Goal: Task Accomplishment & Management: Complete application form

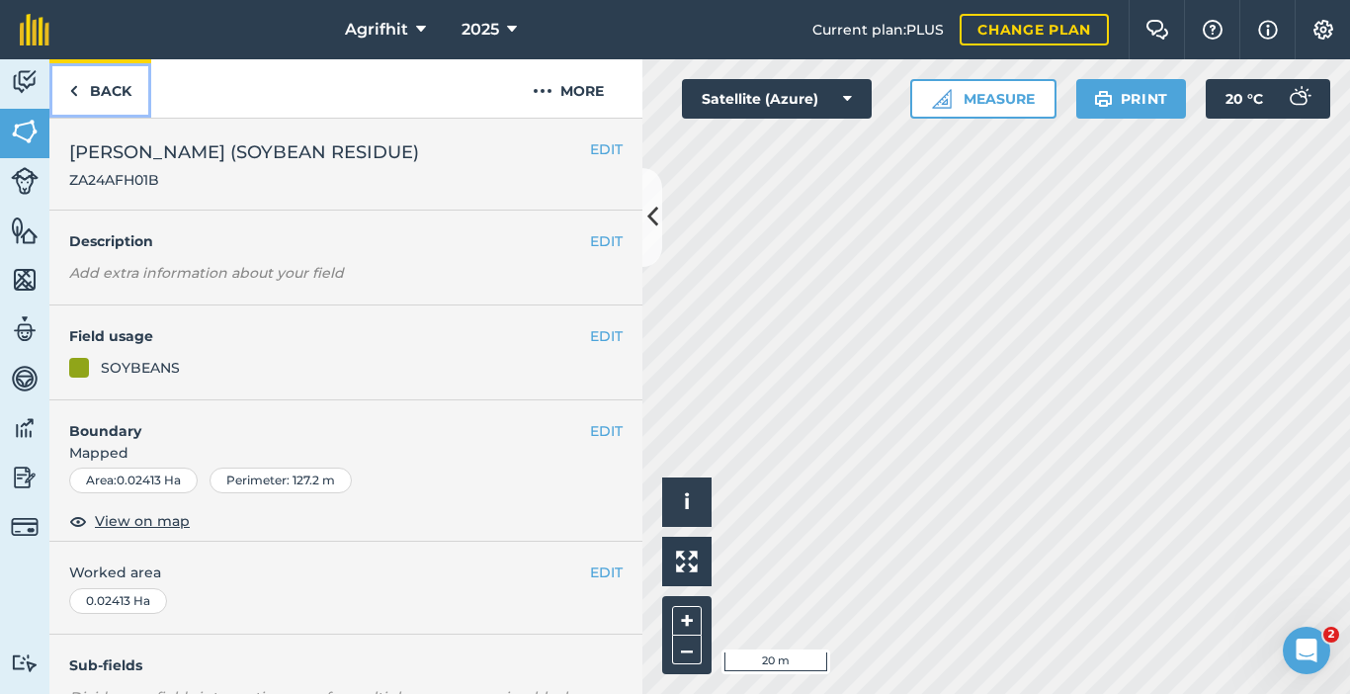
click at [116, 95] on link "Back" at bounding box center [100, 88] width 102 height 58
click at [84, 69] on link "Back" at bounding box center [100, 88] width 102 height 58
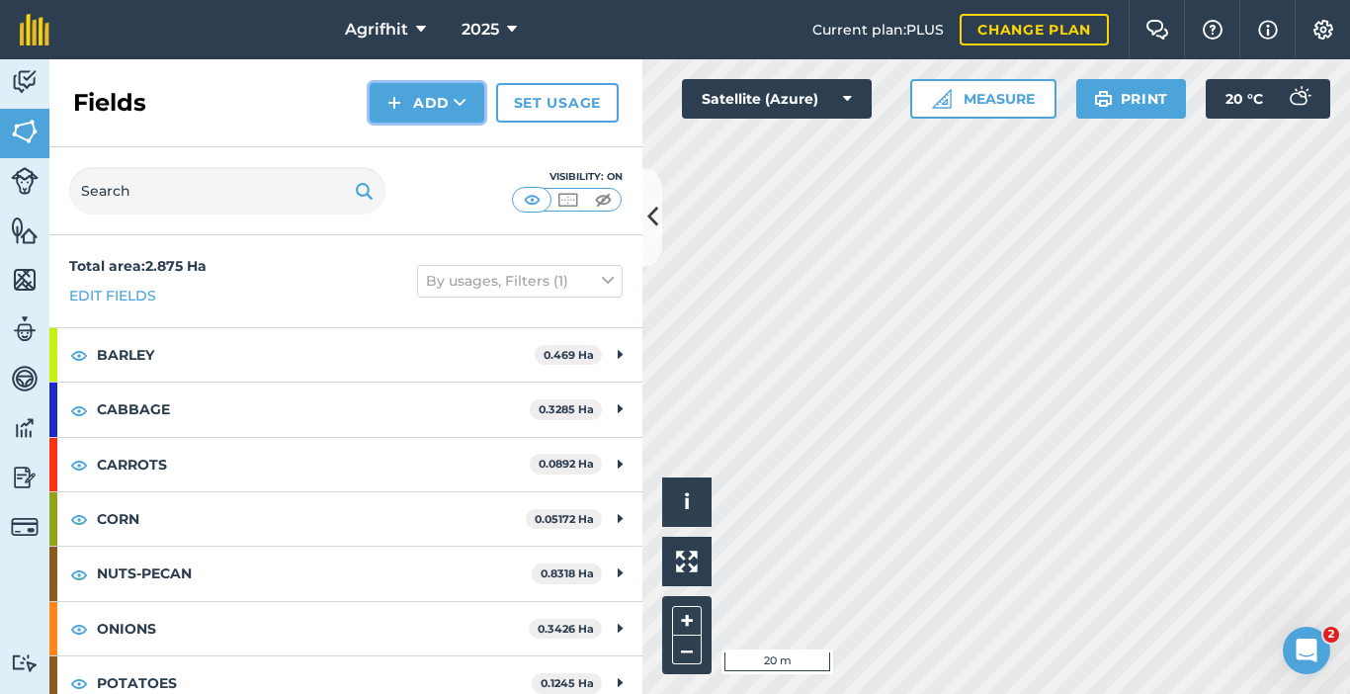
click at [423, 113] on button "Add" at bounding box center [427, 103] width 115 height 40
click at [408, 149] on link "Draw" at bounding box center [427, 147] width 109 height 43
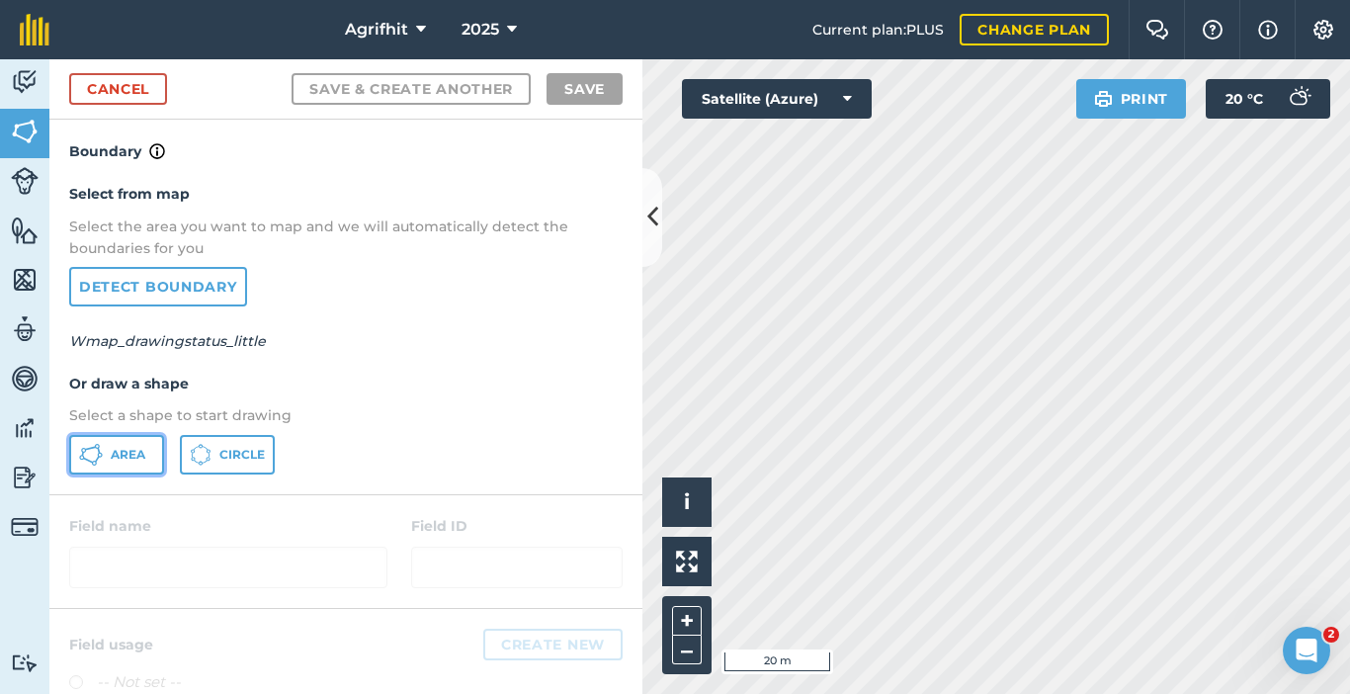
click at [119, 452] on span "Area" at bounding box center [128, 455] width 35 height 16
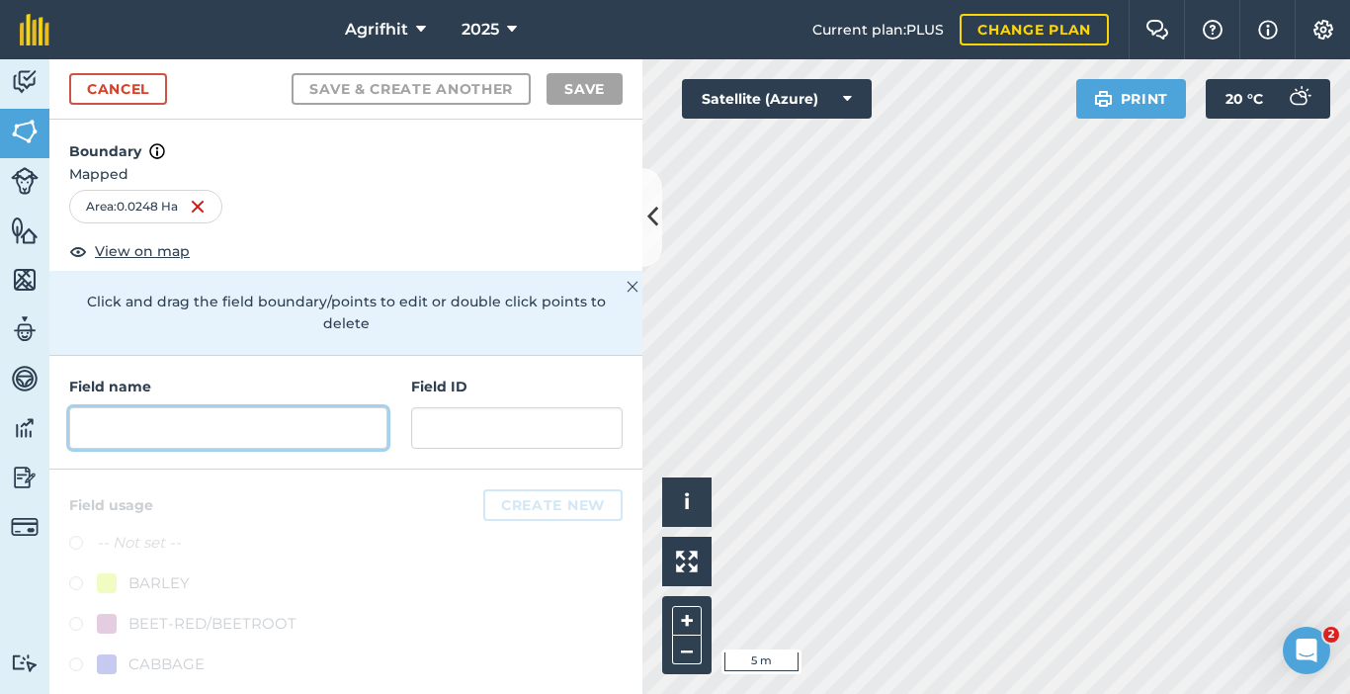
click at [235, 430] on input "text" at bounding box center [228, 428] width 318 height 42
click at [257, 428] on input "text" at bounding box center [228, 428] width 318 height 42
type input "a"
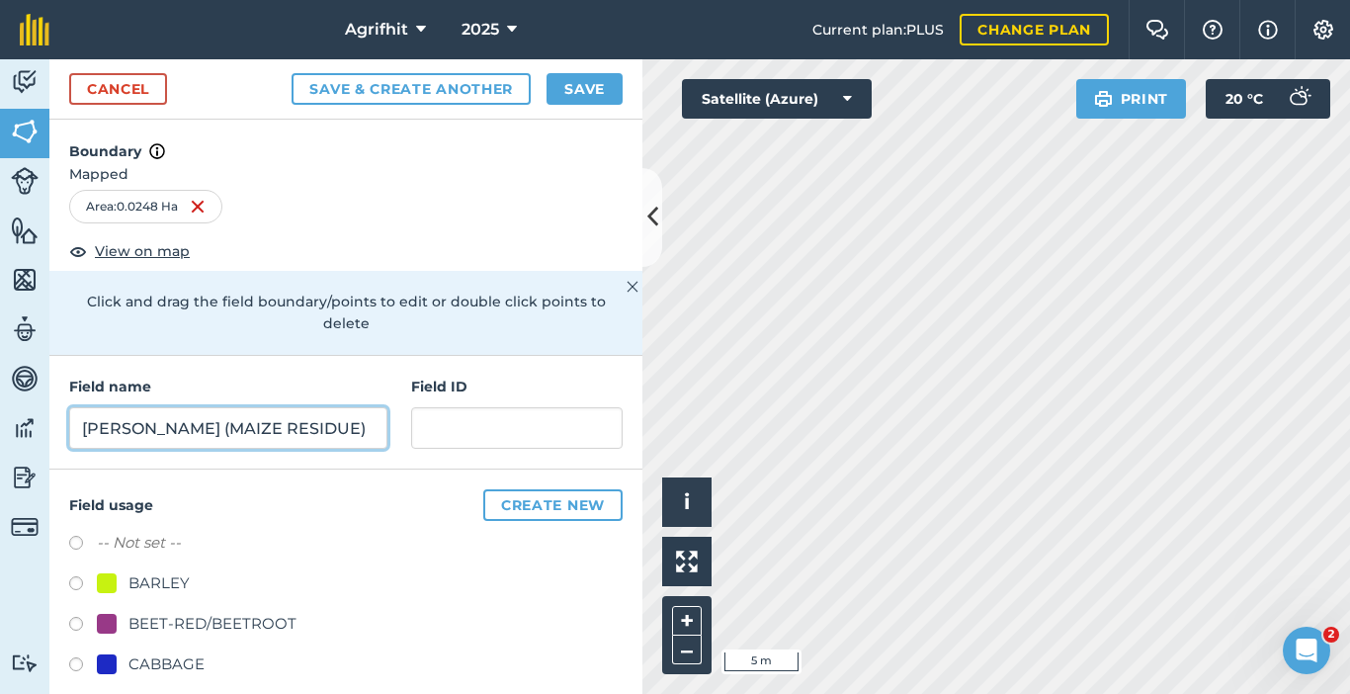
type input "[PERSON_NAME] (MAIZE RESIDUE)"
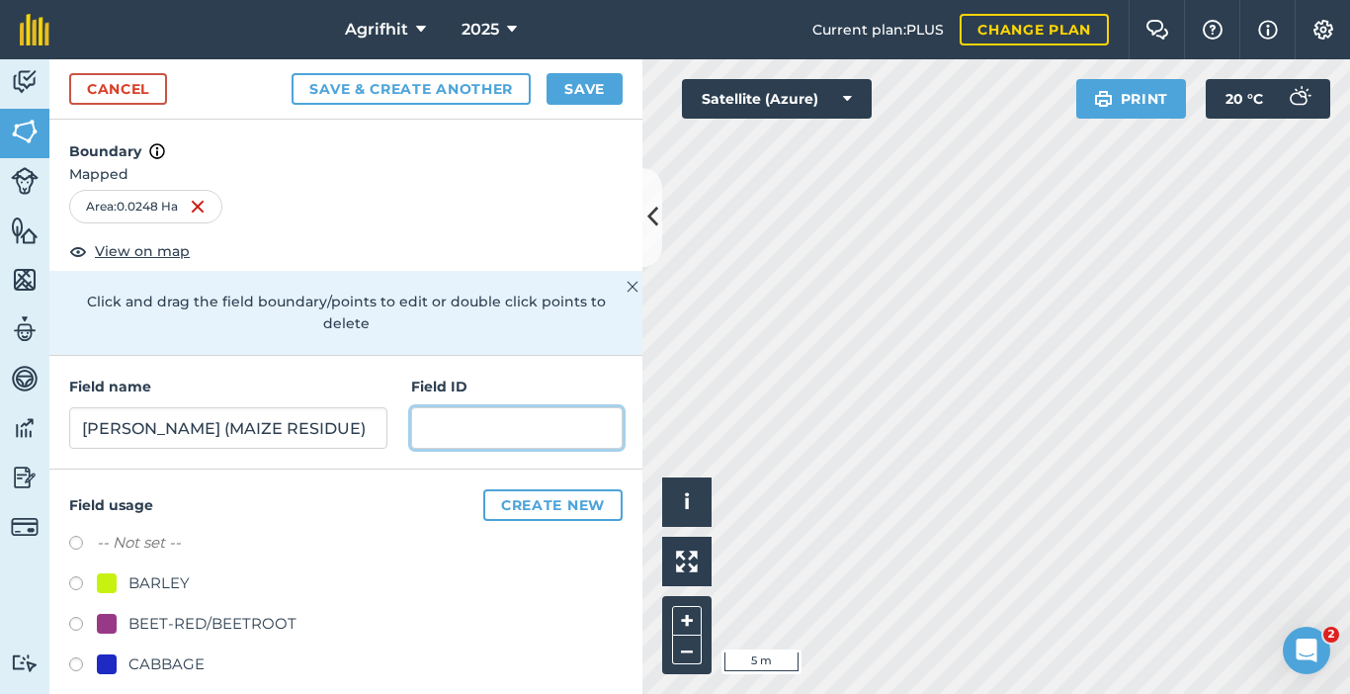
click at [515, 439] on input "text" at bounding box center [517, 428] width 212 height 42
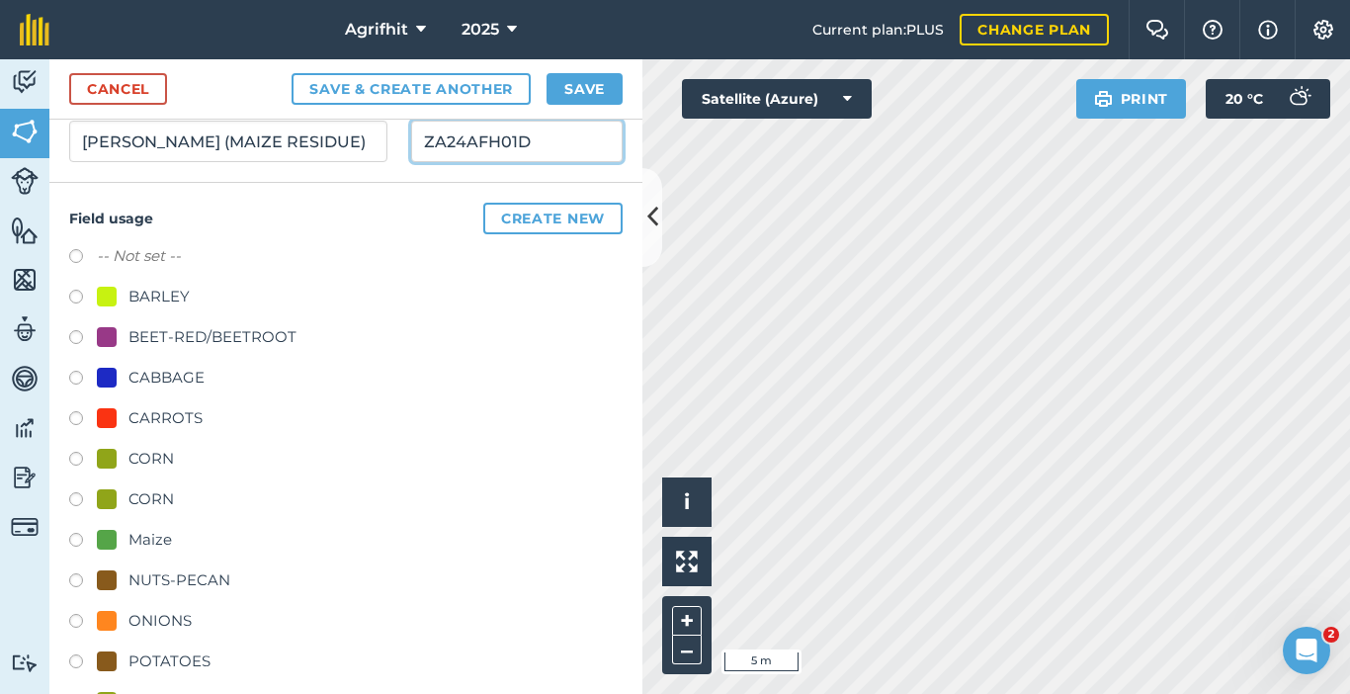
scroll to position [297, 0]
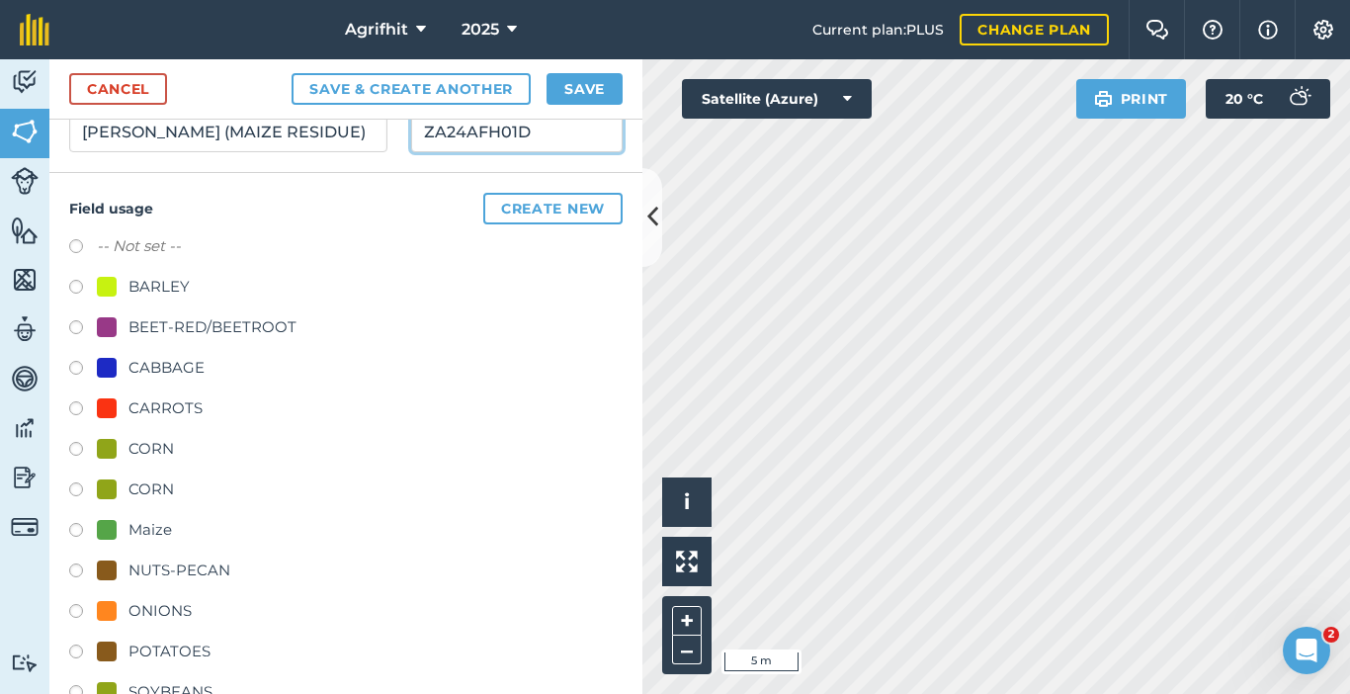
type input "ZA24AFH01D"
click at [76, 448] on label at bounding box center [83, 452] width 28 height 20
radio input "true"
click at [74, 489] on label at bounding box center [83, 492] width 28 height 20
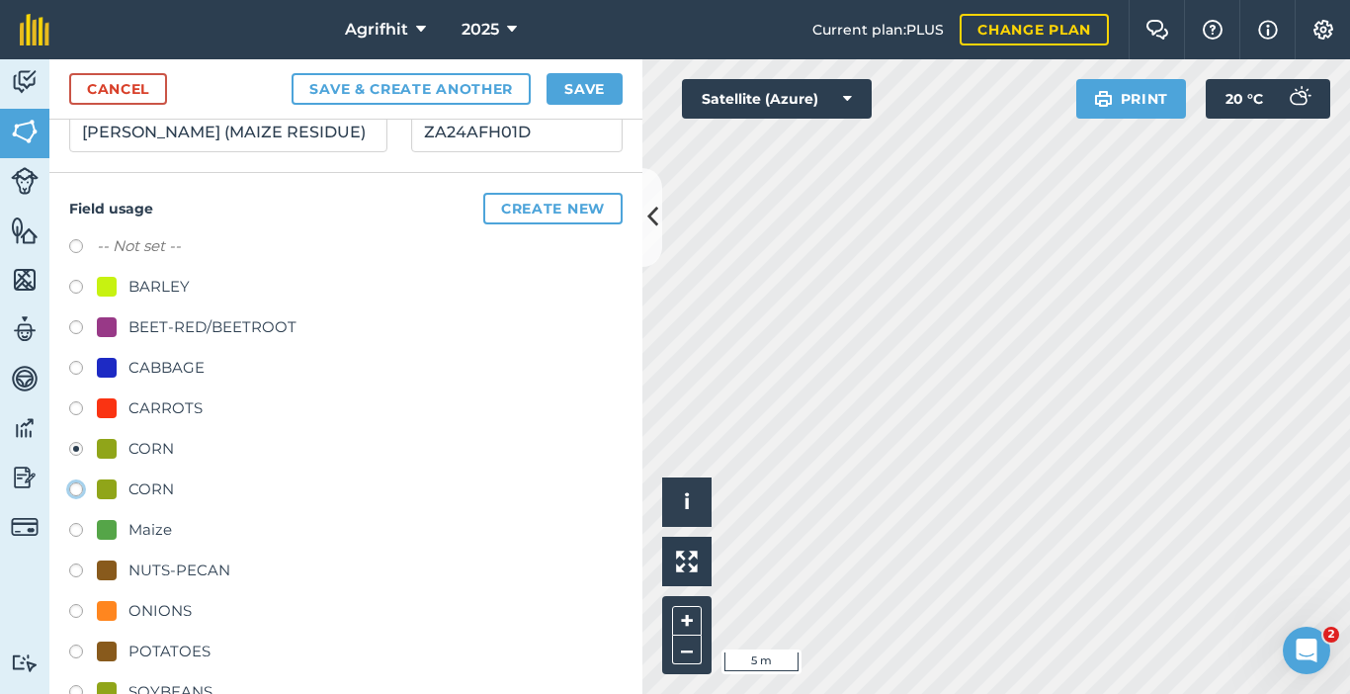
radio input "true"
click at [78, 451] on label at bounding box center [83, 452] width 28 height 20
radio input "true"
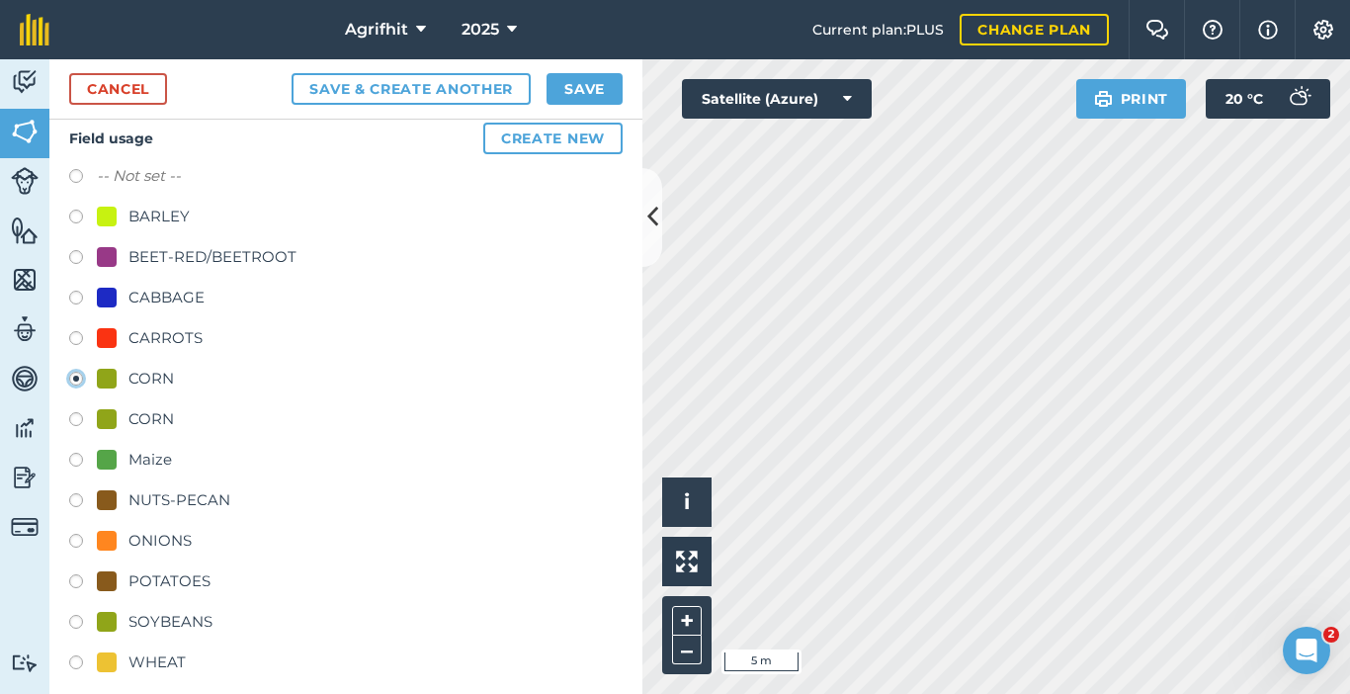
scroll to position [385, 0]
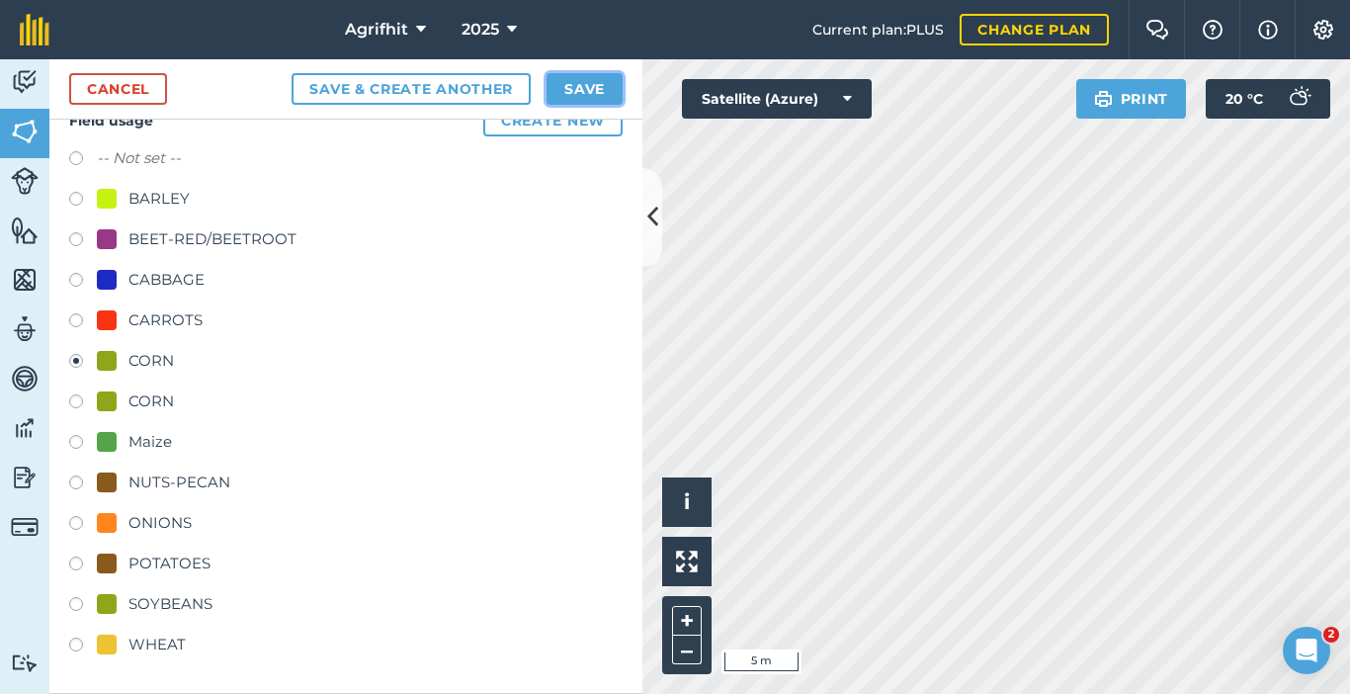
click at [590, 99] on button "Save" at bounding box center [585, 89] width 76 height 32
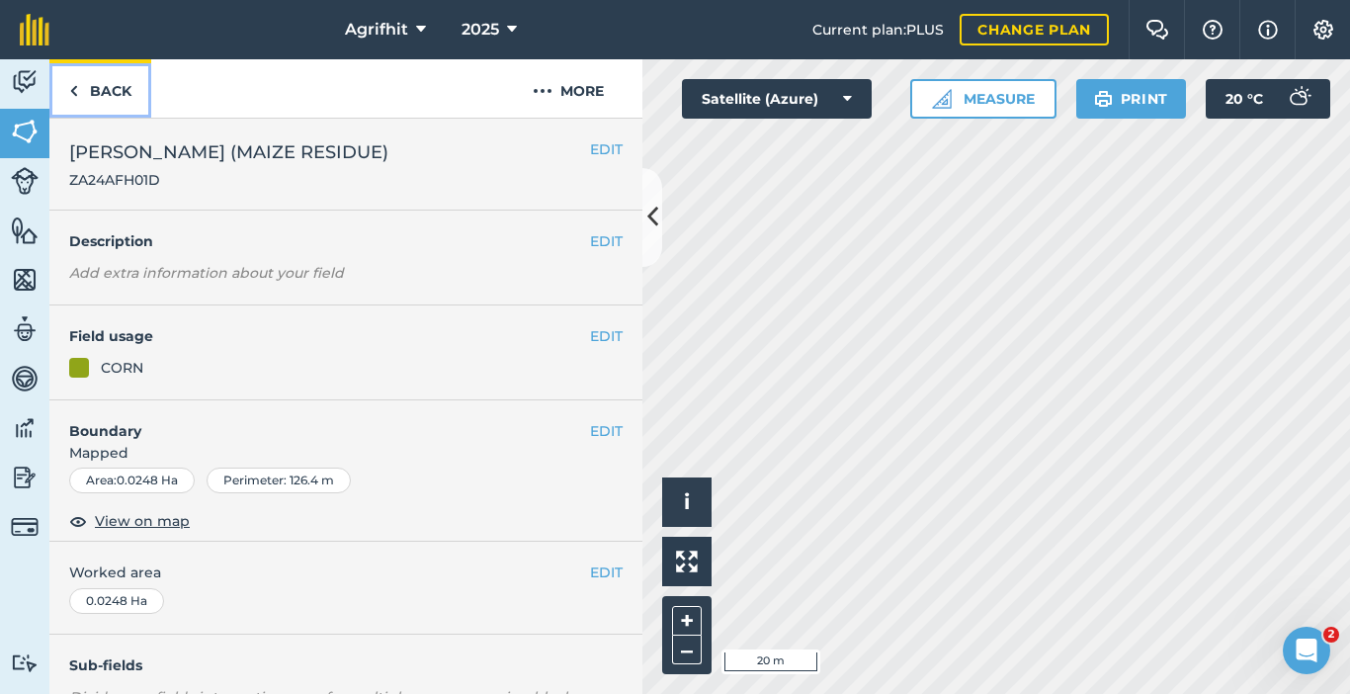
click at [94, 93] on link "Back" at bounding box center [100, 88] width 102 height 58
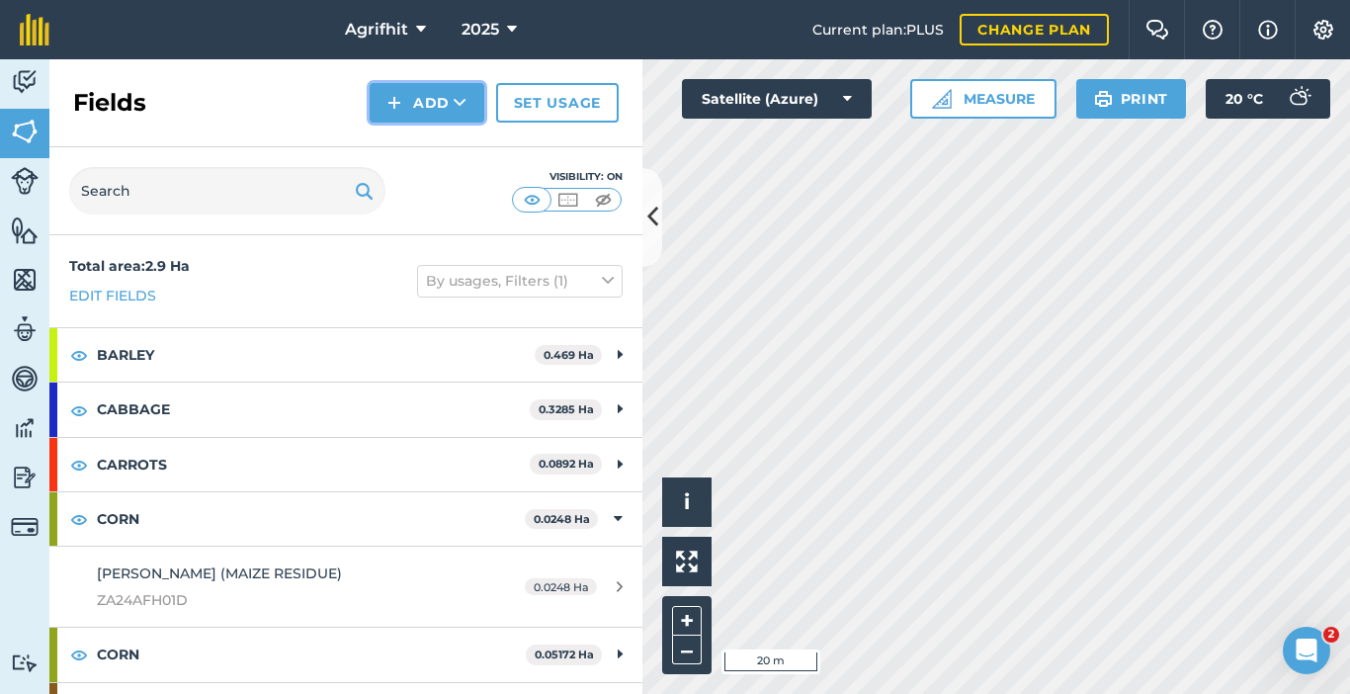
click at [425, 101] on button "Add" at bounding box center [427, 103] width 115 height 40
click at [427, 151] on link "Draw" at bounding box center [427, 147] width 109 height 43
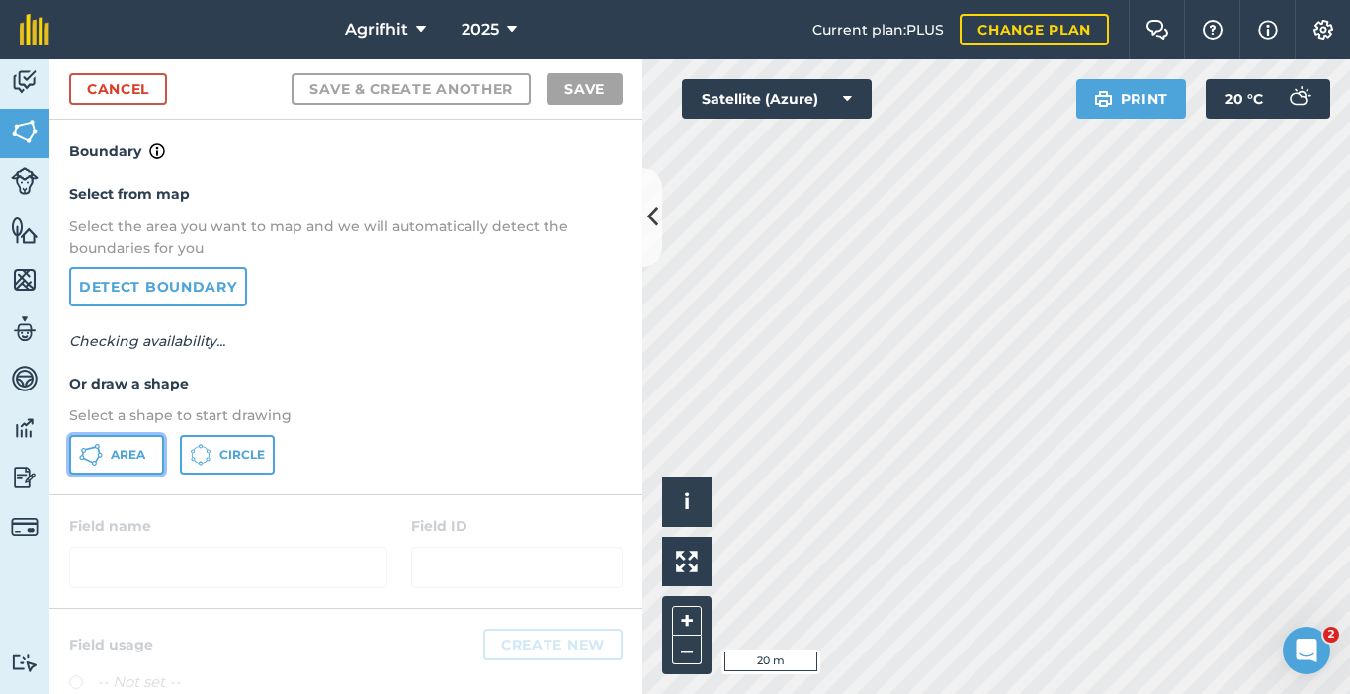
click at [122, 445] on button "Area" at bounding box center [116, 455] width 95 height 40
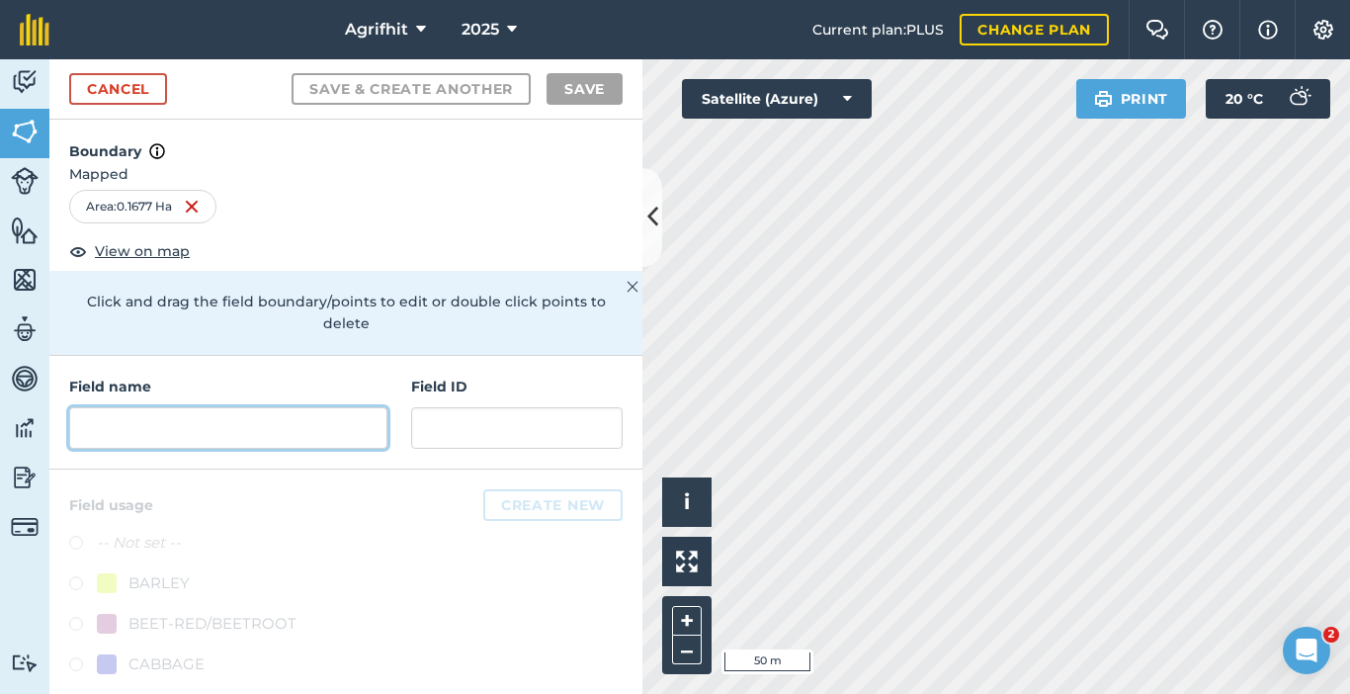
click at [197, 420] on input "text" at bounding box center [228, 428] width 318 height 42
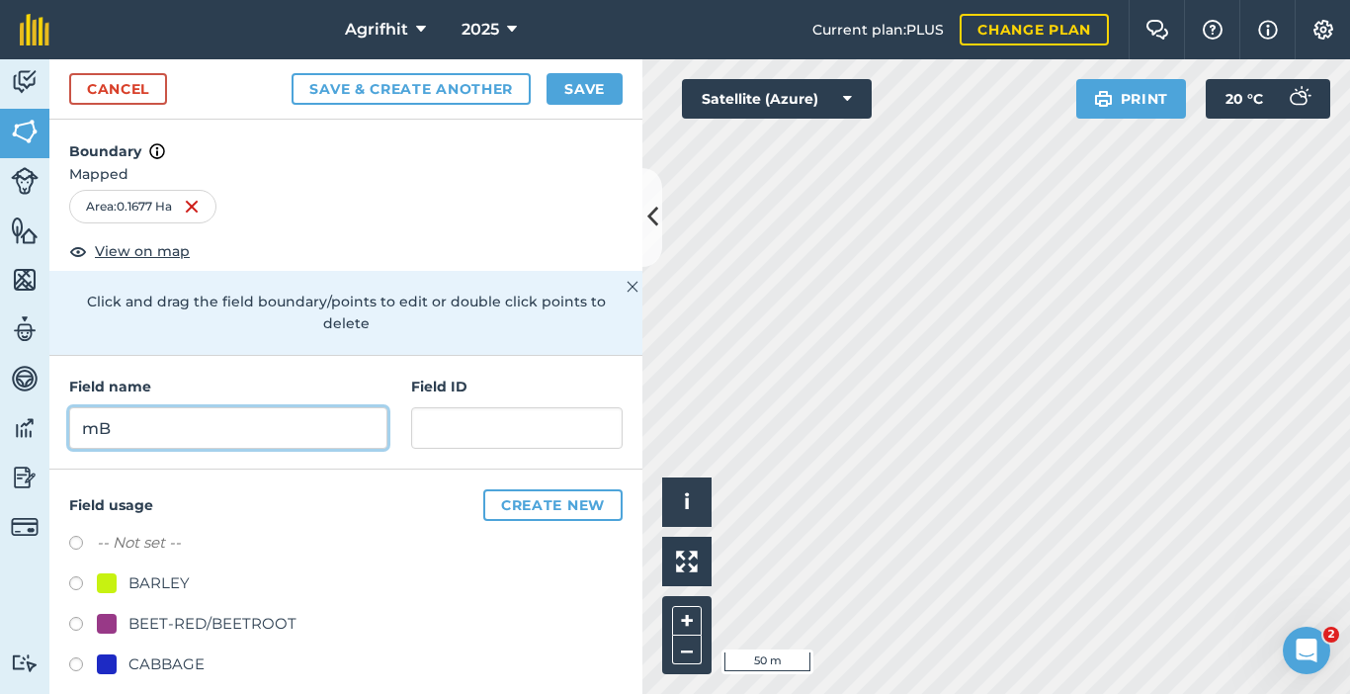
type input "m"
type input "MBFI (DRYBEAN [PERSON_NAME])"
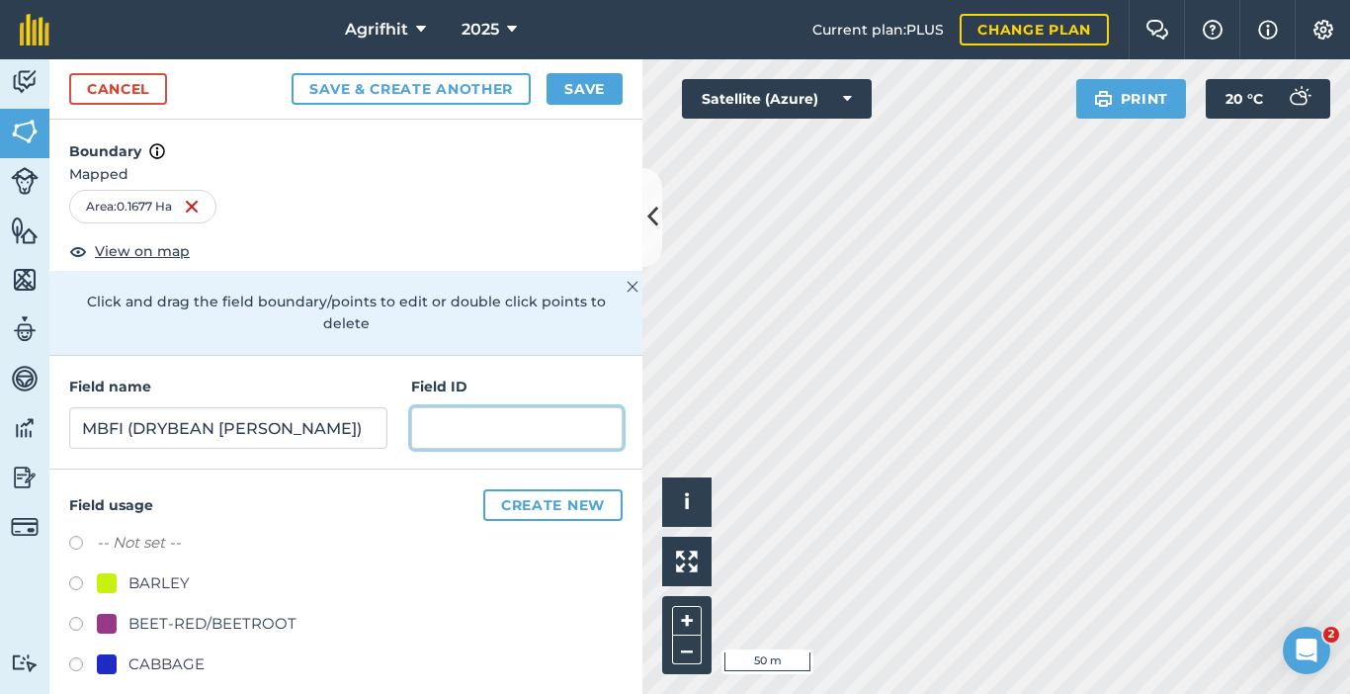
click at [483, 426] on input "text" at bounding box center [517, 428] width 212 height 42
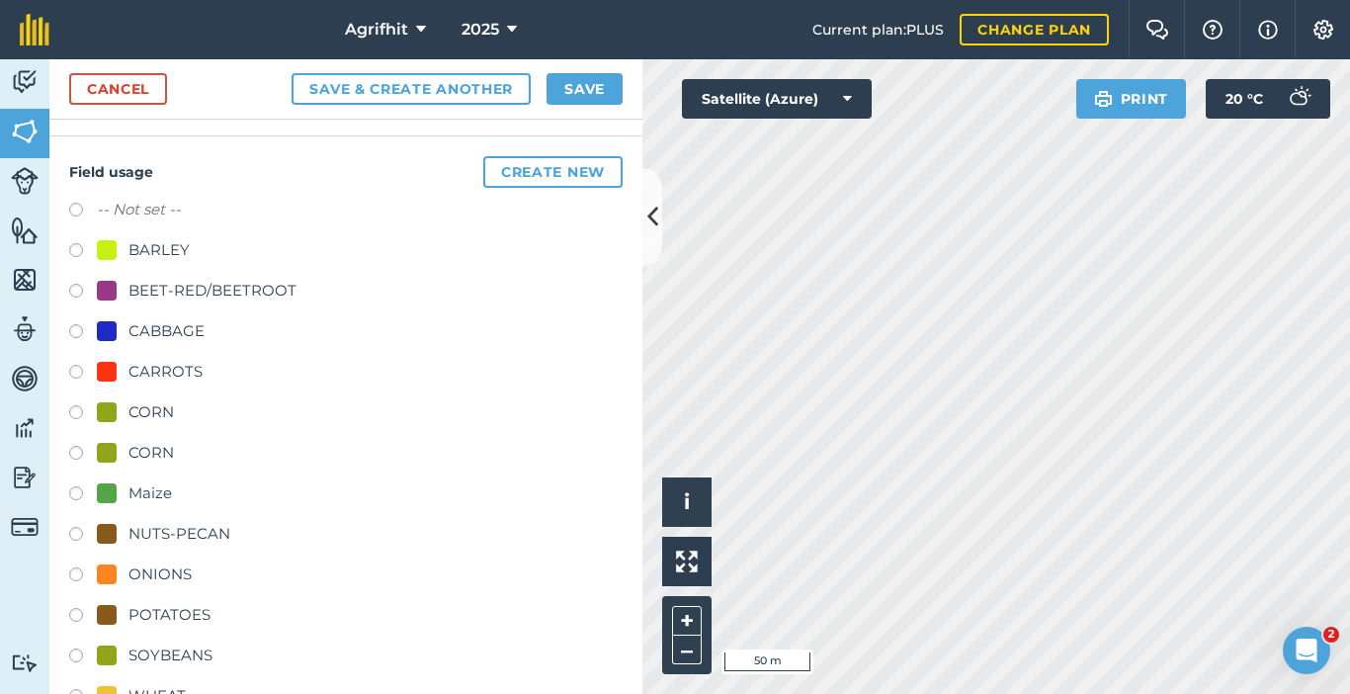
scroll to position [286, 0]
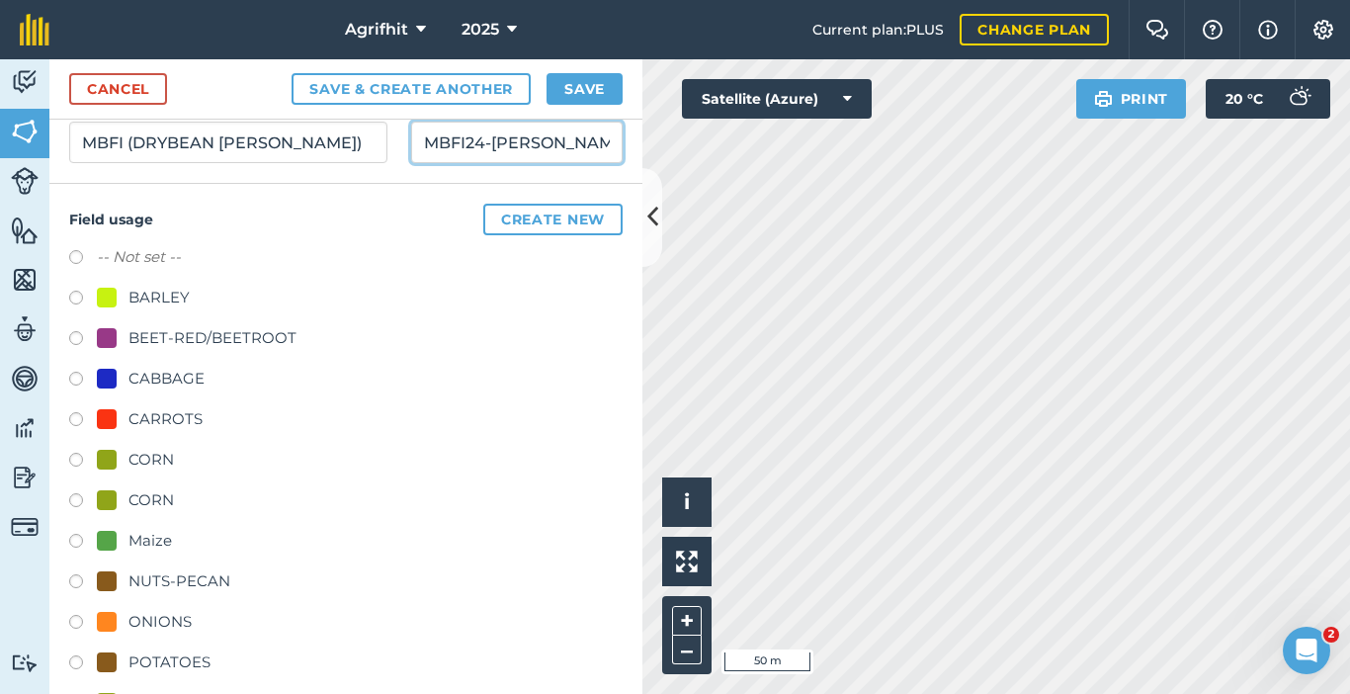
type input "MBFI24-[PERSON_NAME]-DBA-01"
click at [557, 224] on button "Create new" at bounding box center [552, 220] width 139 height 32
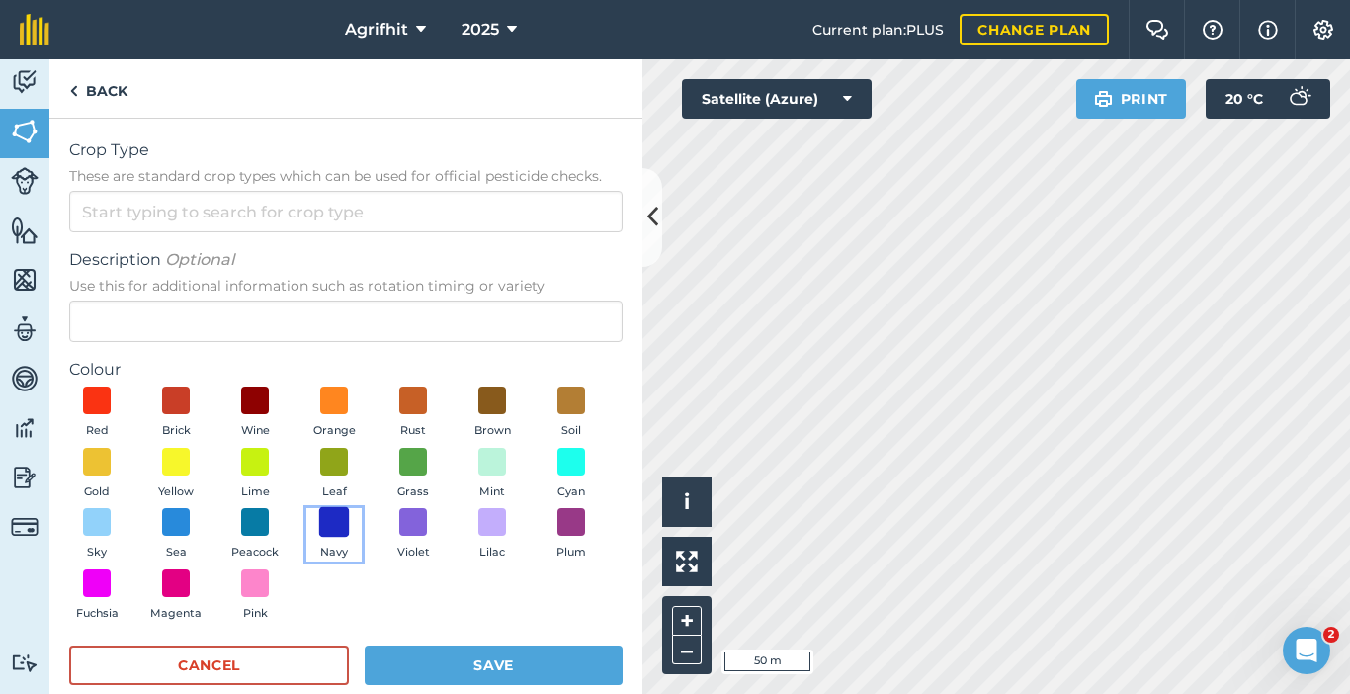
click at [350, 515] on span at bounding box center [334, 522] width 31 height 31
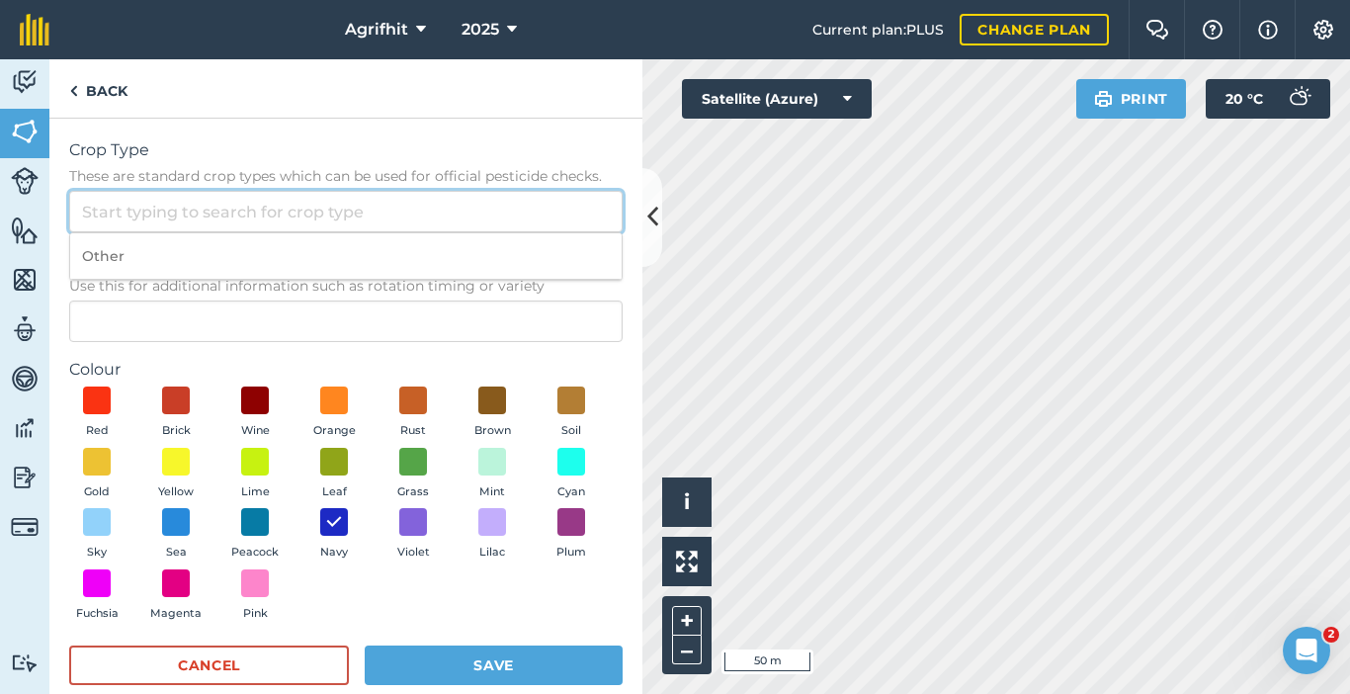
click at [212, 214] on input "Crop Type These are standard crop types which can be used for official pesticid…" at bounding box center [346, 212] width 554 height 42
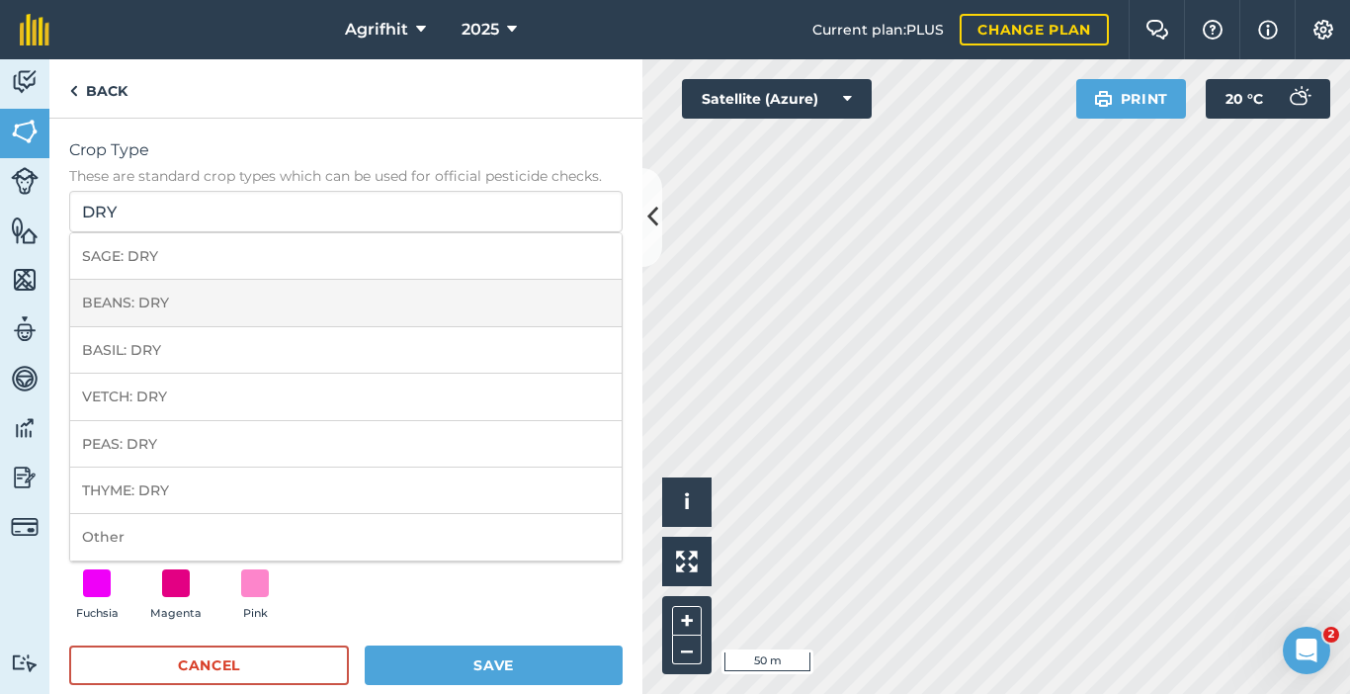
click at [162, 319] on li "BEANS: DRY" at bounding box center [346, 303] width 552 height 46
type input "BEANS: DRY"
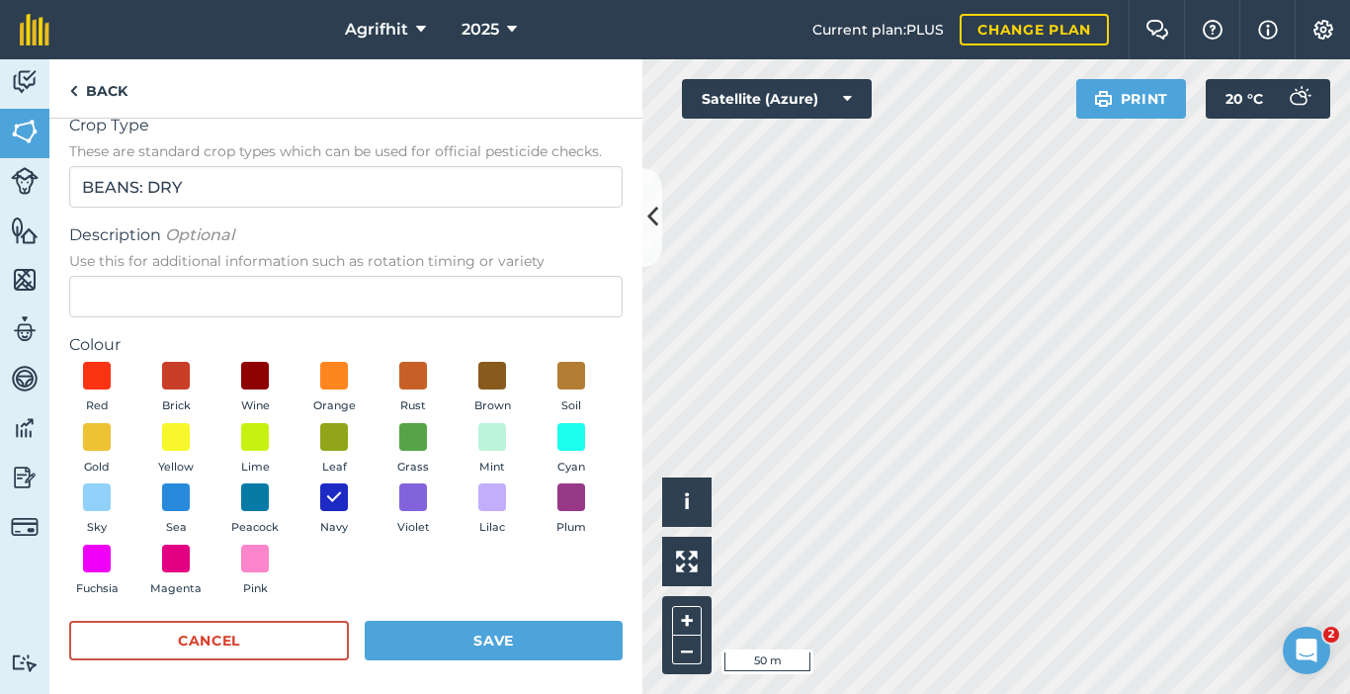
scroll to position [32, 0]
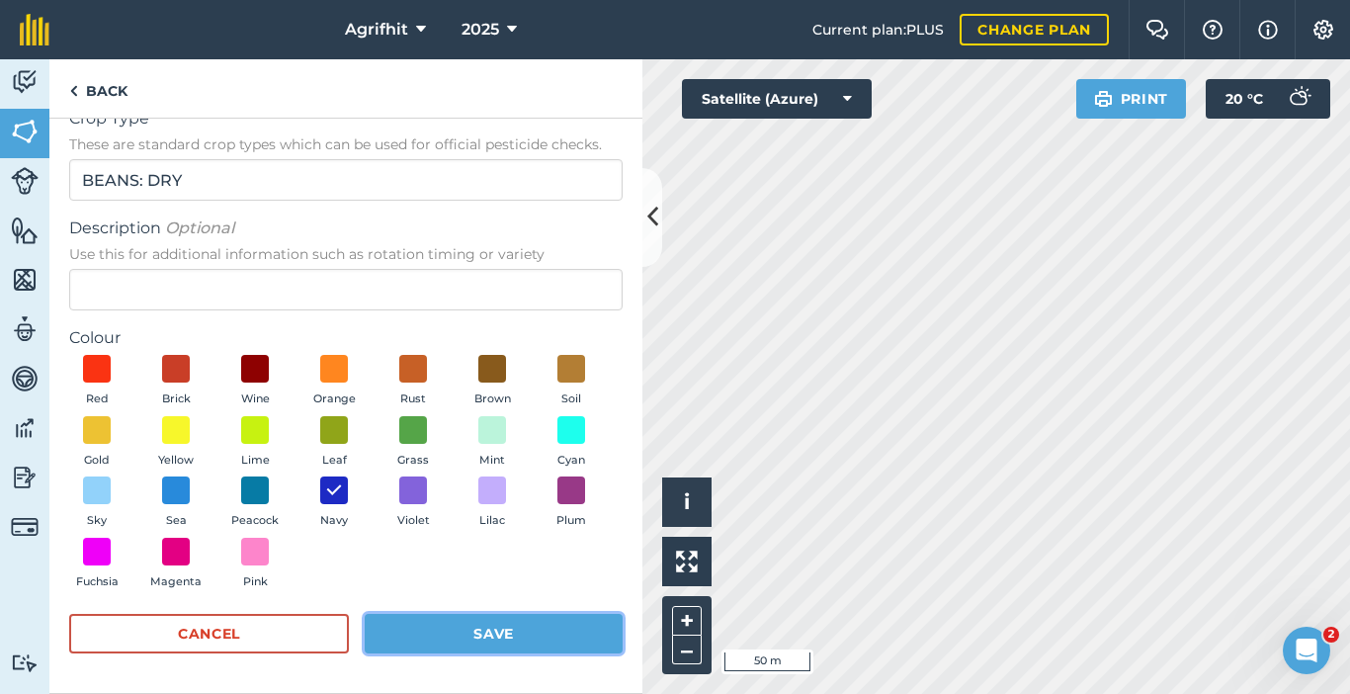
click at [504, 627] on button "Save" at bounding box center [494, 634] width 258 height 40
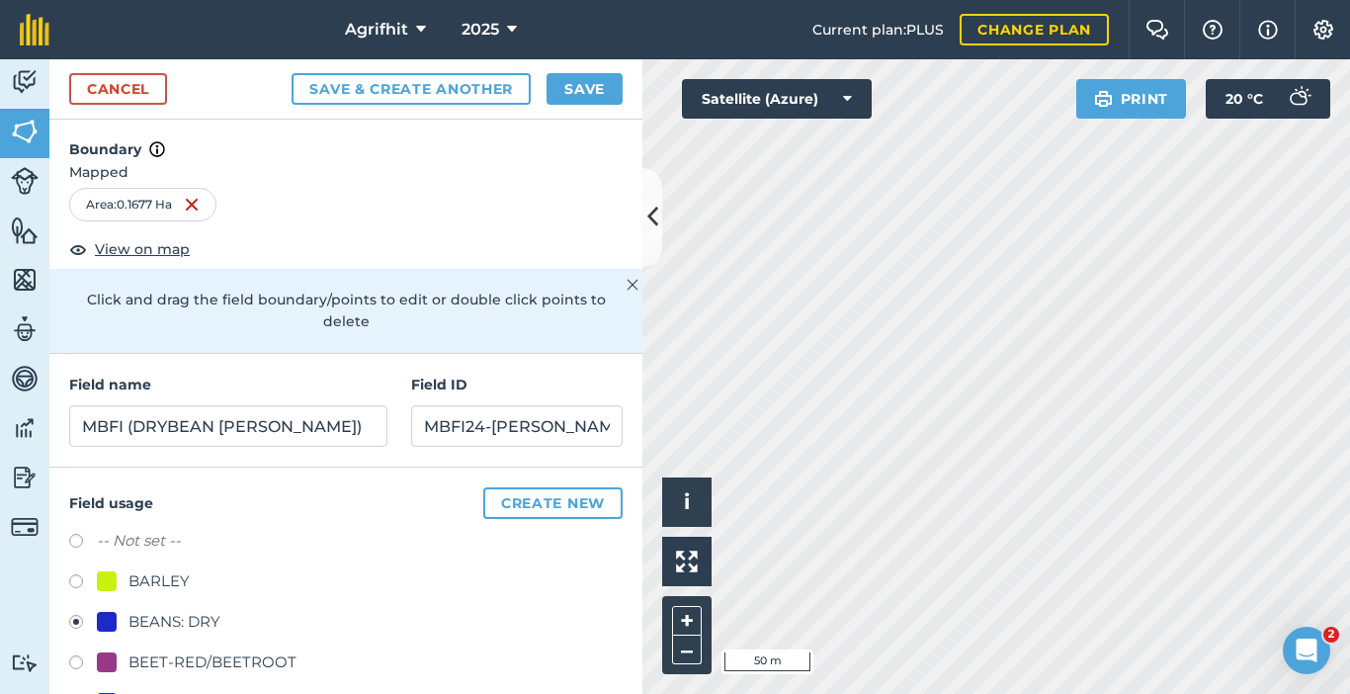
scroll to position [0, 0]
click at [597, 89] on button "Save" at bounding box center [585, 89] width 76 height 32
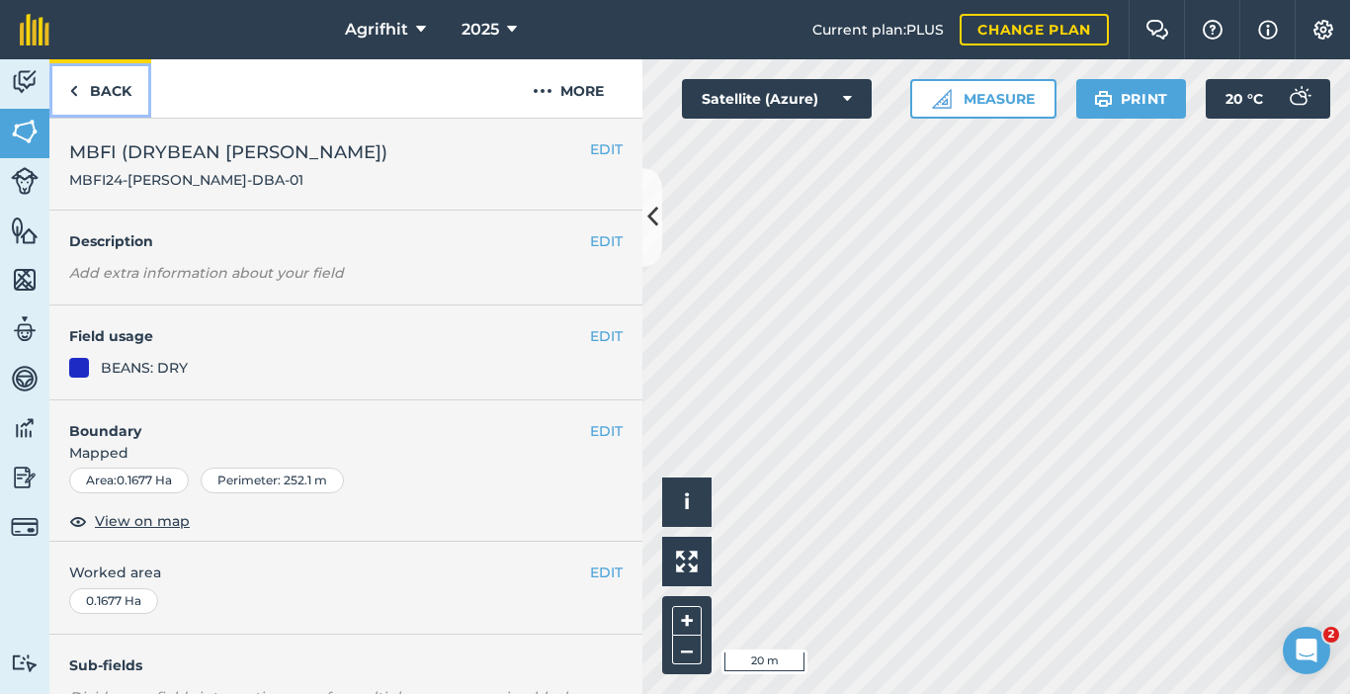
click at [114, 83] on link "Back" at bounding box center [100, 88] width 102 height 58
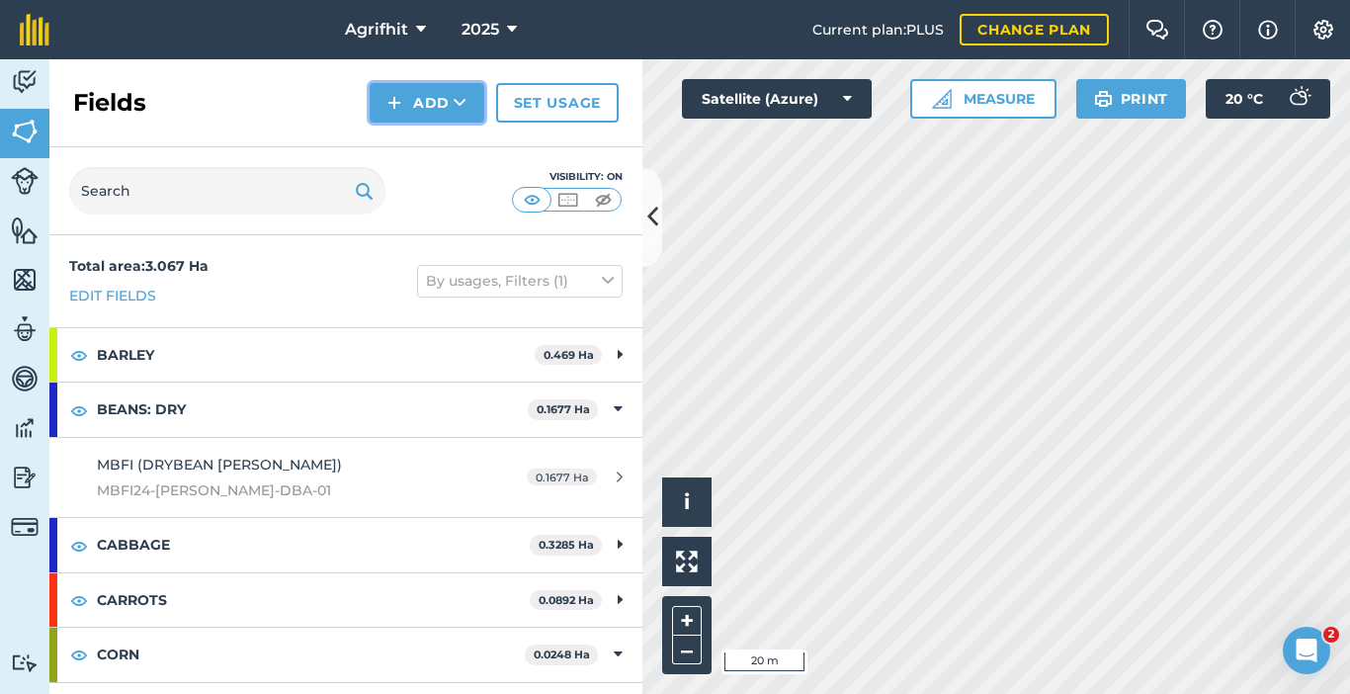
click at [432, 97] on button "Add" at bounding box center [427, 103] width 115 height 40
click at [440, 150] on link "Draw" at bounding box center [427, 147] width 109 height 43
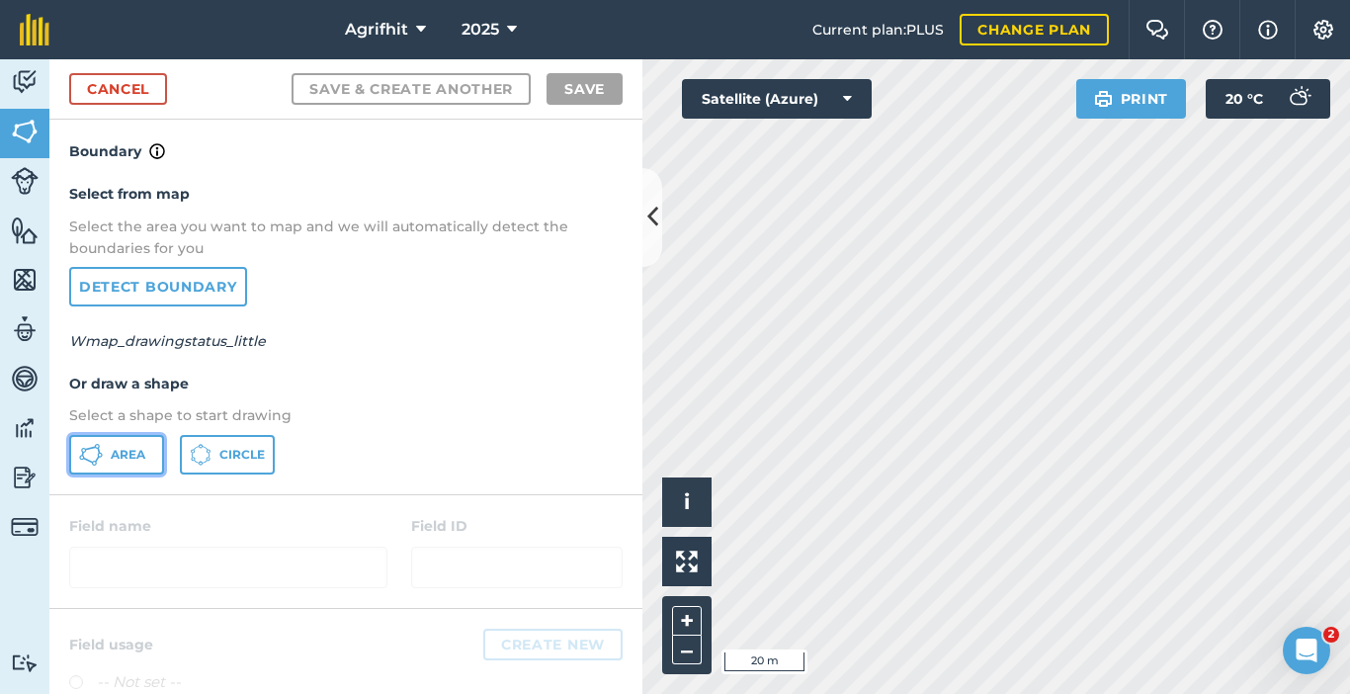
click at [118, 445] on button "Area" at bounding box center [116, 455] width 95 height 40
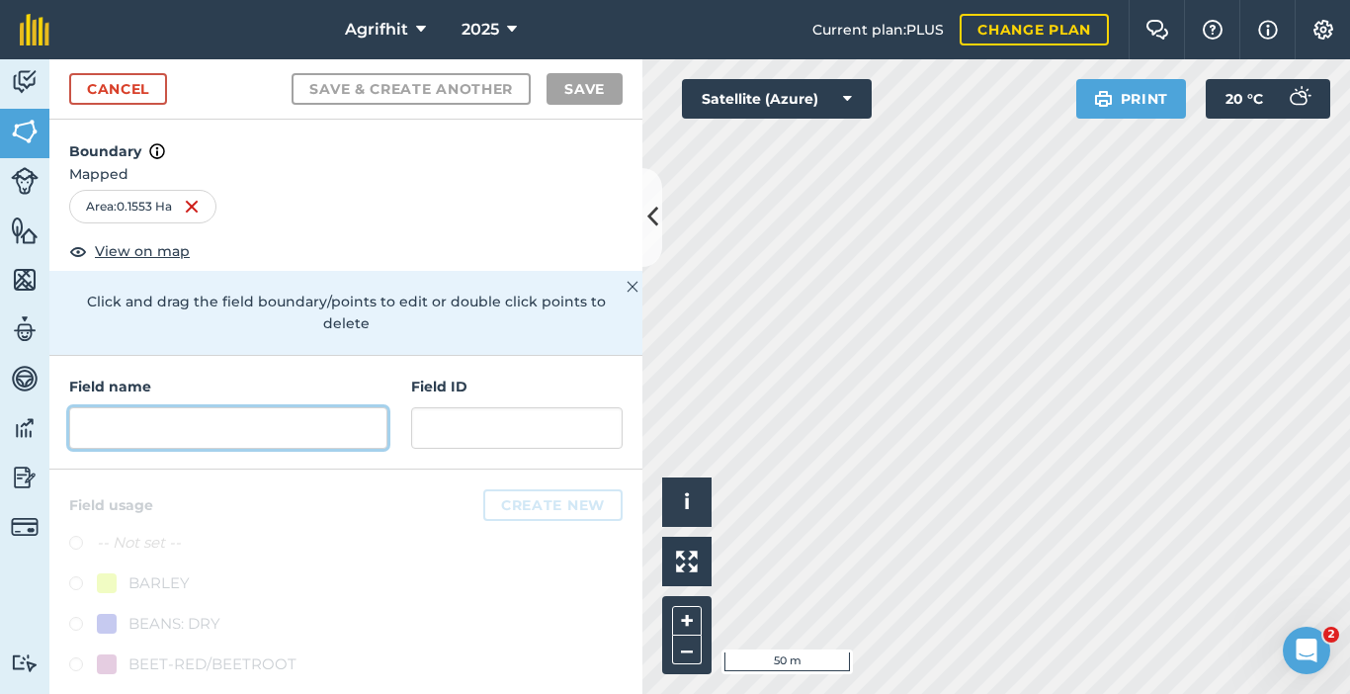
click at [173, 428] on input "text" at bounding box center [228, 428] width 318 height 42
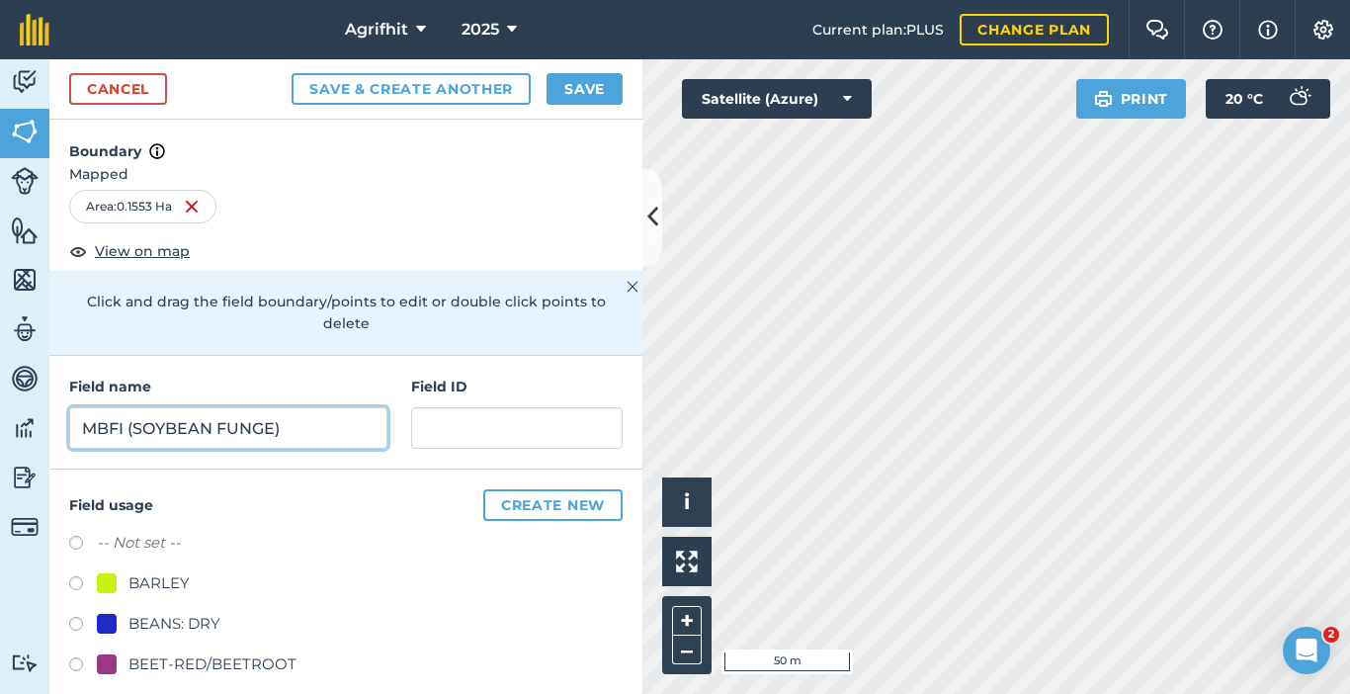
type input "MBFI (SOYBEAN FUNGE)"
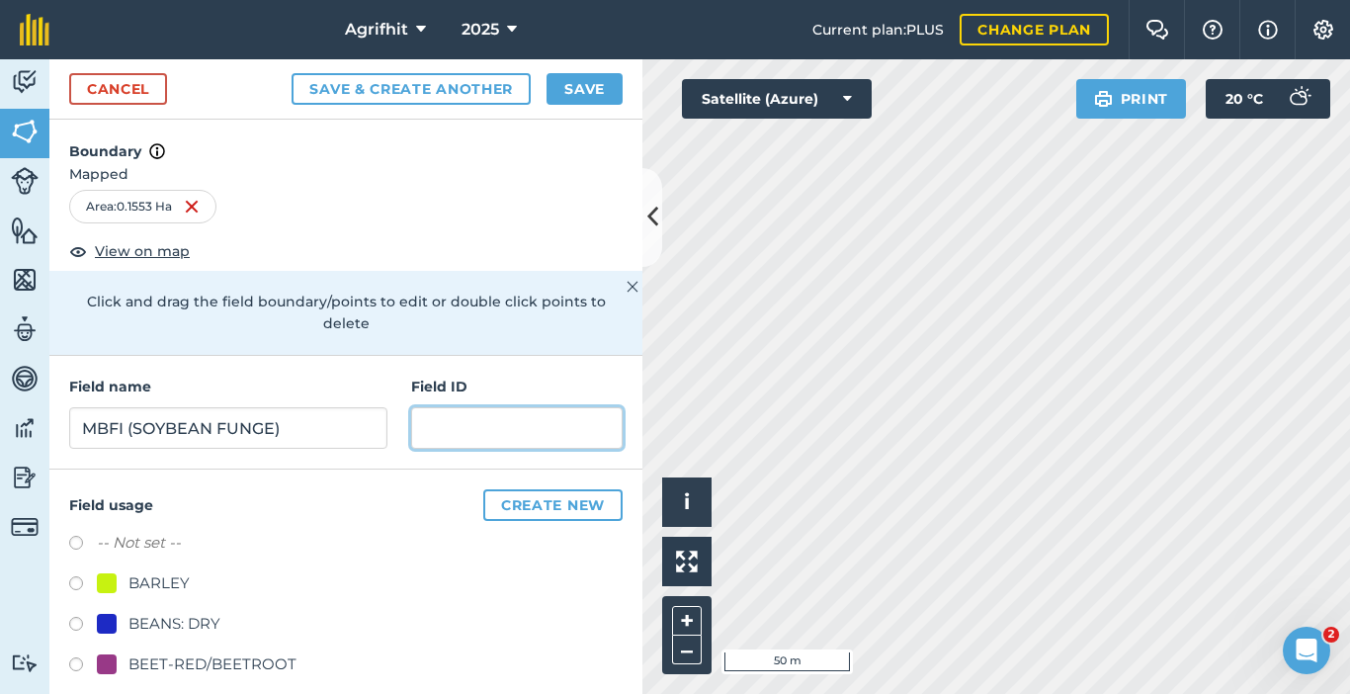
click at [502, 430] on input "text" at bounding box center [517, 428] width 212 height 42
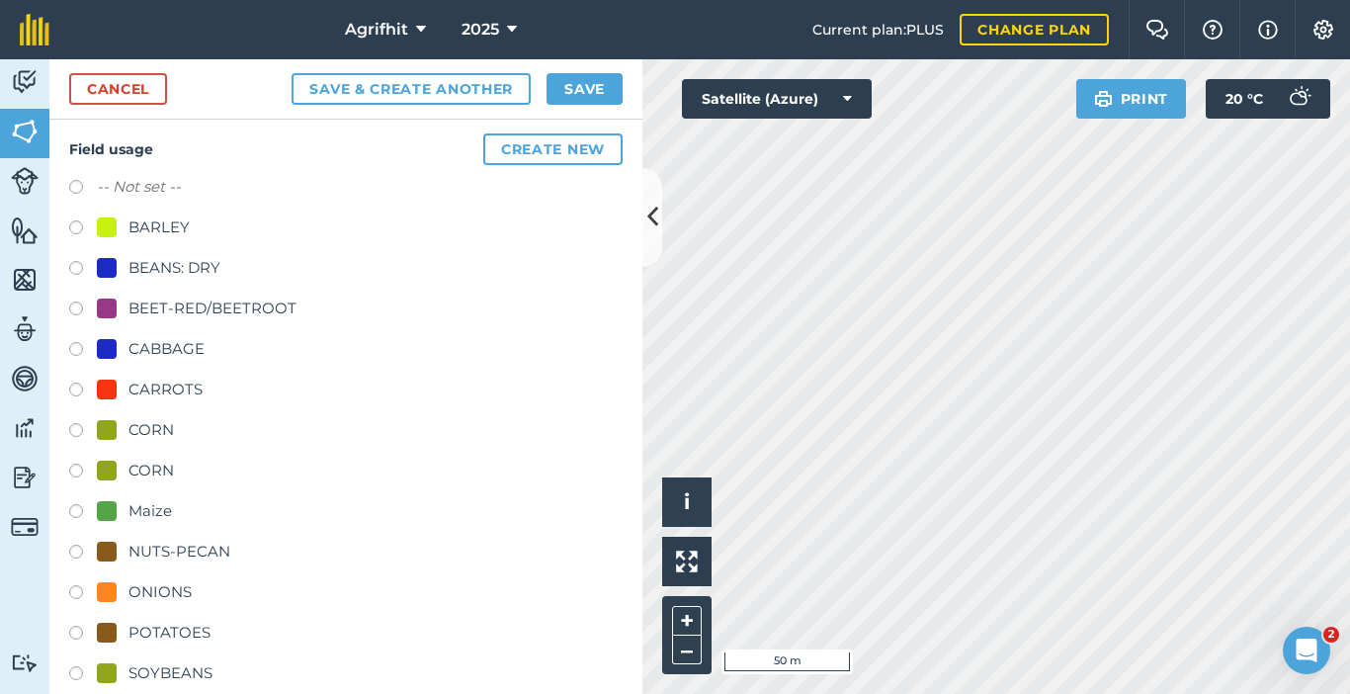
scroll to position [425, 0]
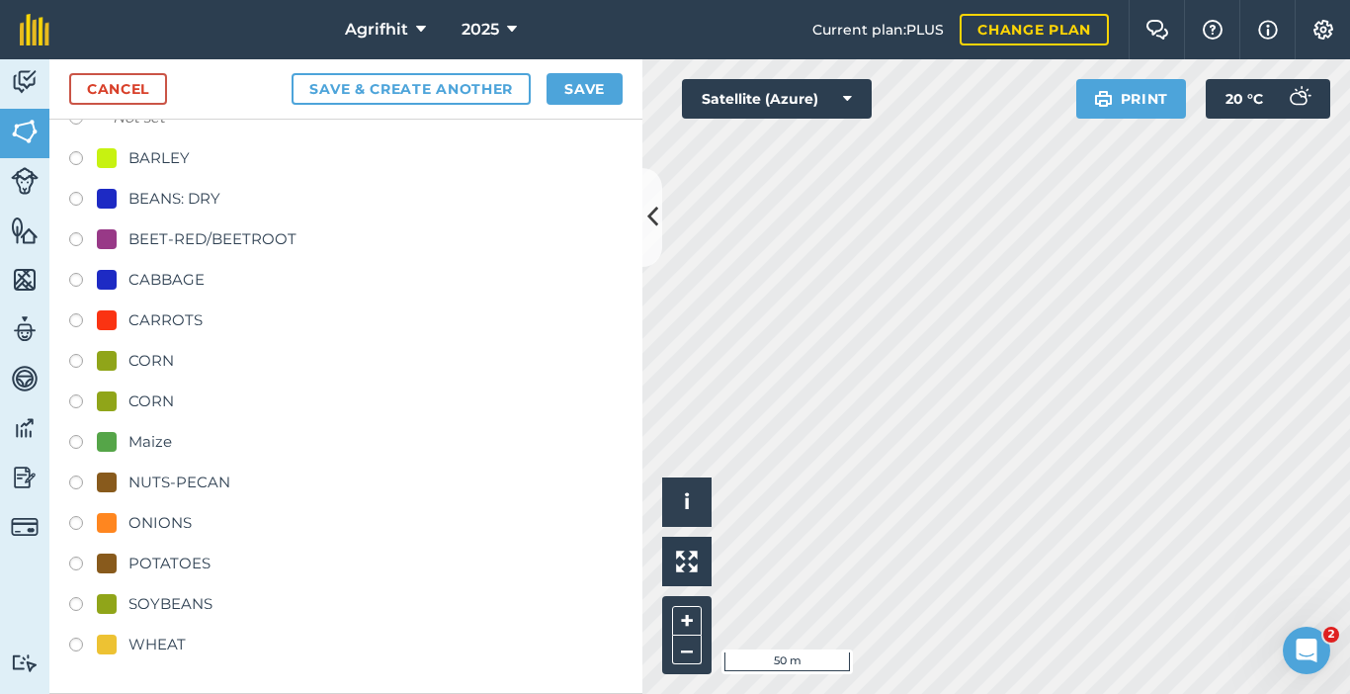
type input "MBFI24-[PERSON_NAME]-SBL-01"
click at [80, 603] on label at bounding box center [83, 607] width 28 height 20
radio input "true"
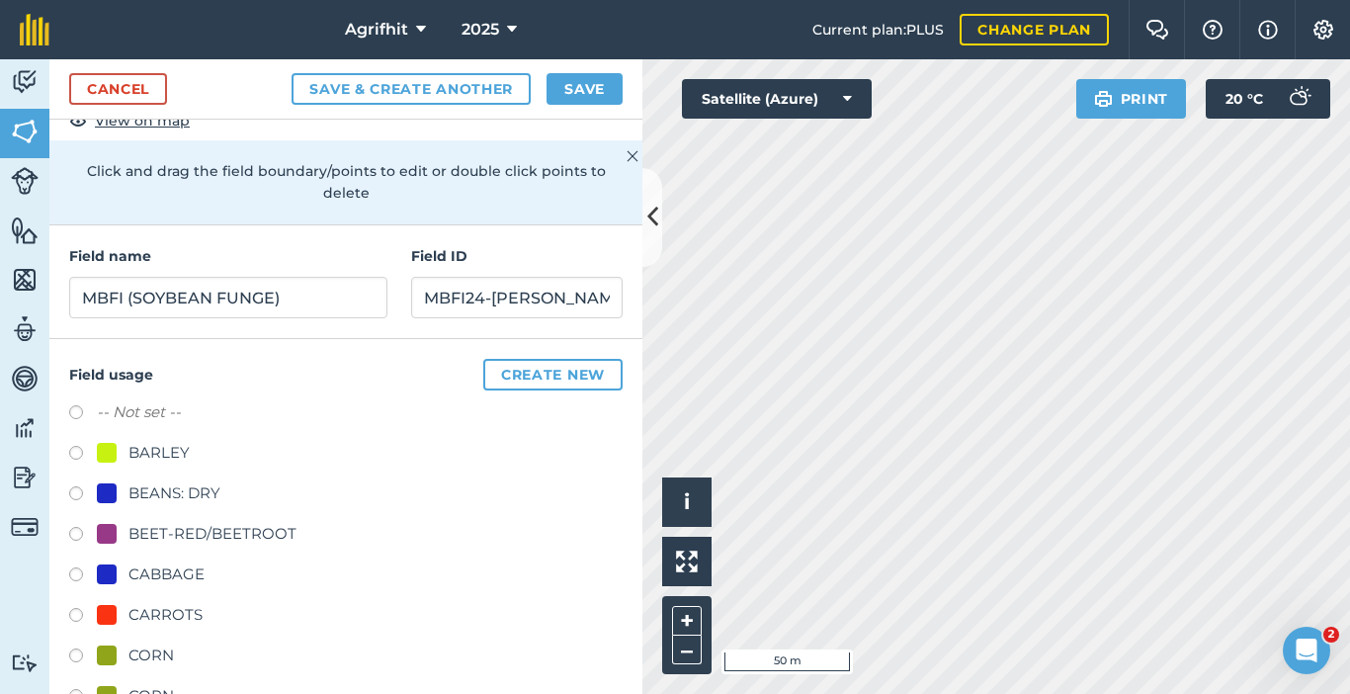
scroll to position [129, 0]
click at [565, 370] on button "Create new" at bounding box center [552, 377] width 139 height 32
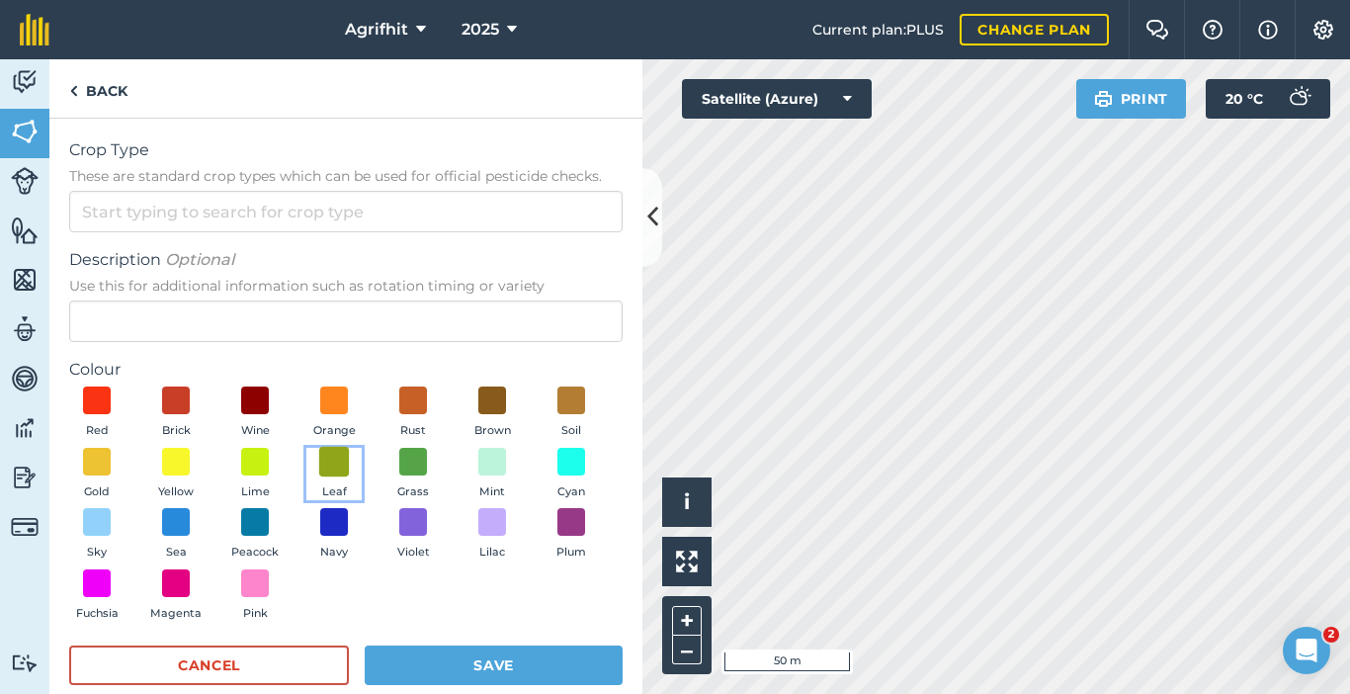
click at [350, 472] on span at bounding box center [334, 461] width 31 height 31
click at [458, 665] on button "Save" at bounding box center [494, 665] width 258 height 40
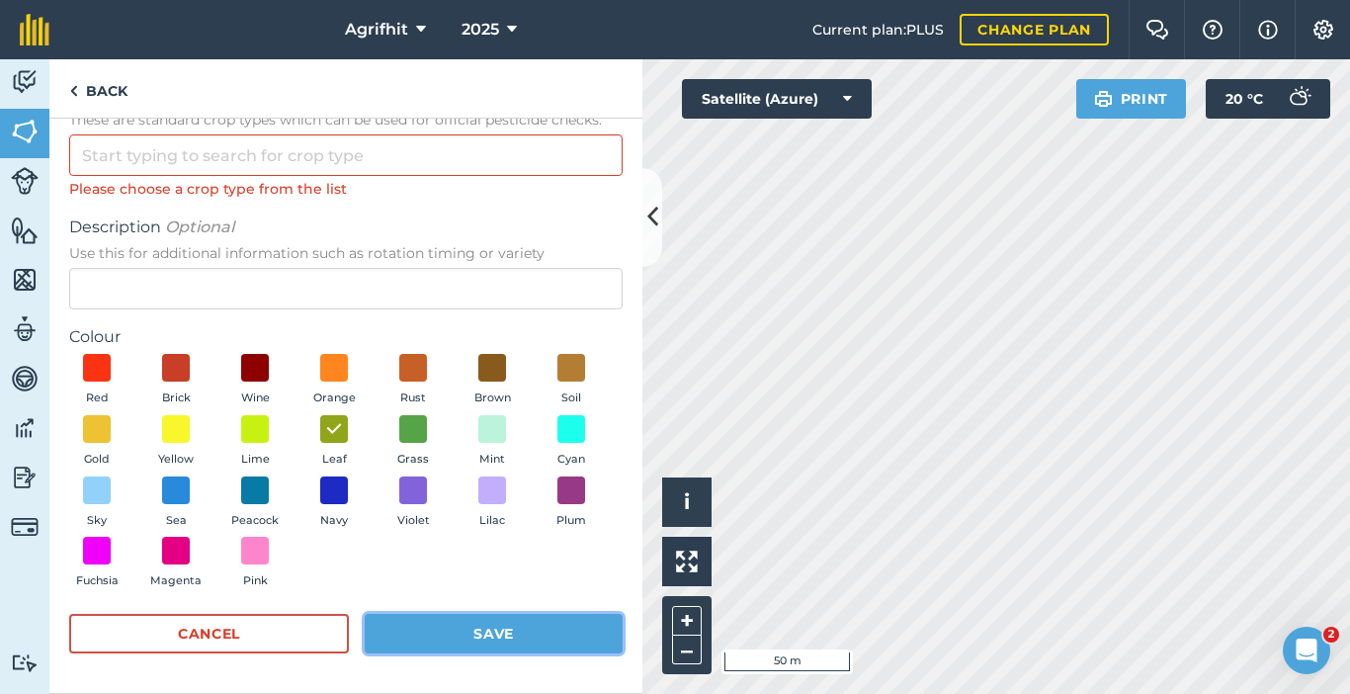
scroll to position [0, 0]
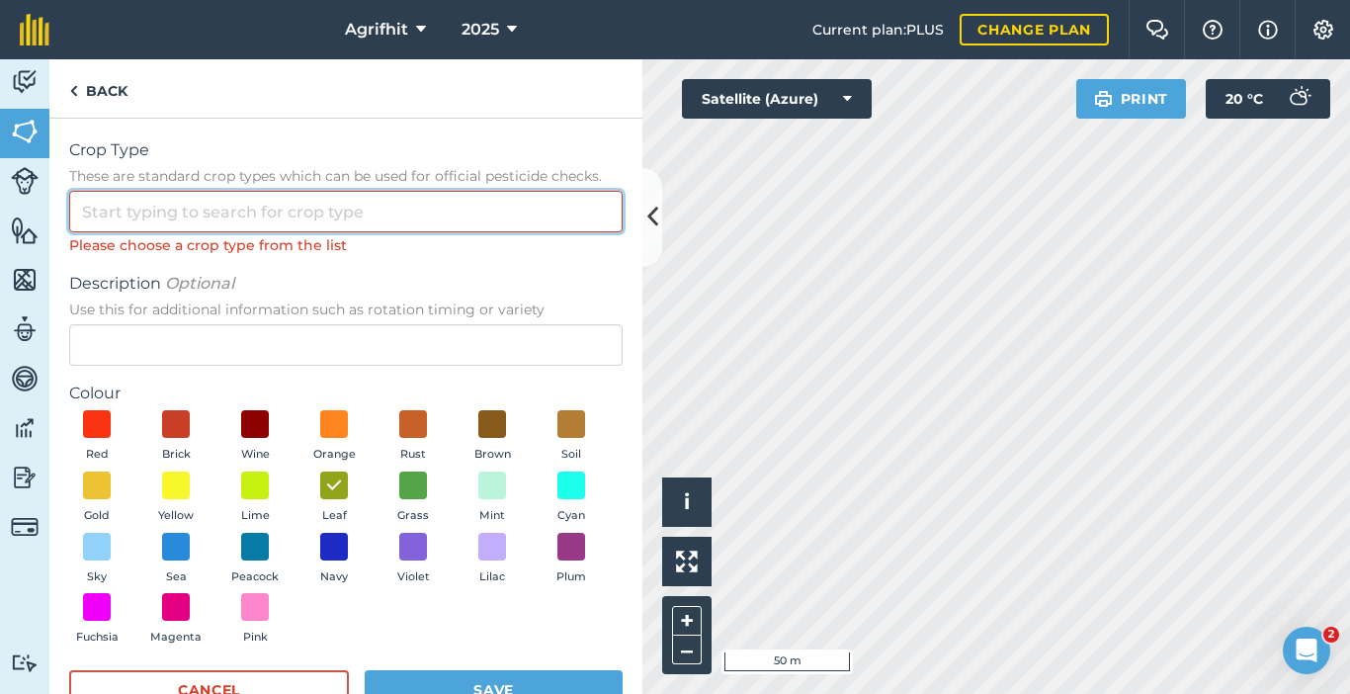
click at [327, 216] on input "Crop Type These are standard crop types which can be used for official pesticid…" at bounding box center [346, 212] width 554 height 42
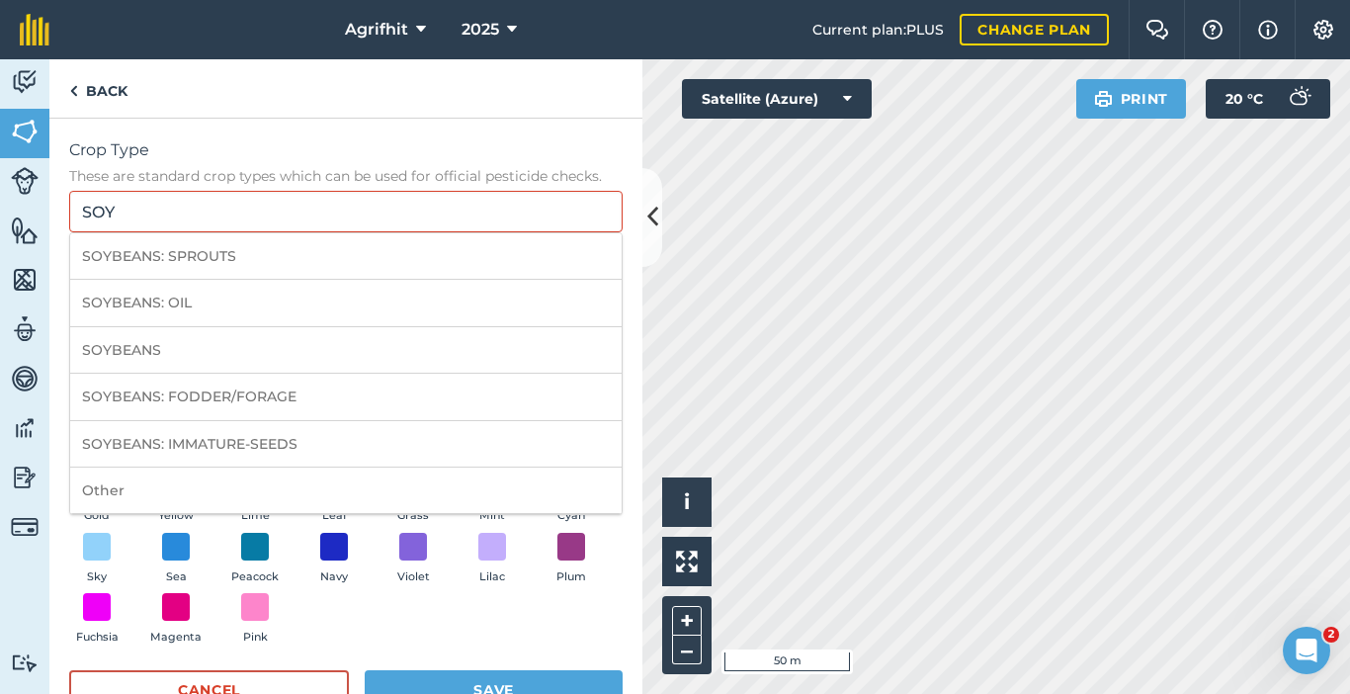
click at [154, 346] on li "SOYBEANS" at bounding box center [346, 350] width 552 height 46
type input "SOYBEANS"
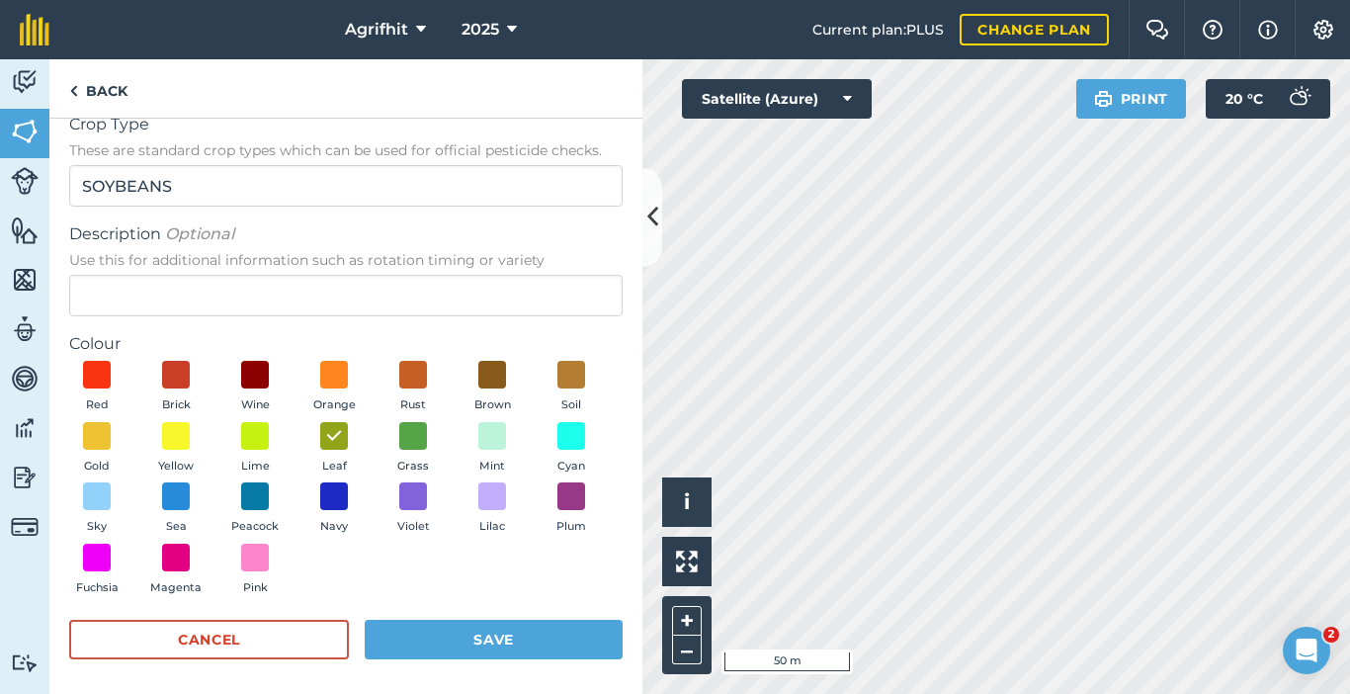
scroll to position [32, 0]
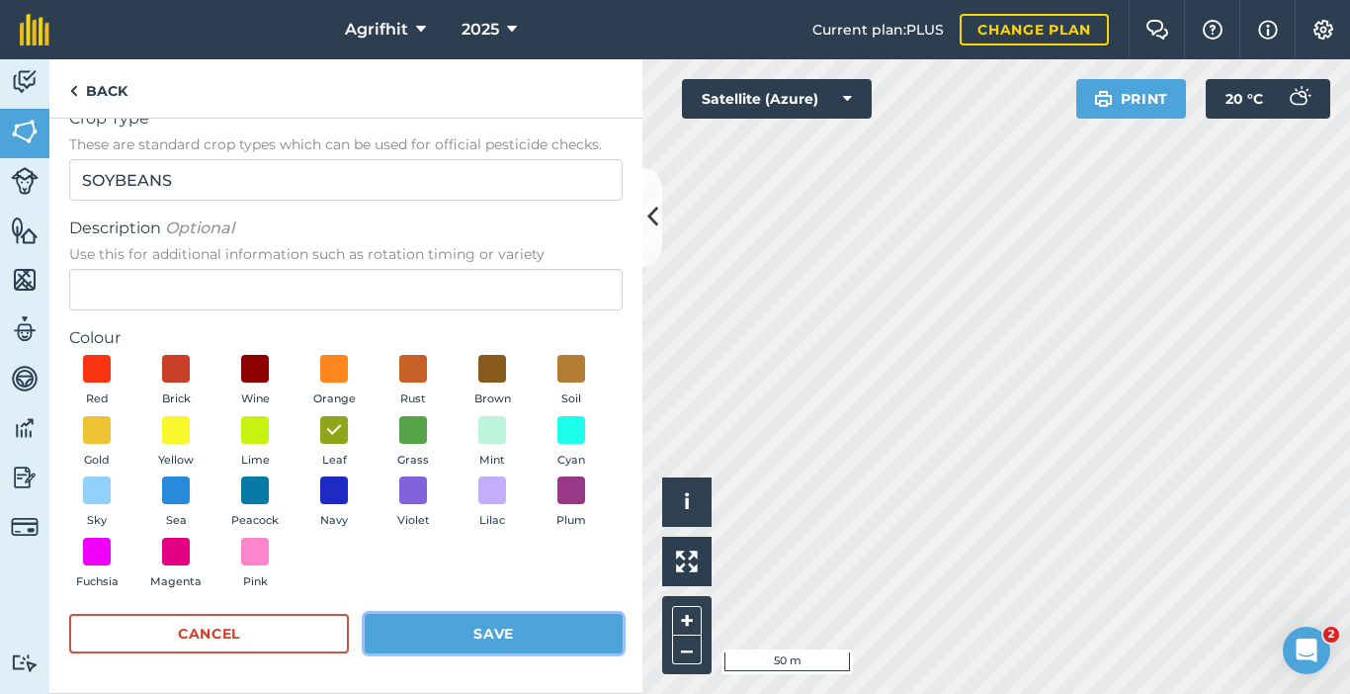
click at [497, 636] on button "Save" at bounding box center [494, 634] width 258 height 40
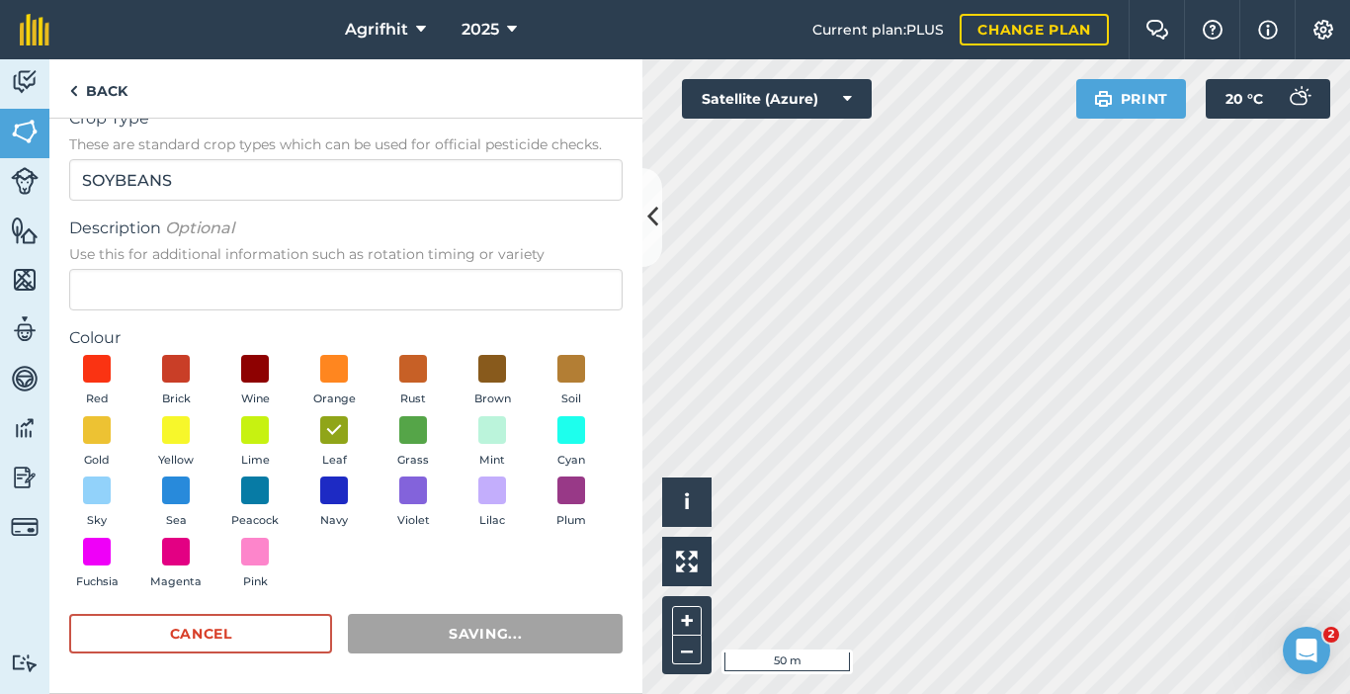
radio input "false"
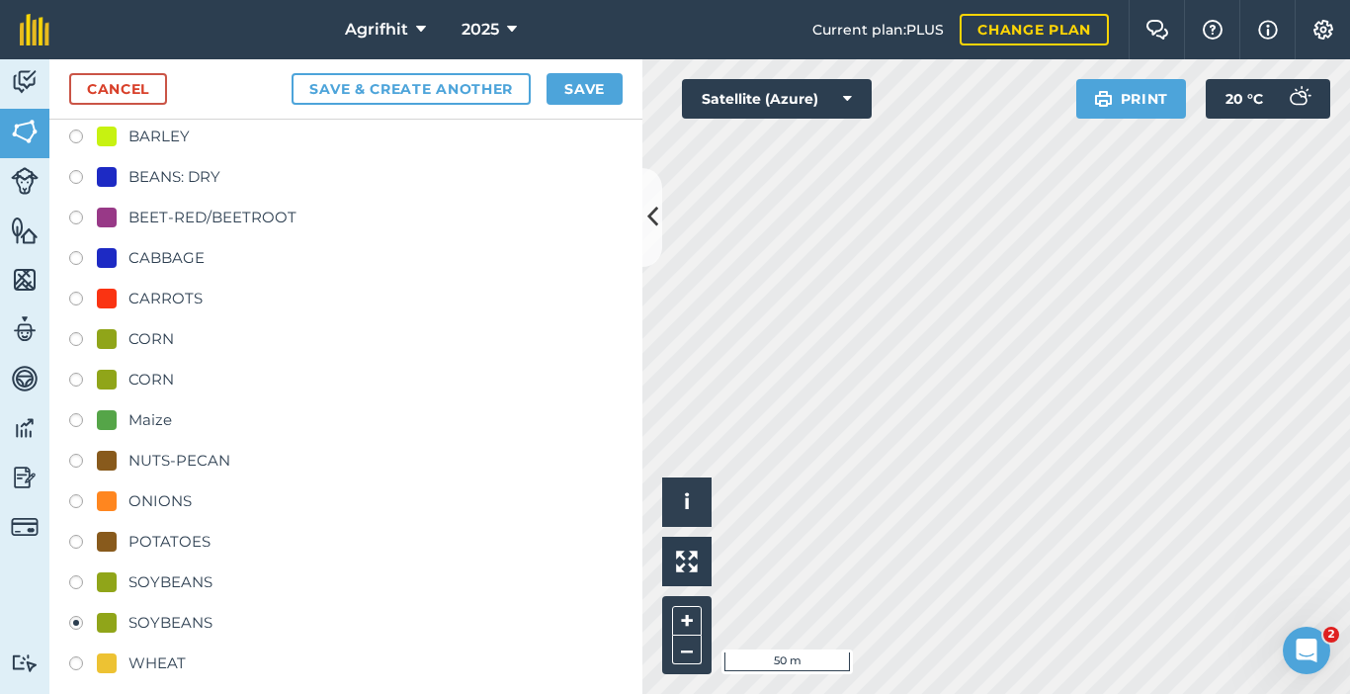
scroll to position [466, 0]
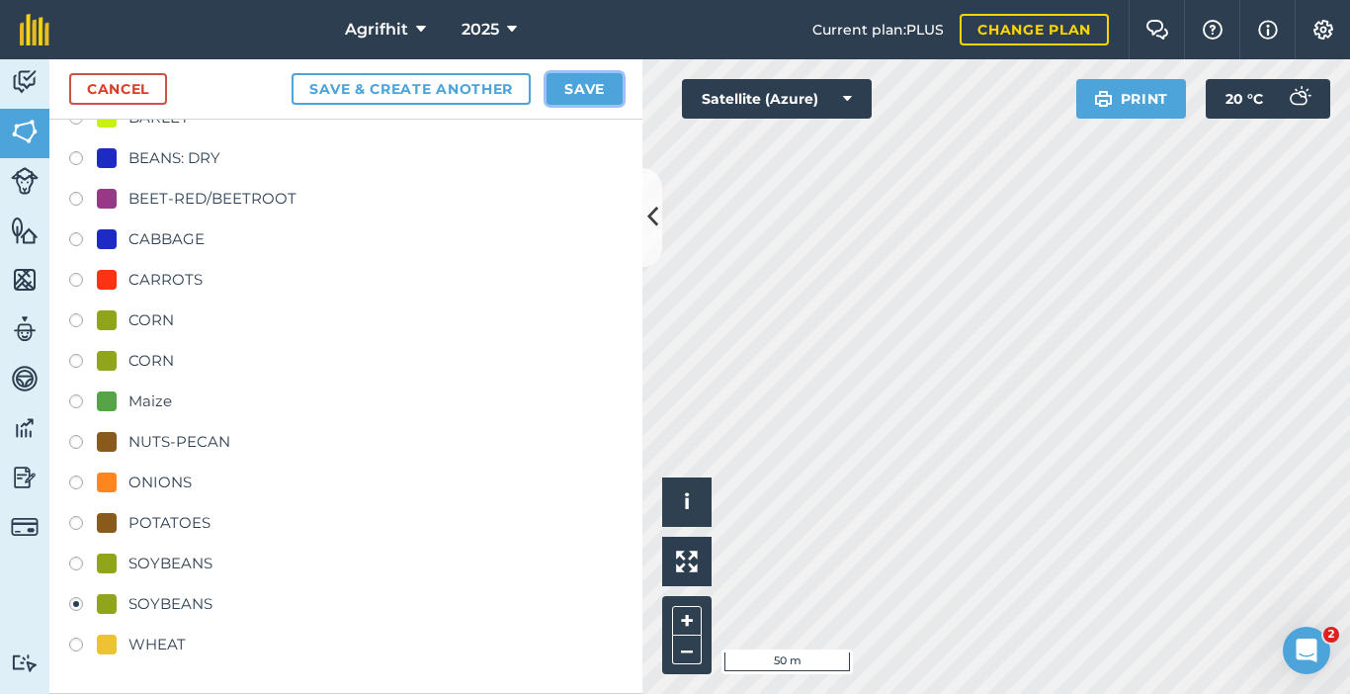
click at [570, 87] on button "Save" at bounding box center [585, 89] width 76 height 32
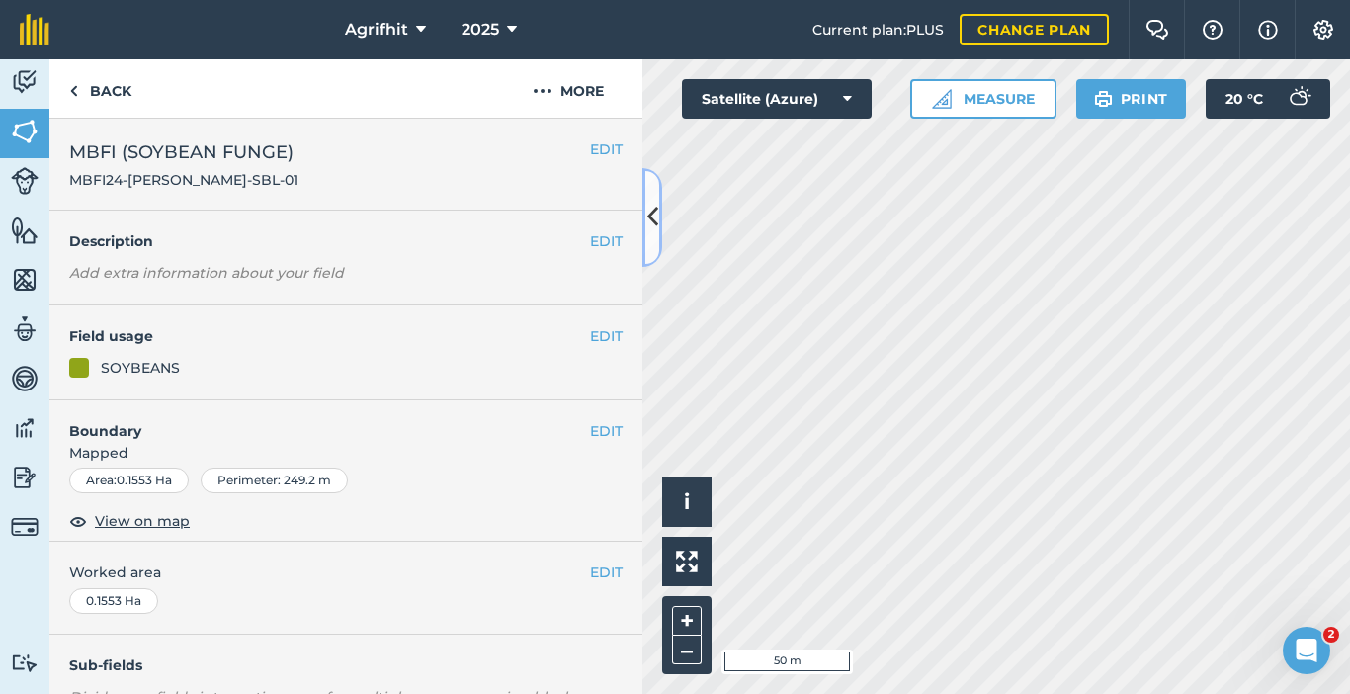
click at [653, 225] on icon at bounding box center [652, 217] width 11 height 35
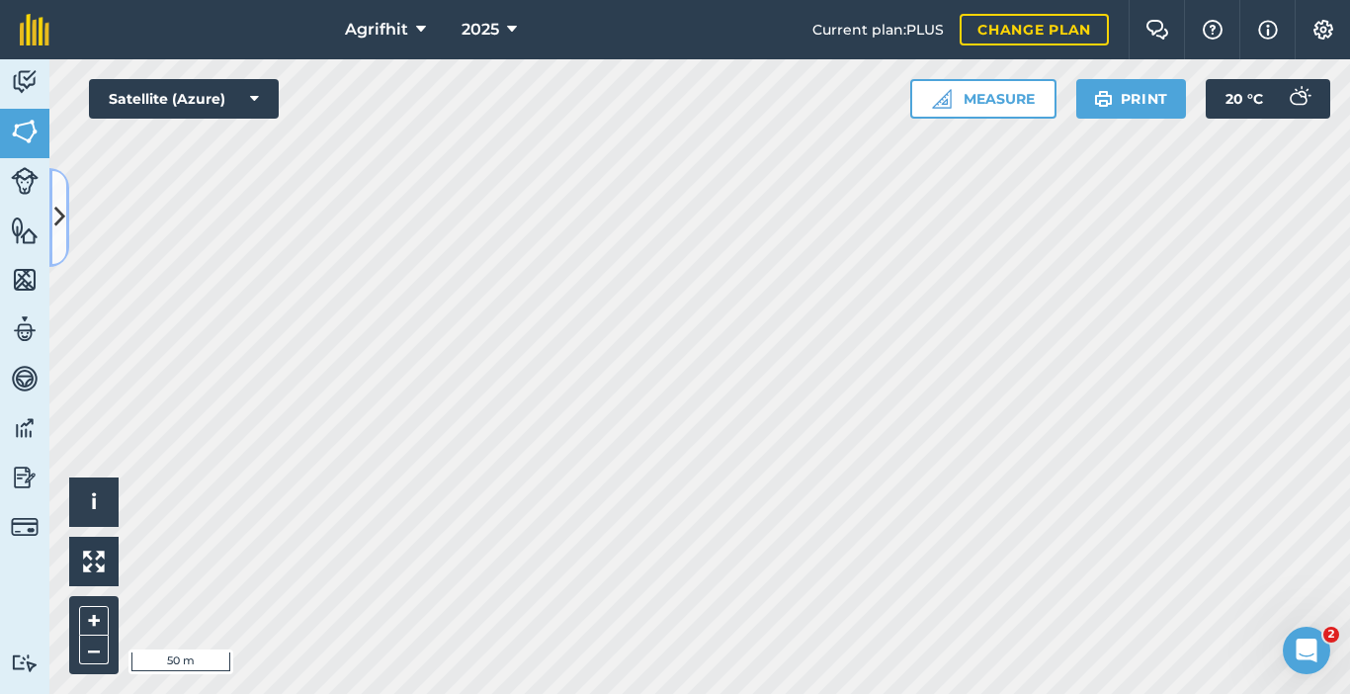
click at [54, 228] on icon at bounding box center [59, 217] width 11 height 35
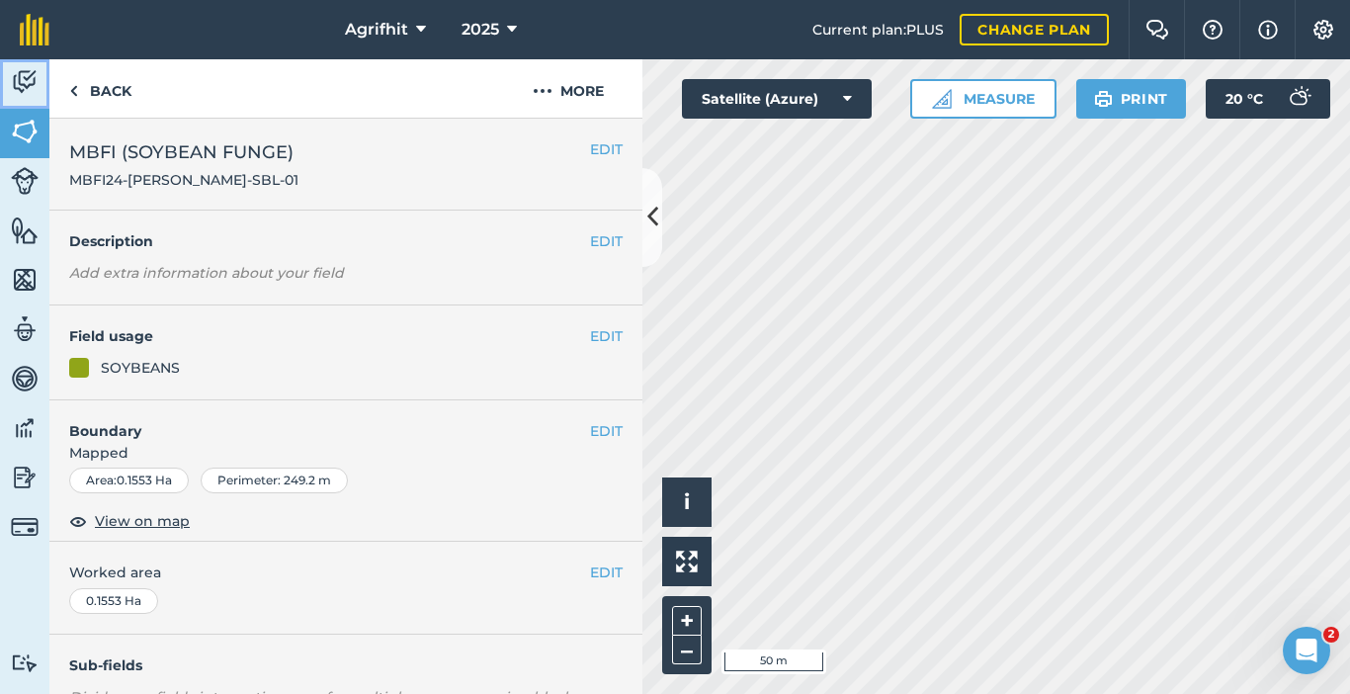
click at [21, 75] on img at bounding box center [25, 82] width 28 height 30
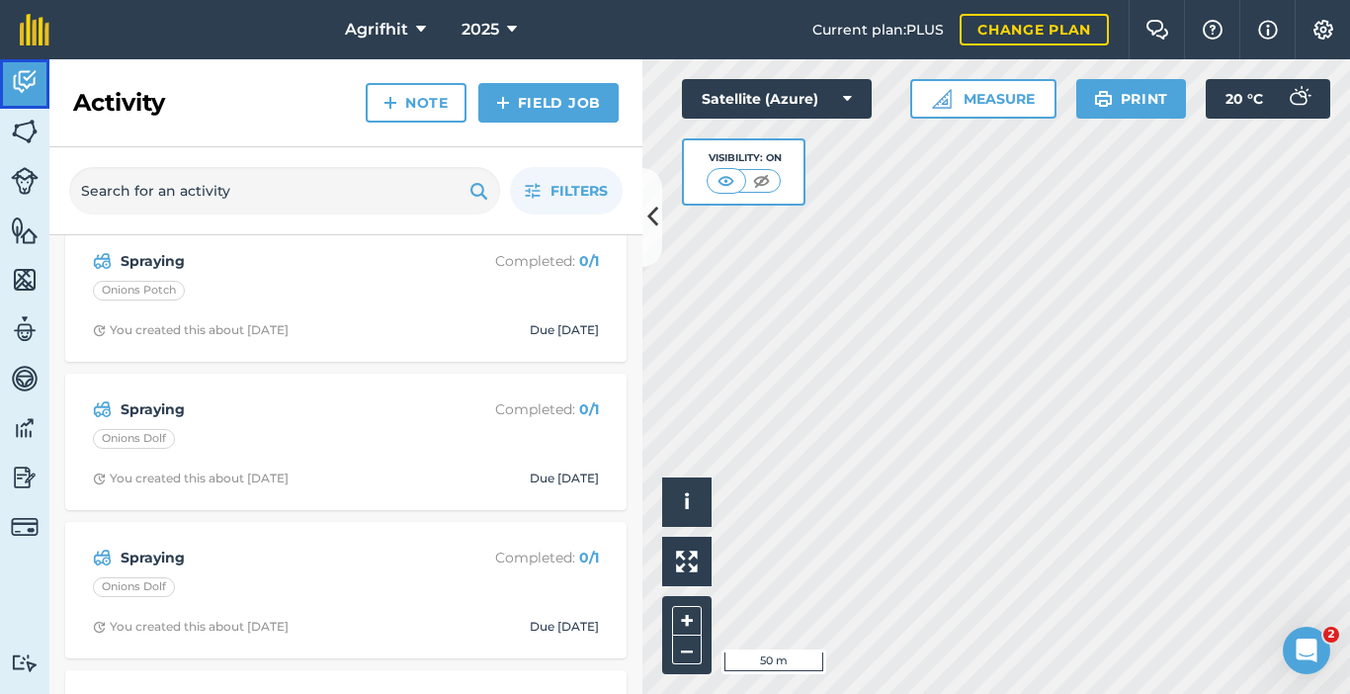
scroll to position [5733, 0]
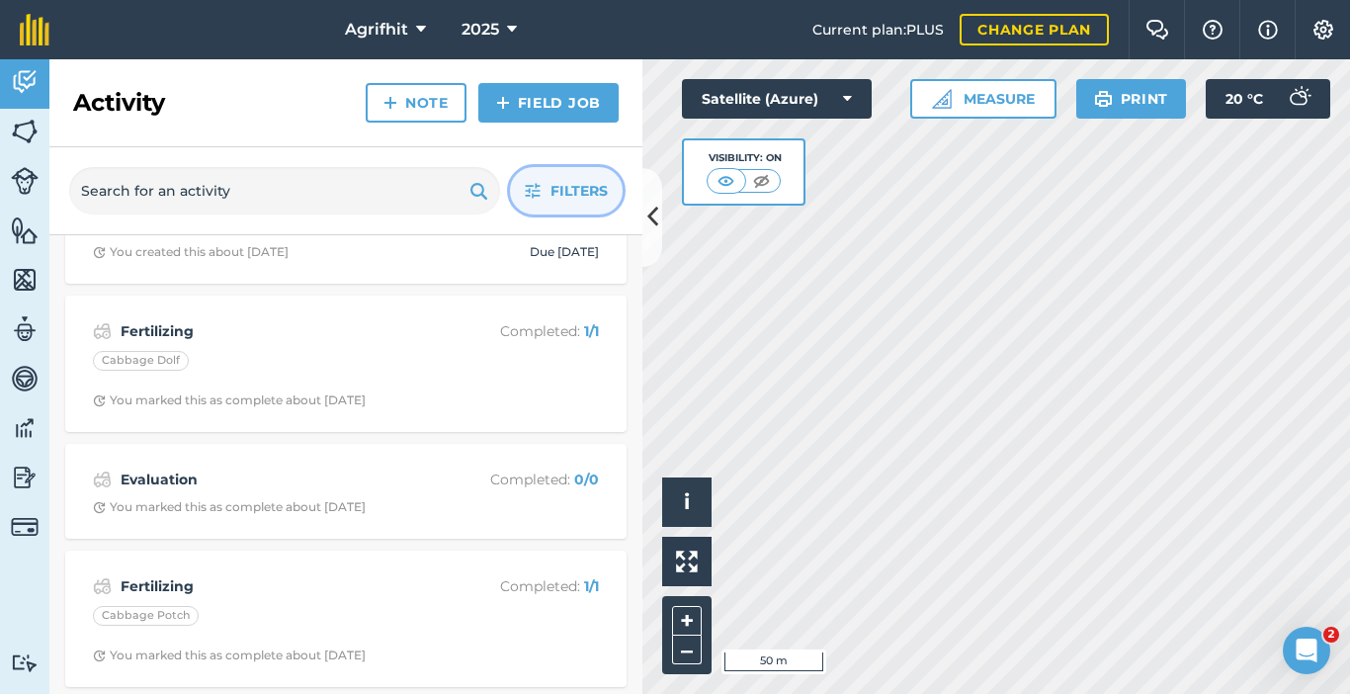
click at [547, 184] on button "Filters" at bounding box center [566, 190] width 113 height 47
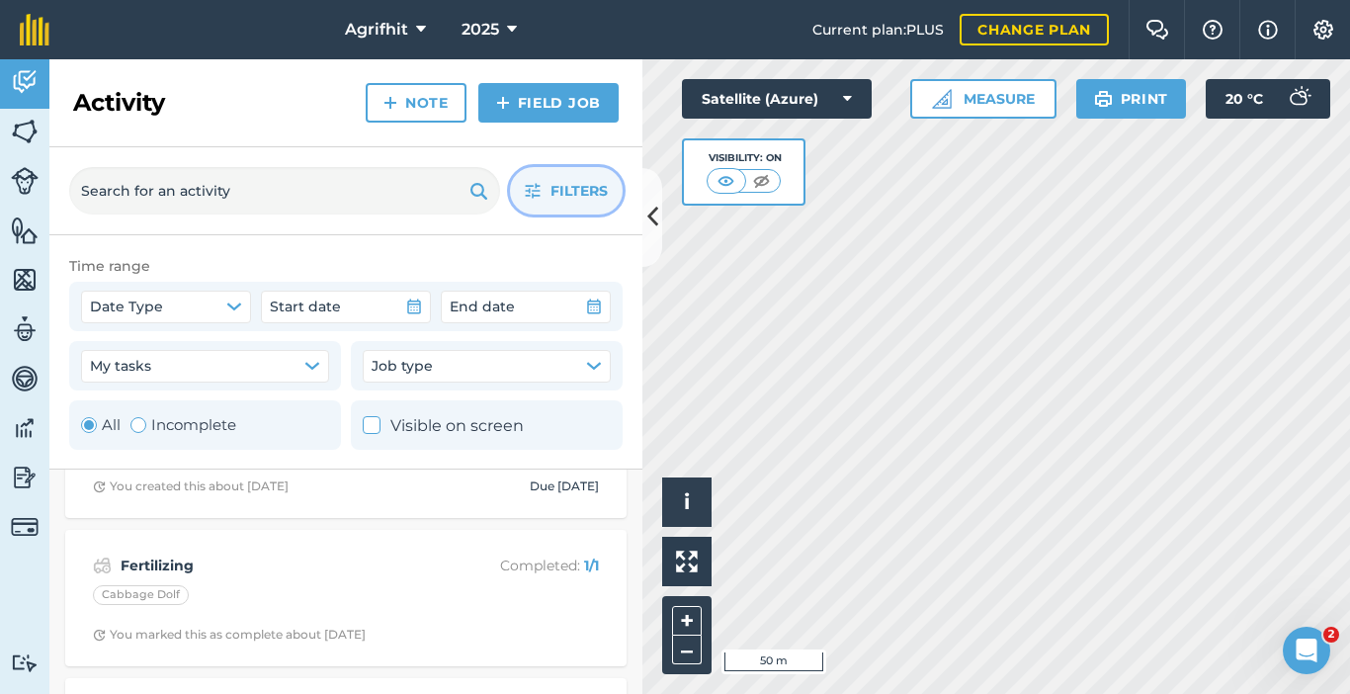
click at [142, 427] on div "Toggle Activity" at bounding box center [138, 425] width 16 height 16
radio input "false"
radio input "true"
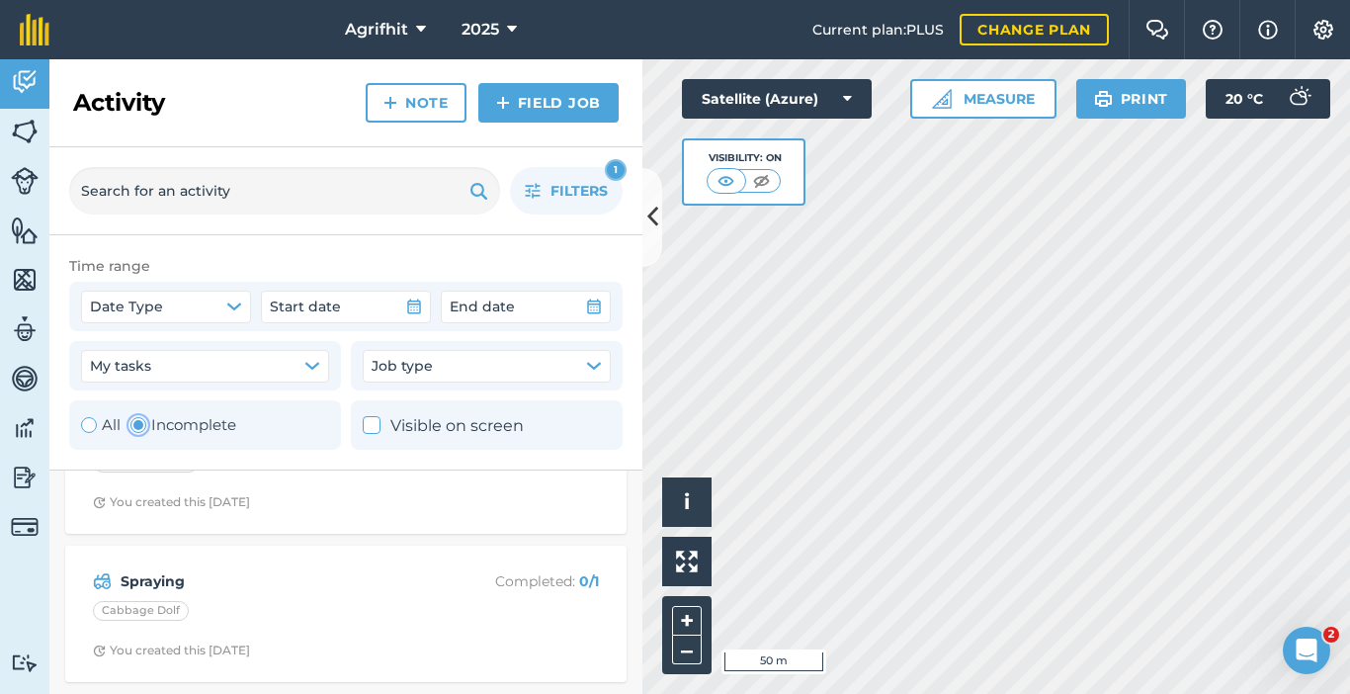
scroll to position [841, 0]
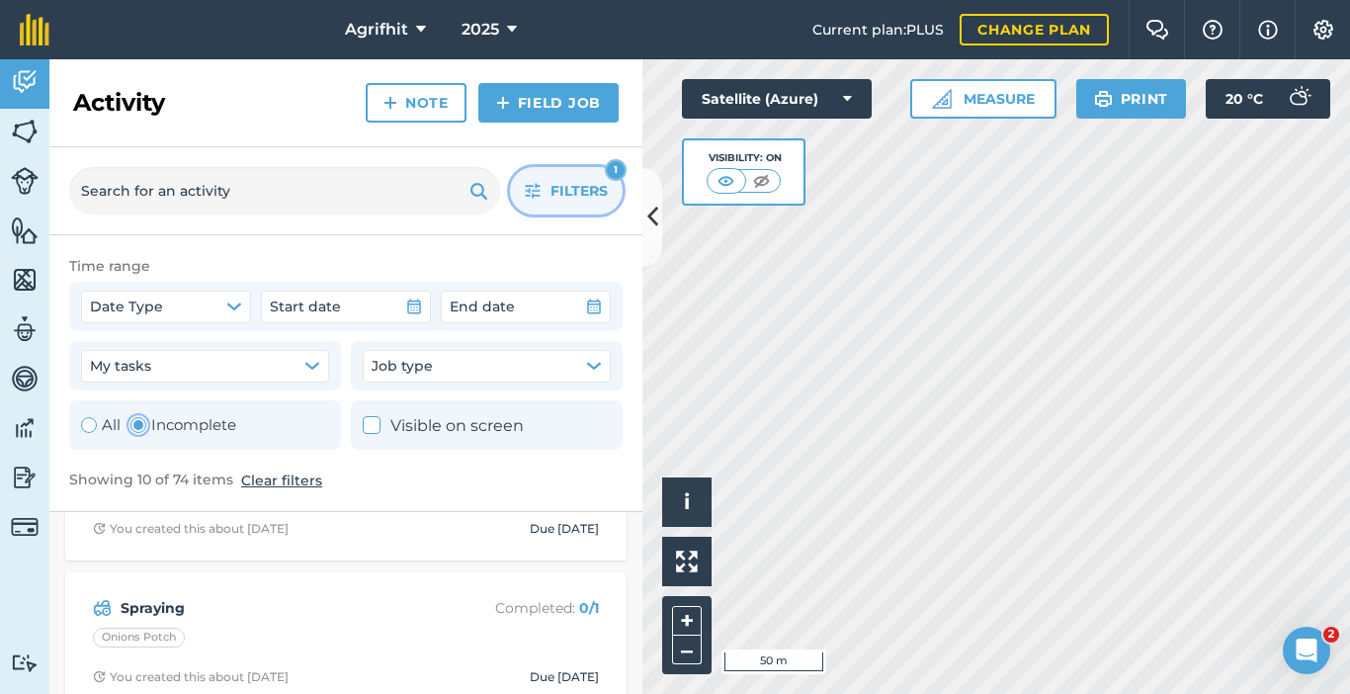
click at [557, 195] on span "Filters" at bounding box center [579, 191] width 57 height 22
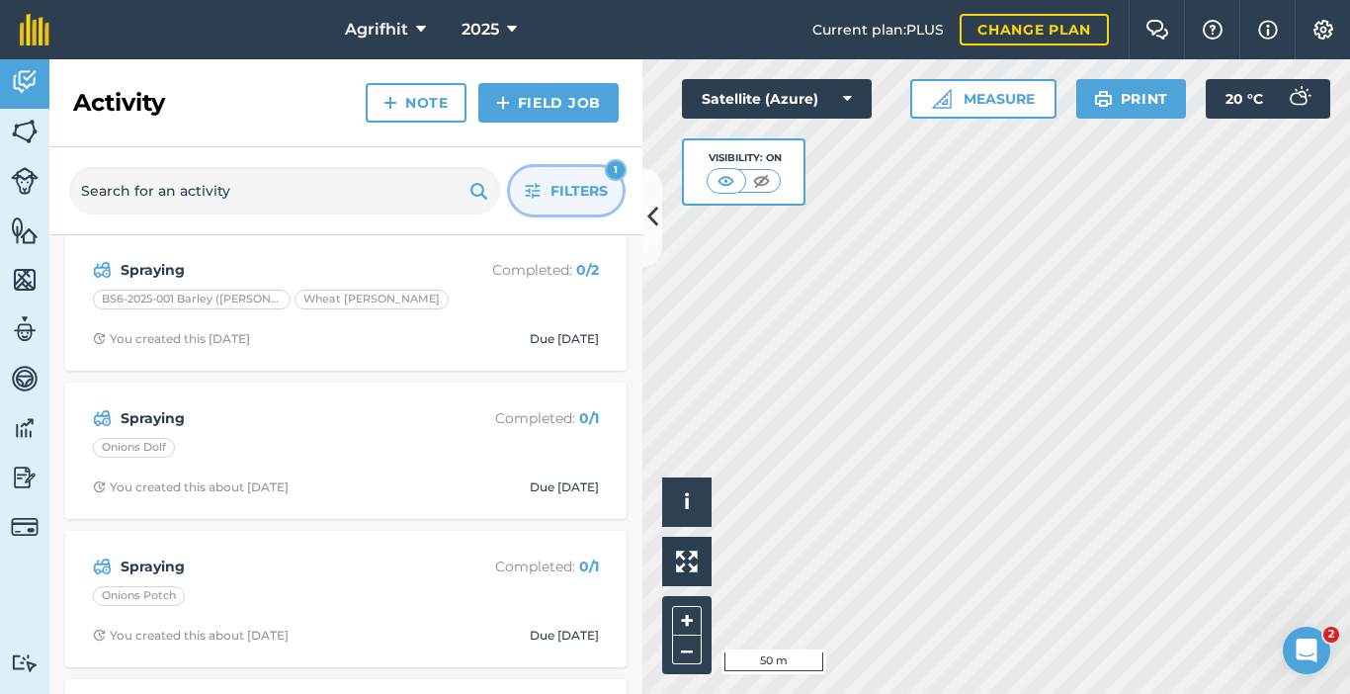
scroll to position [146, 0]
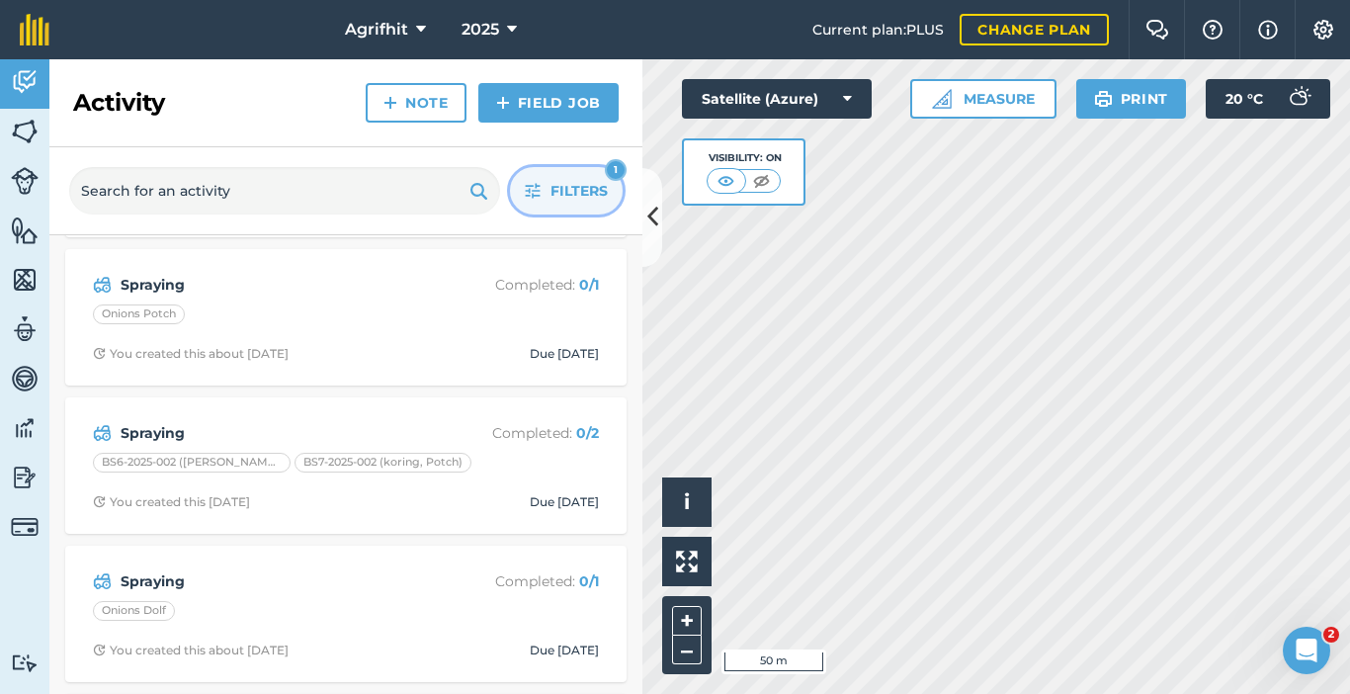
click at [538, 200] on button "Filters 1" at bounding box center [566, 190] width 113 height 47
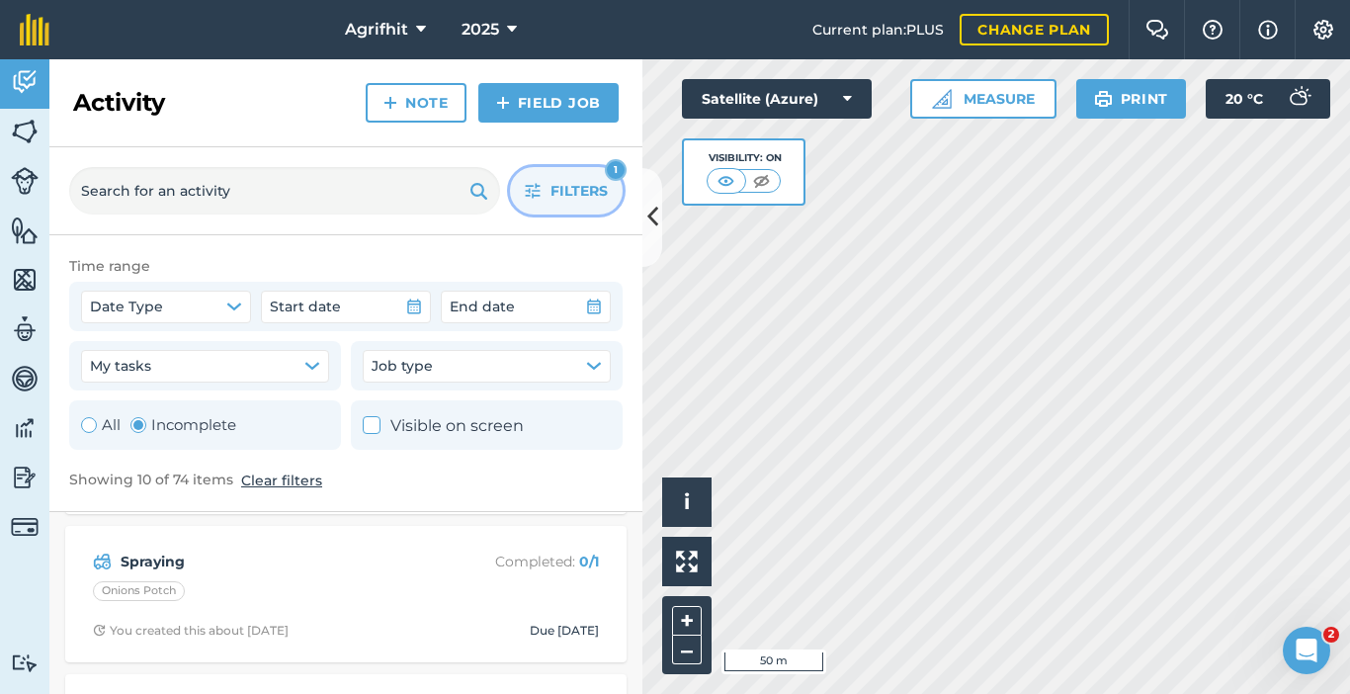
click at [566, 193] on span "Filters" at bounding box center [579, 191] width 57 height 22
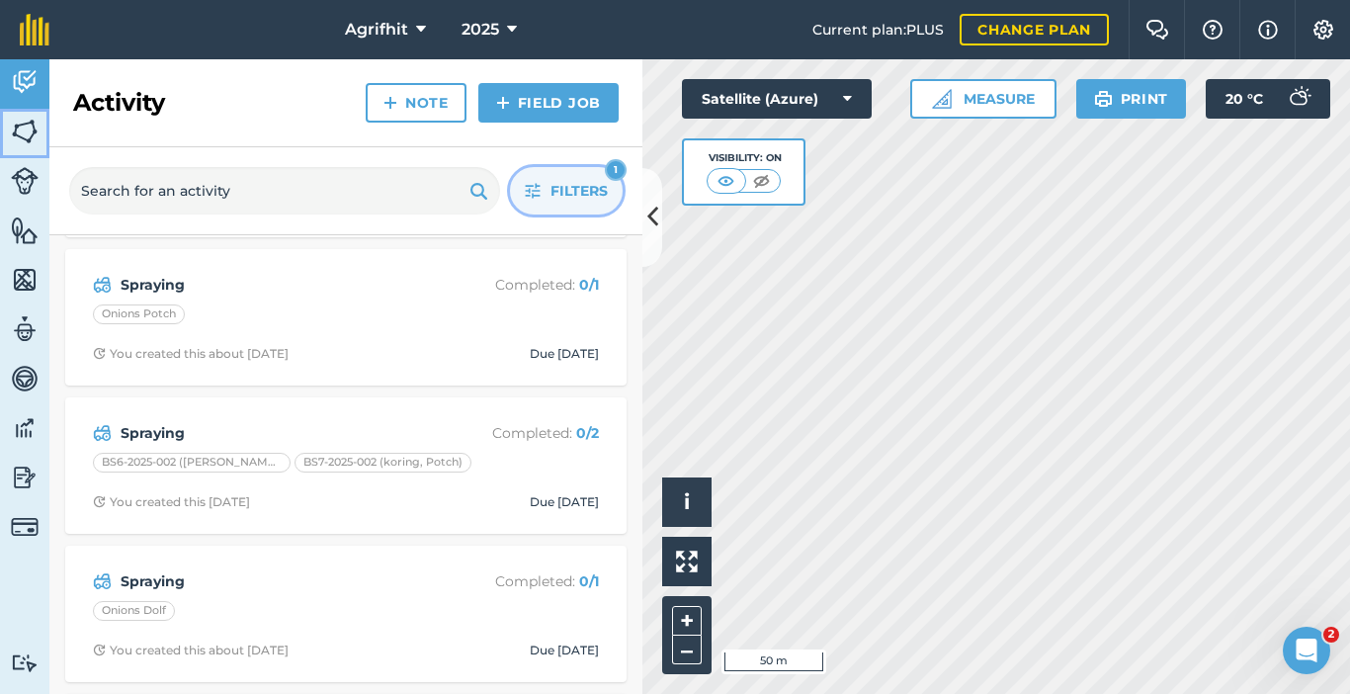
click at [28, 131] on img at bounding box center [25, 132] width 28 height 30
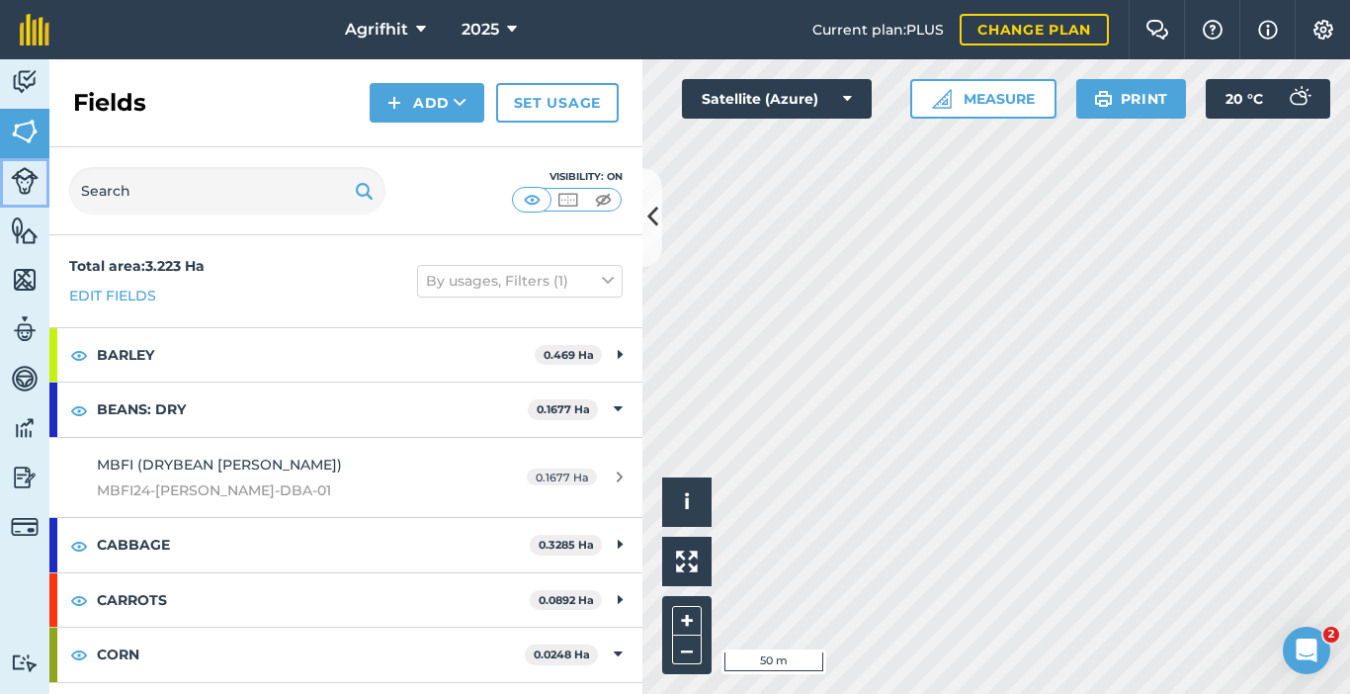
click at [20, 172] on img at bounding box center [25, 181] width 28 height 28
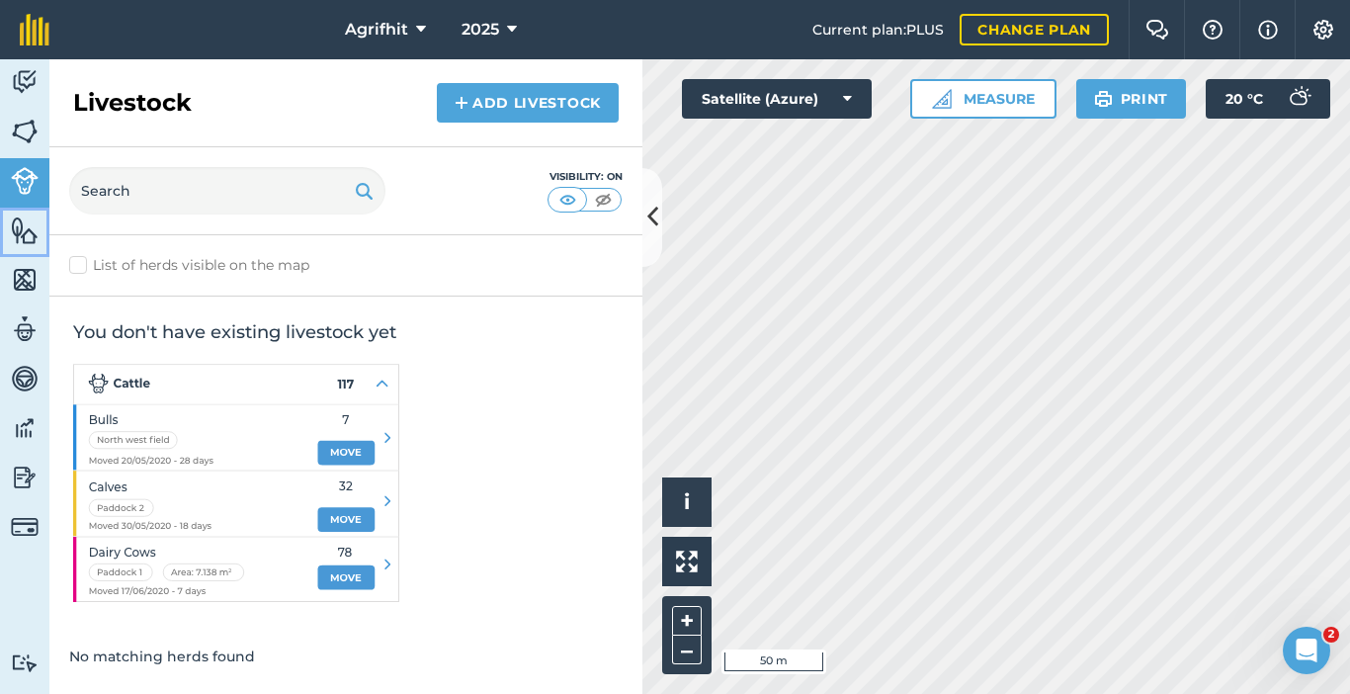
click at [14, 233] on img at bounding box center [25, 230] width 28 height 30
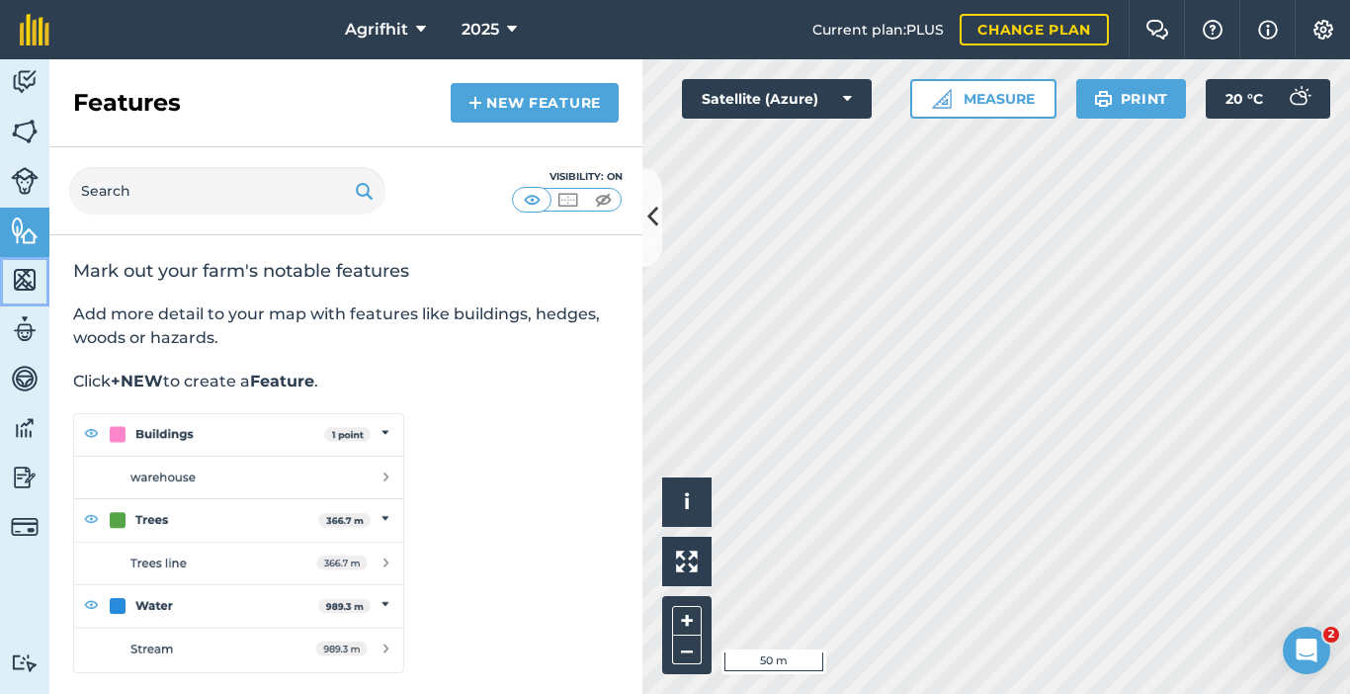
click at [26, 280] on img at bounding box center [25, 280] width 28 height 30
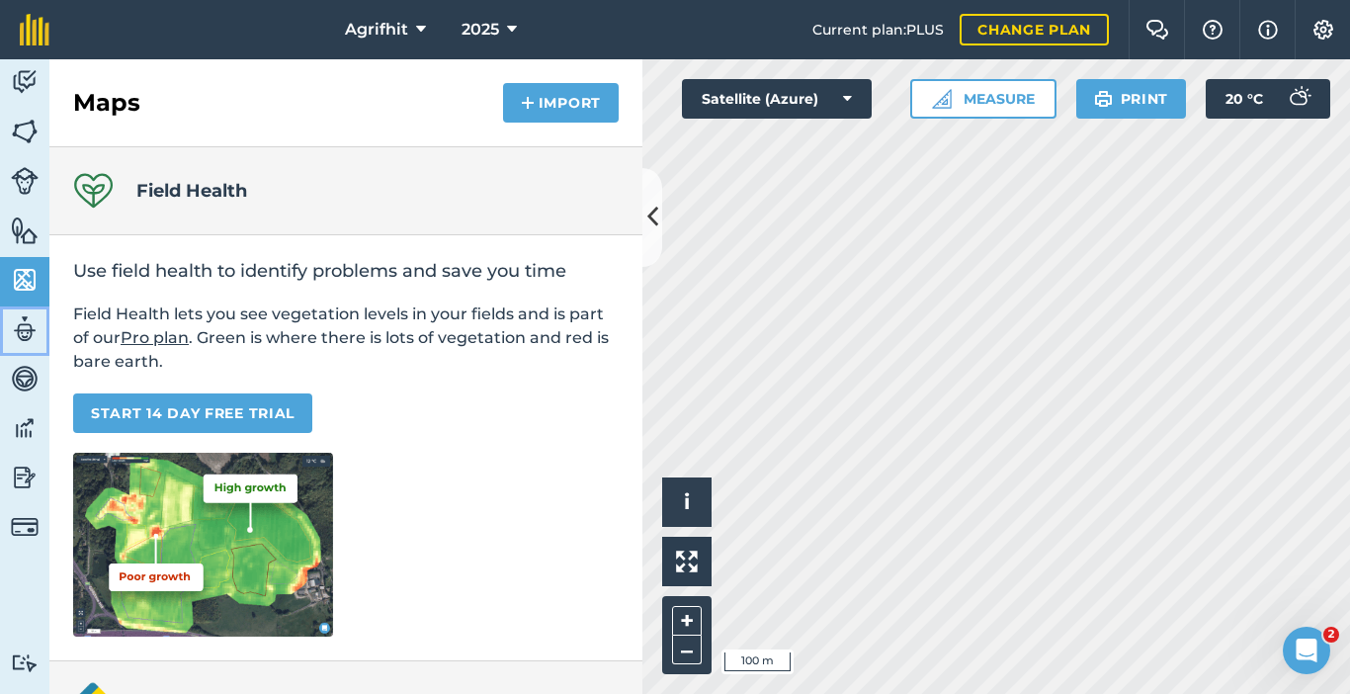
click at [16, 326] on img at bounding box center [25, 329] width 28 height 30
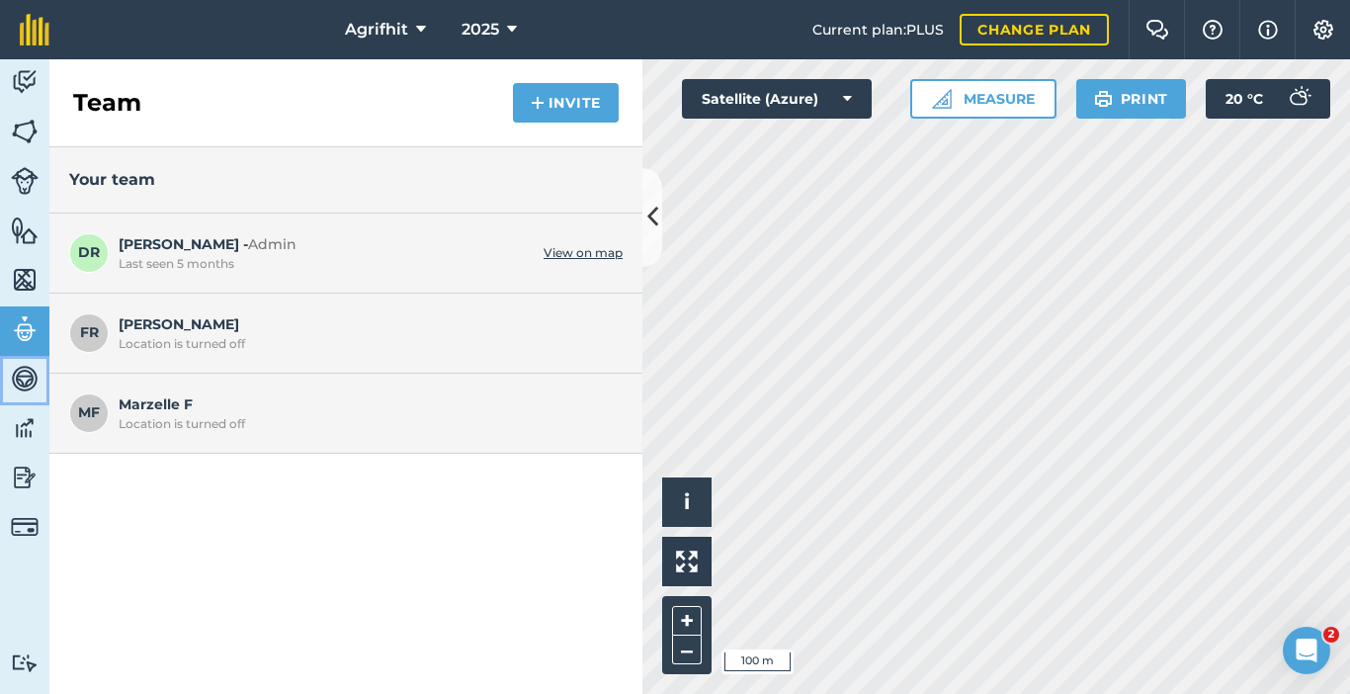
click at [25, 385] on img at bounding box center [25, 379] width 28 height 30
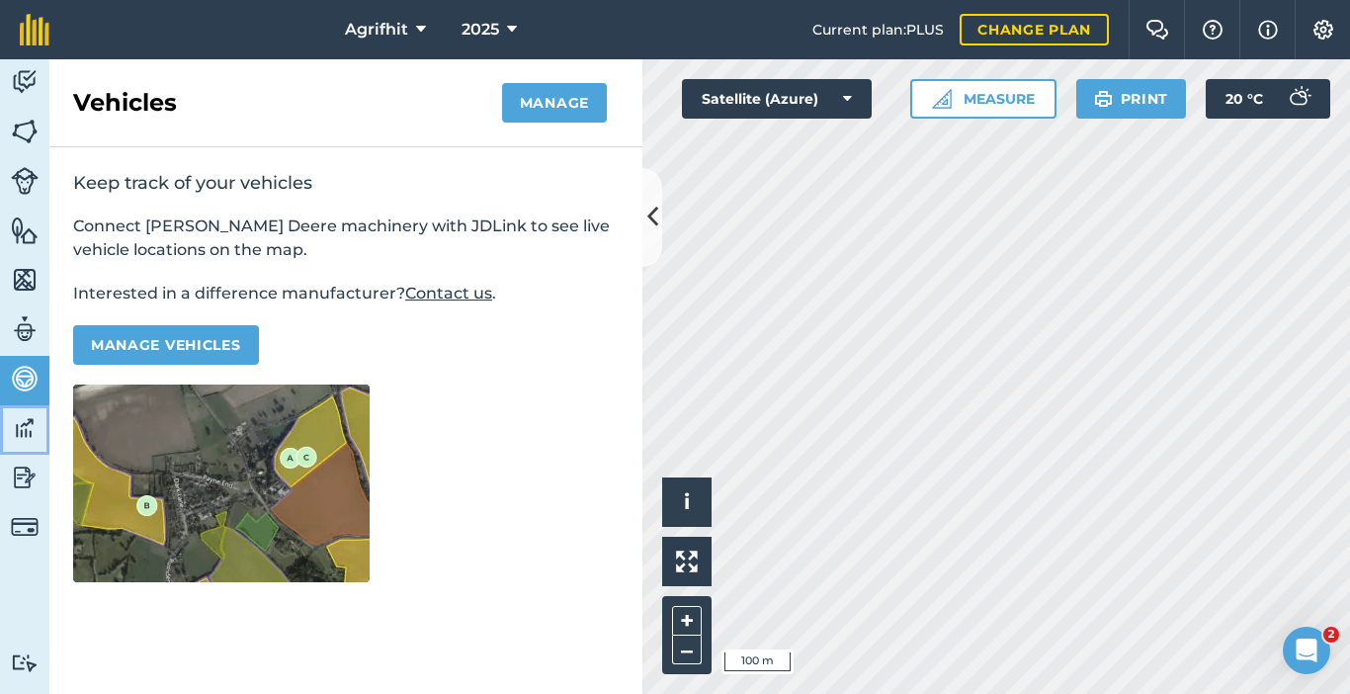
click at [29, 447] on link "Data" at bounding box center [24, 429] width 49 height 49
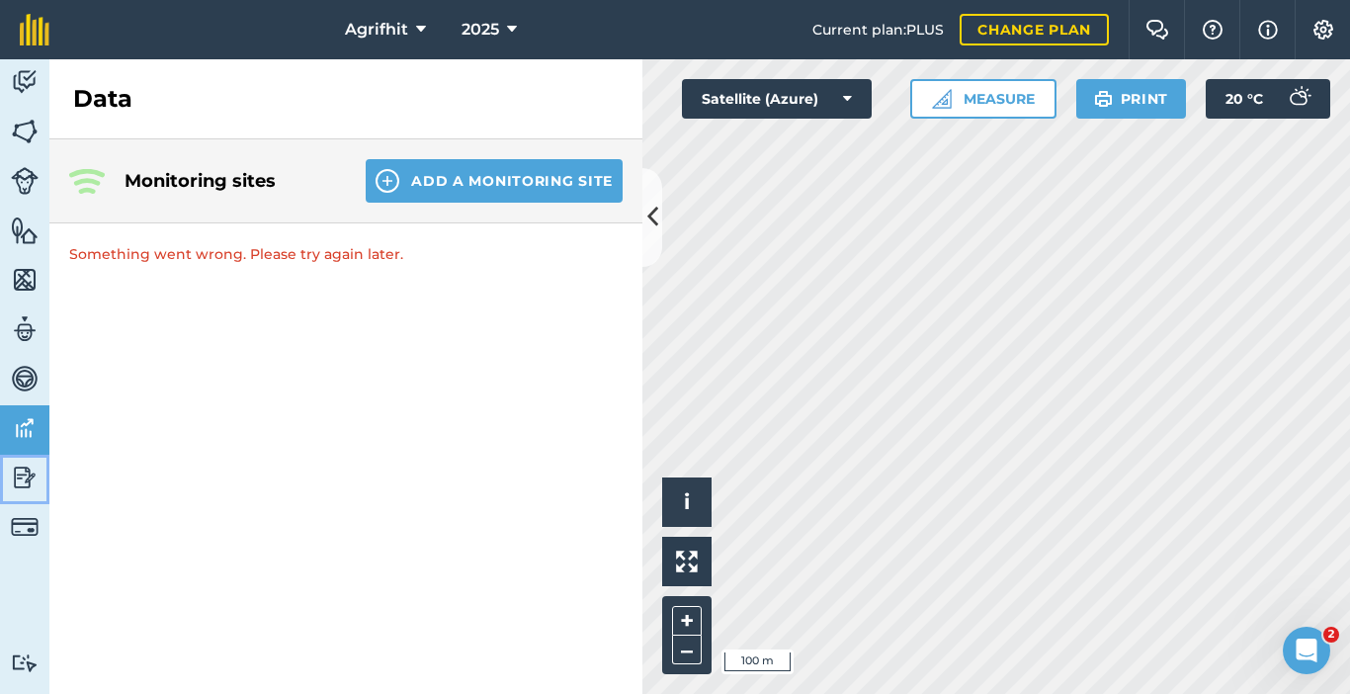
click at [11, 482] on img at bounding box center [25, 478] width 28 height 30
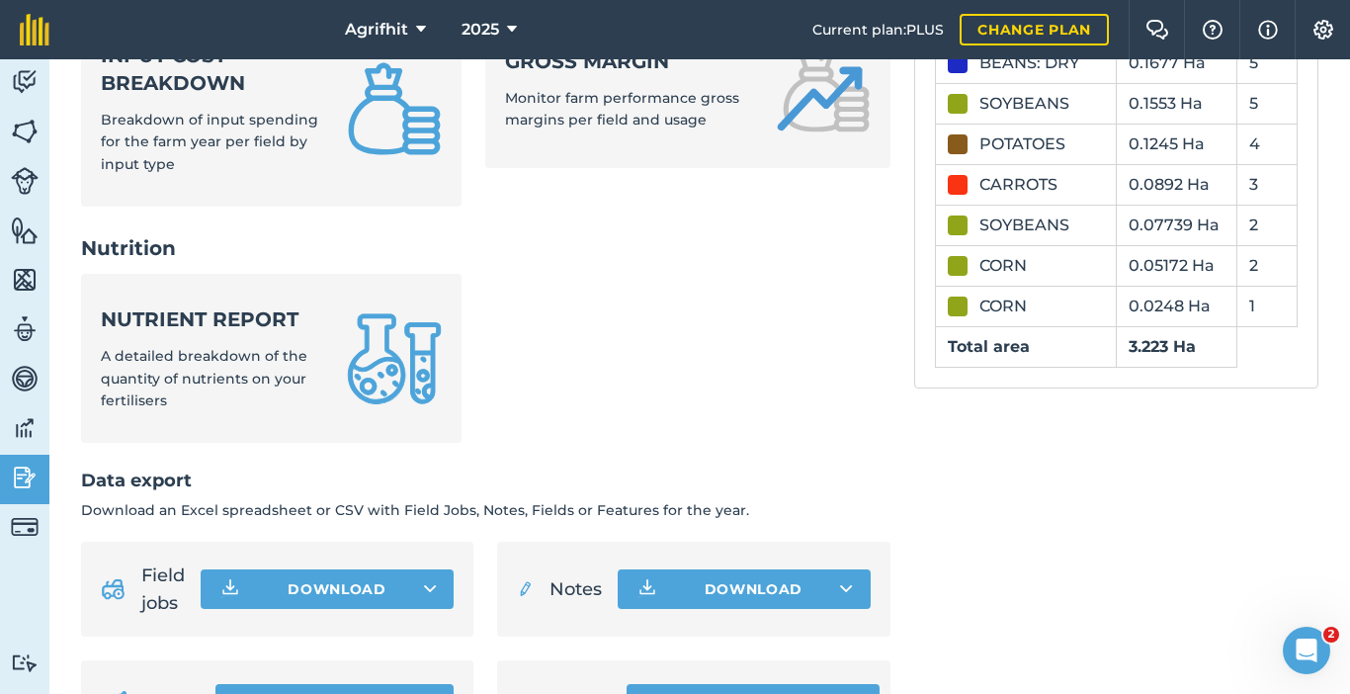
scroll to position [966, 0]
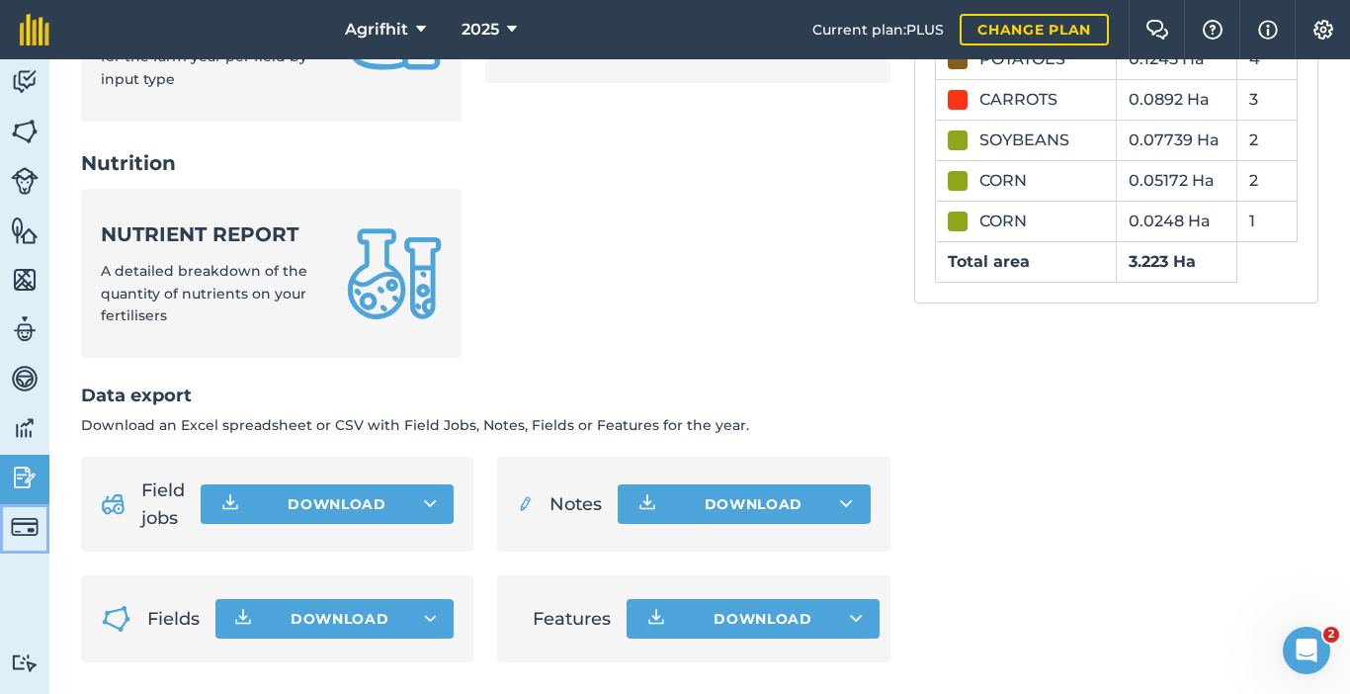
click at [29, 531] on img at bounding box center [25, 527] width 28 height 28
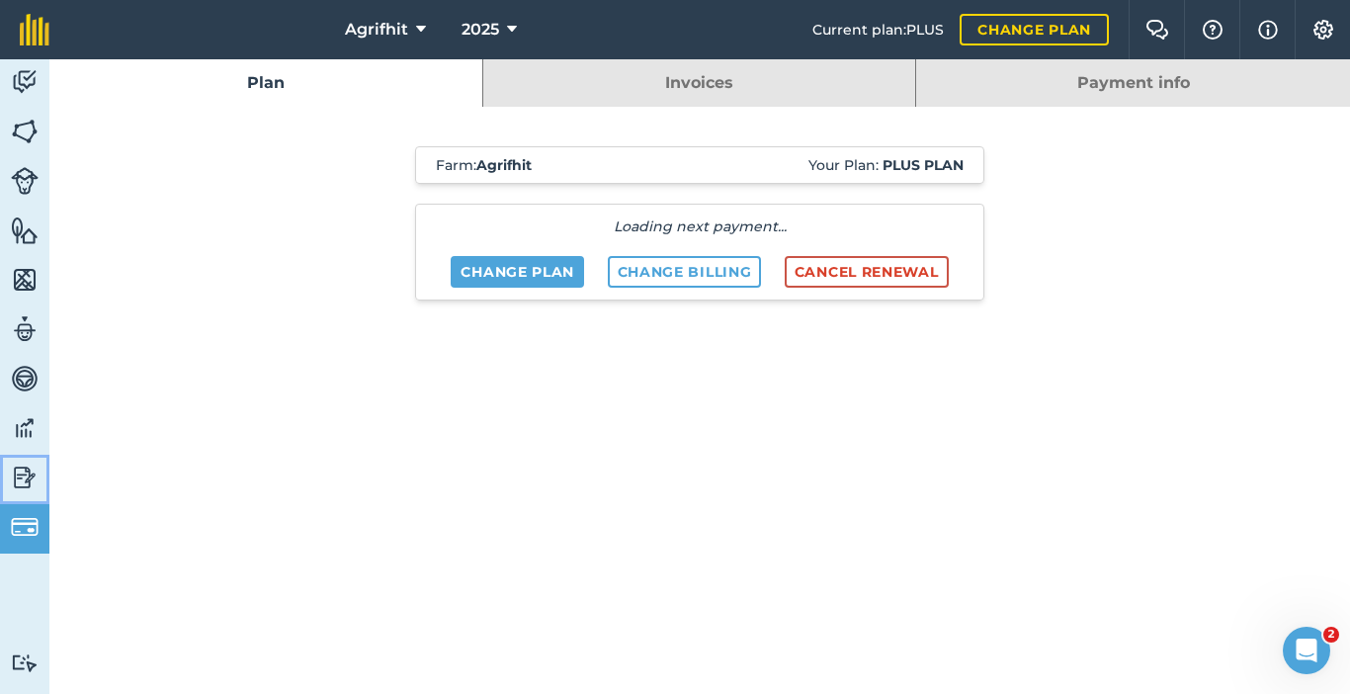
click at [31, 471] on img at bounding box center [25, 478] width 28 height 30
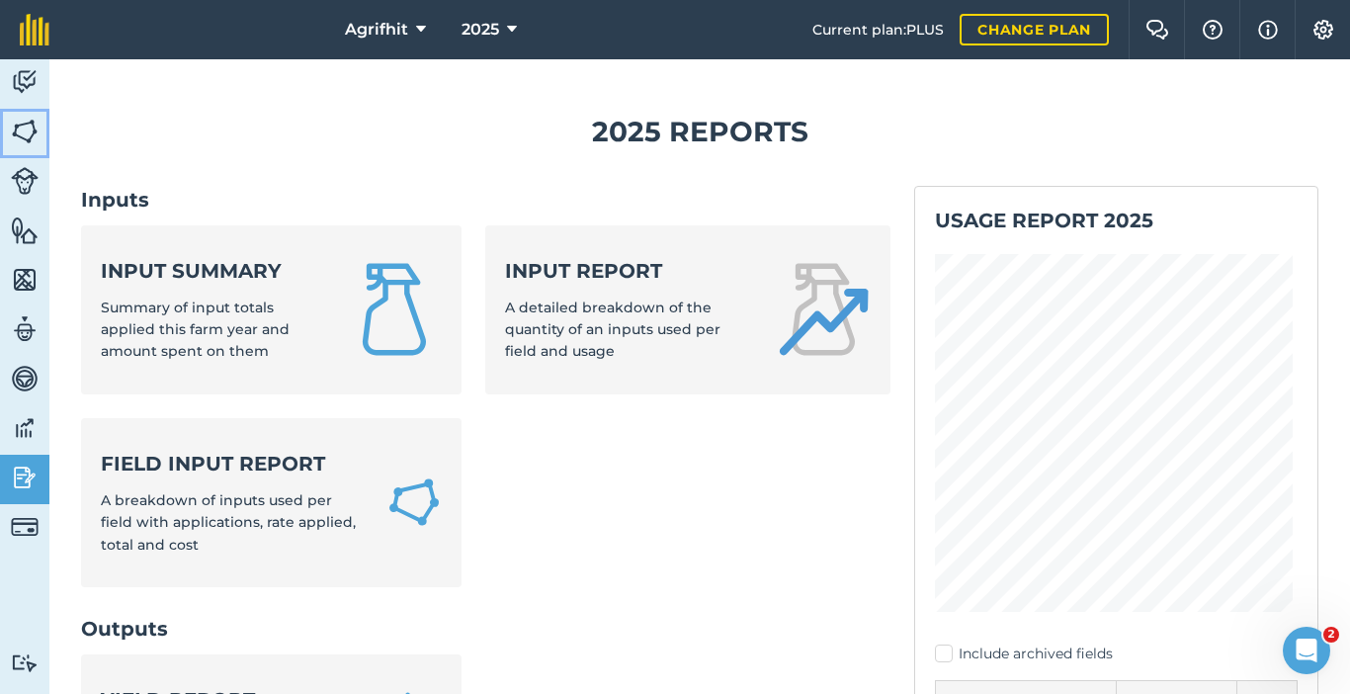
click at [34, 141] on img at bounding box center [25, 132] width 28 height 30
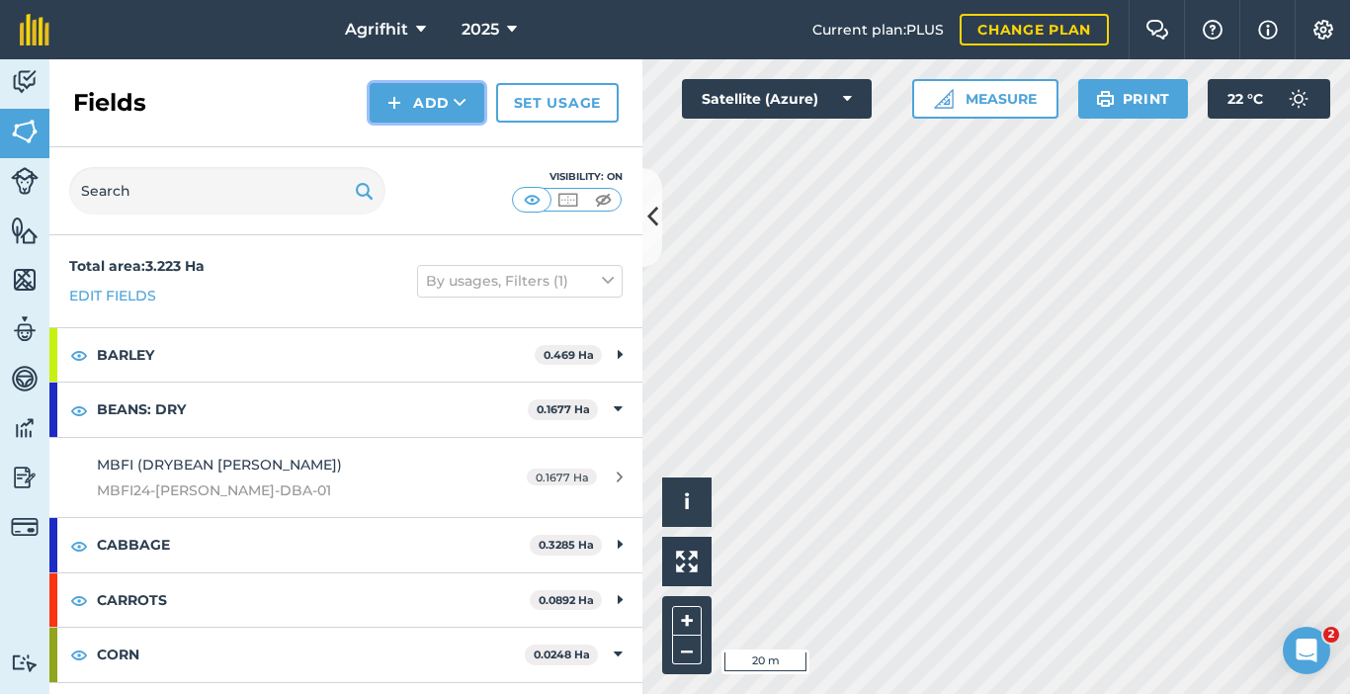
click at [429, 106] on button "Add" at bounding box center [427, 103] width 115 height 40
click at [432, 139] on link "Draw" at bounding box center [427, 147] width 109 height 43
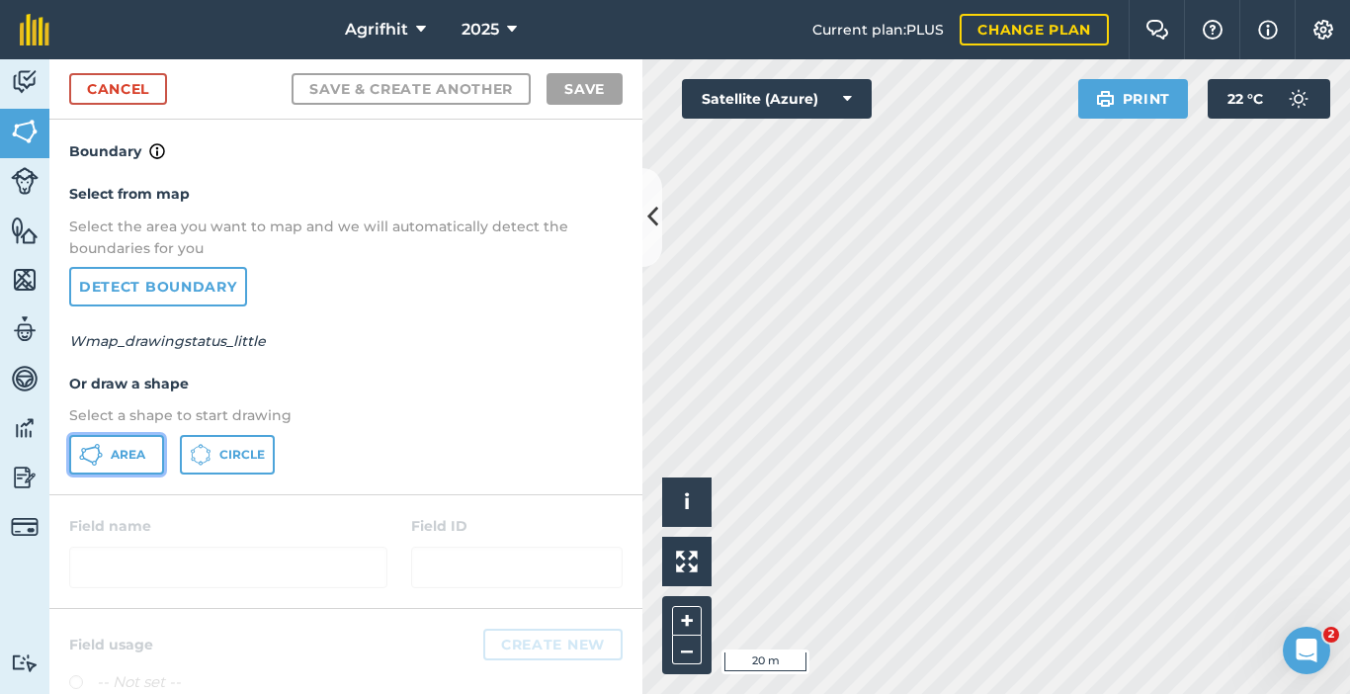
click at [122, 454] on span "Area" at bounding box center [128, 455] width 35 height 16
click at [102, 85] on link "Cancel" at bounding box center [118, 89] width 98 height 32
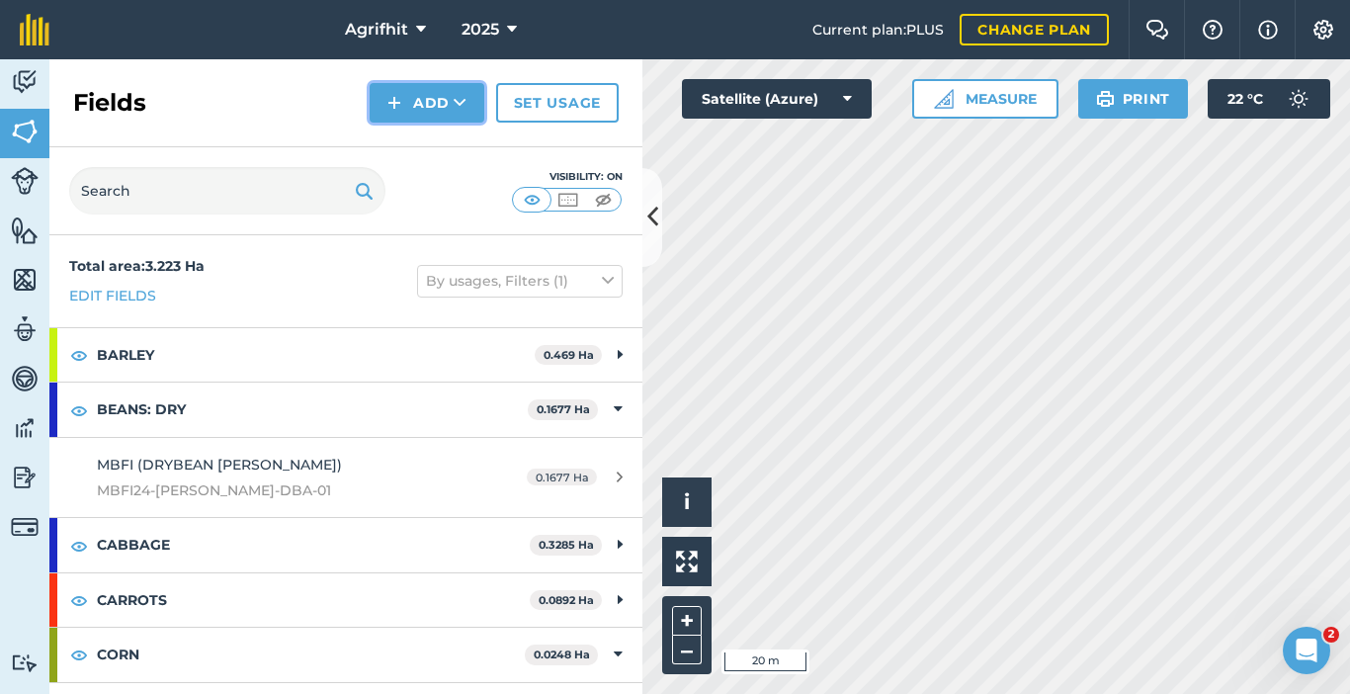
click at [450, 107] on button "Add" at bounding box center [427, 103] width 115 height 40
click at [428, 146] on link "Draw" at bounding box center [427, 147] width 109 height 43
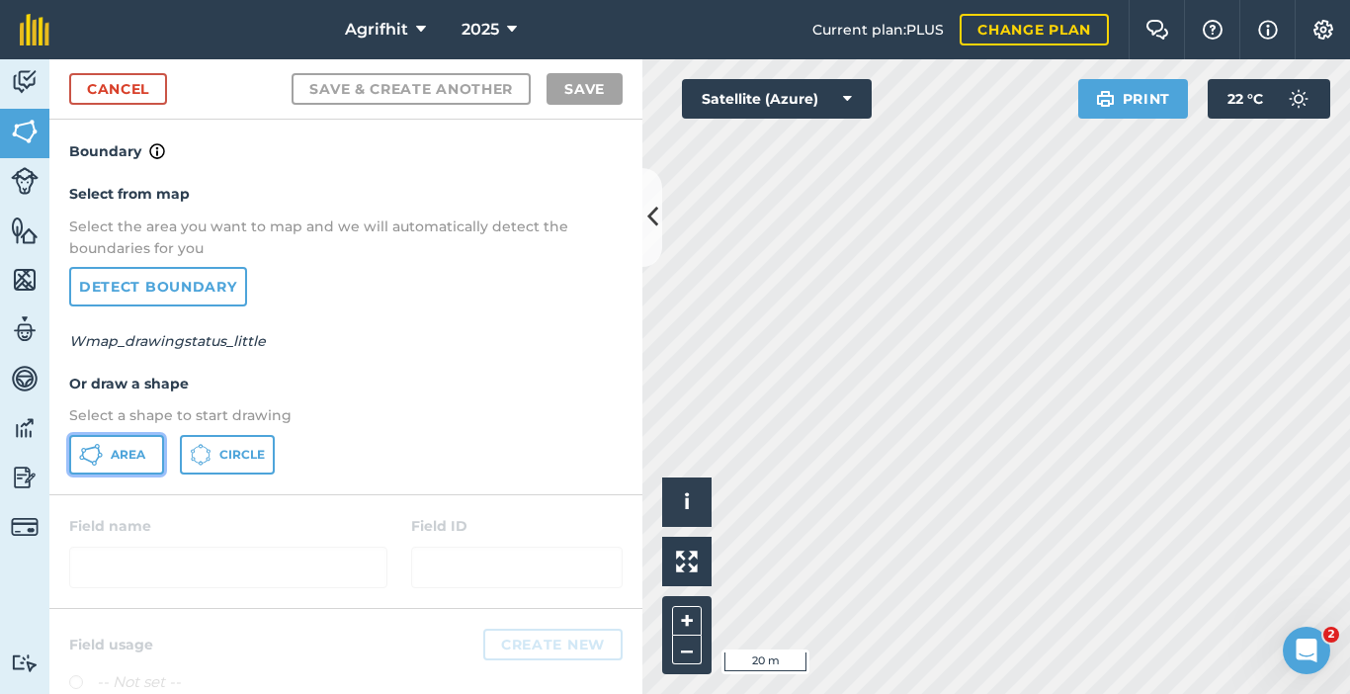
click at [123, 452] on span "Area" at bounding box center [128, 455] width 35 height 16
click at [122, 80] on link "Cancel" at bounding box center [118, 89] width 98 height 32
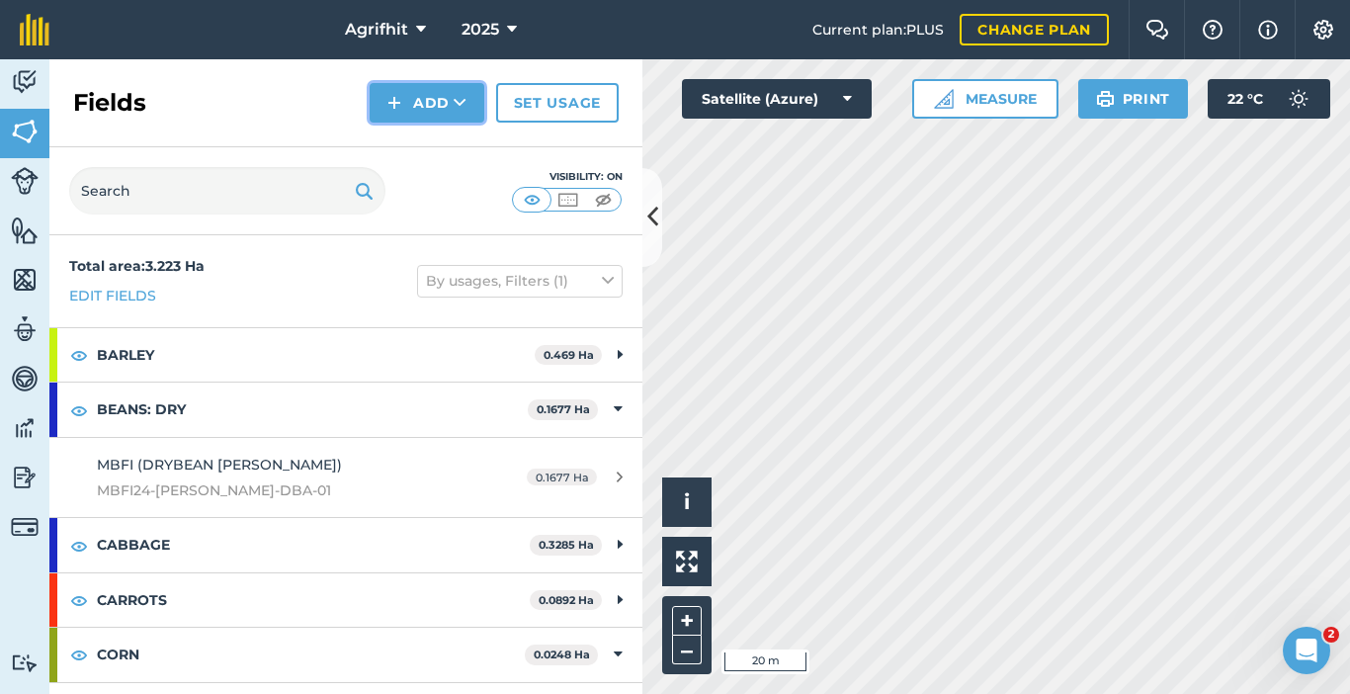
click at [420, 112] on button "Add" at bounding box center [427, 103] width 115 height 40
click at [424, 152] on link "Draw" at bounding box center [427, 147] width 109 height 43
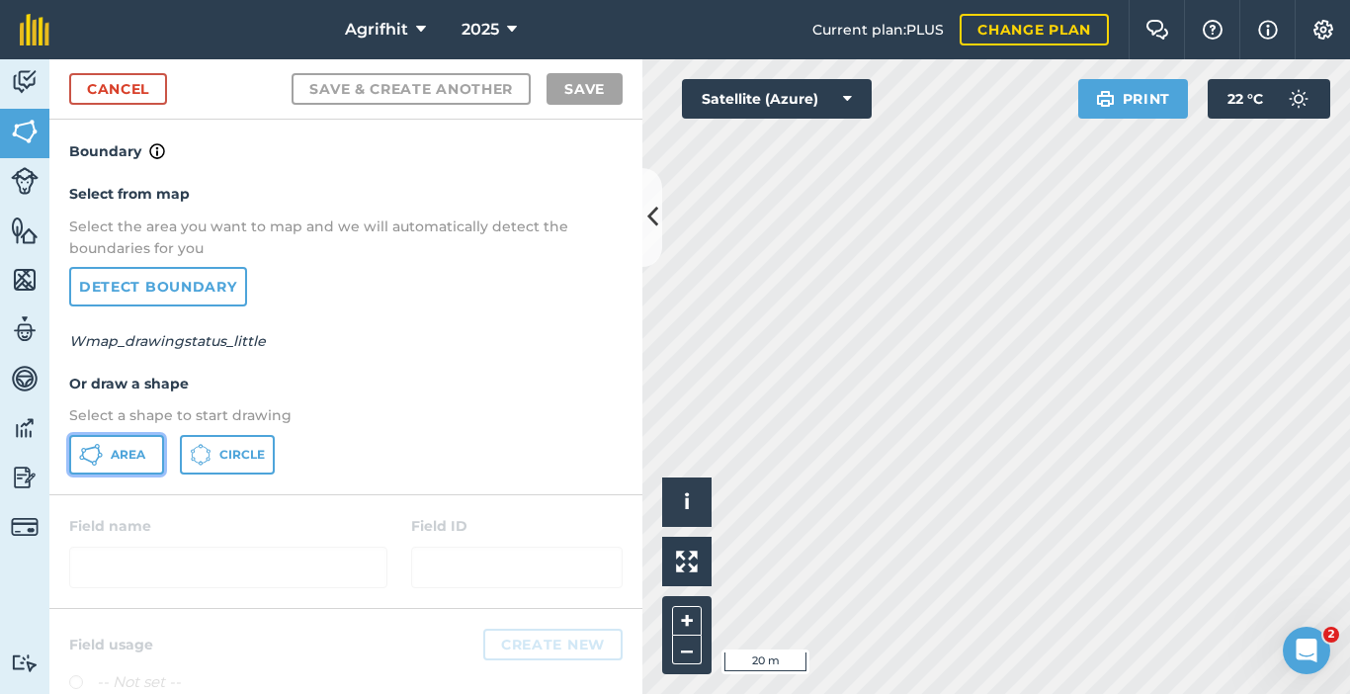
click at [117, 451] on span "Area" at bounding box center [128, 455] width 35 height 16
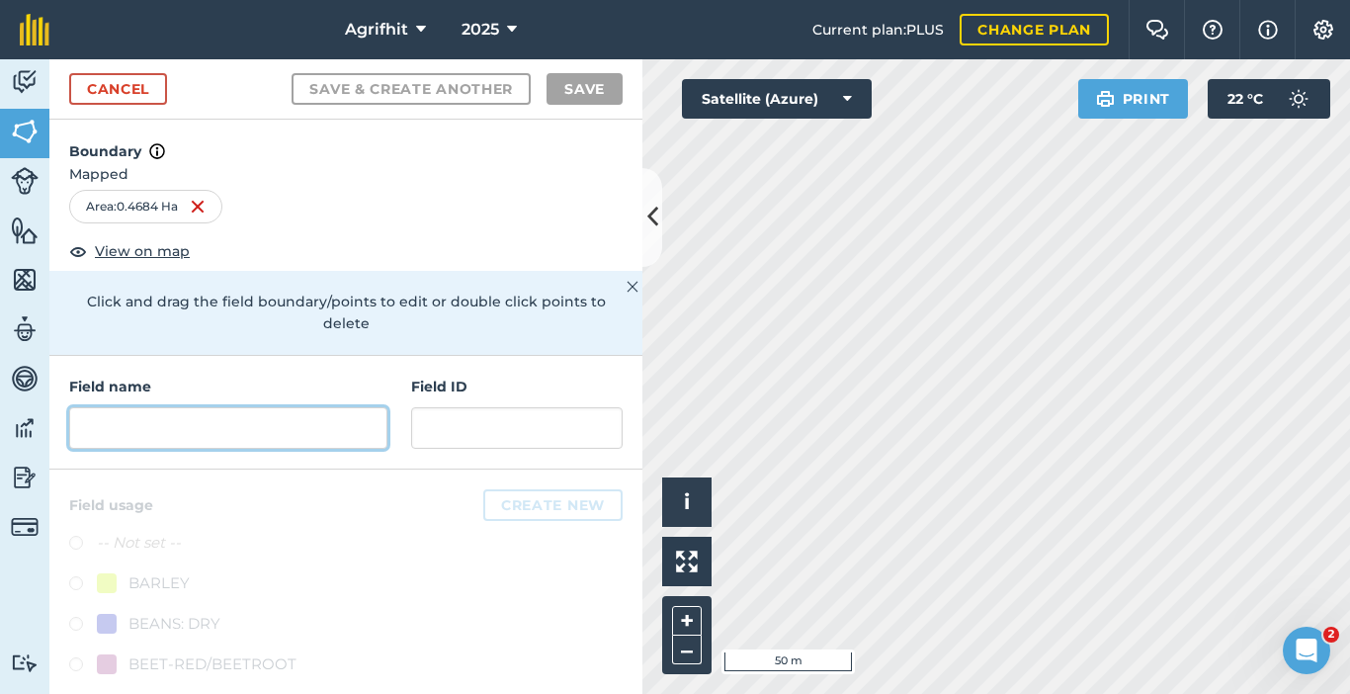
click at [269, 421] on input "text" at bounding box center [228, 428] width 318 height 42
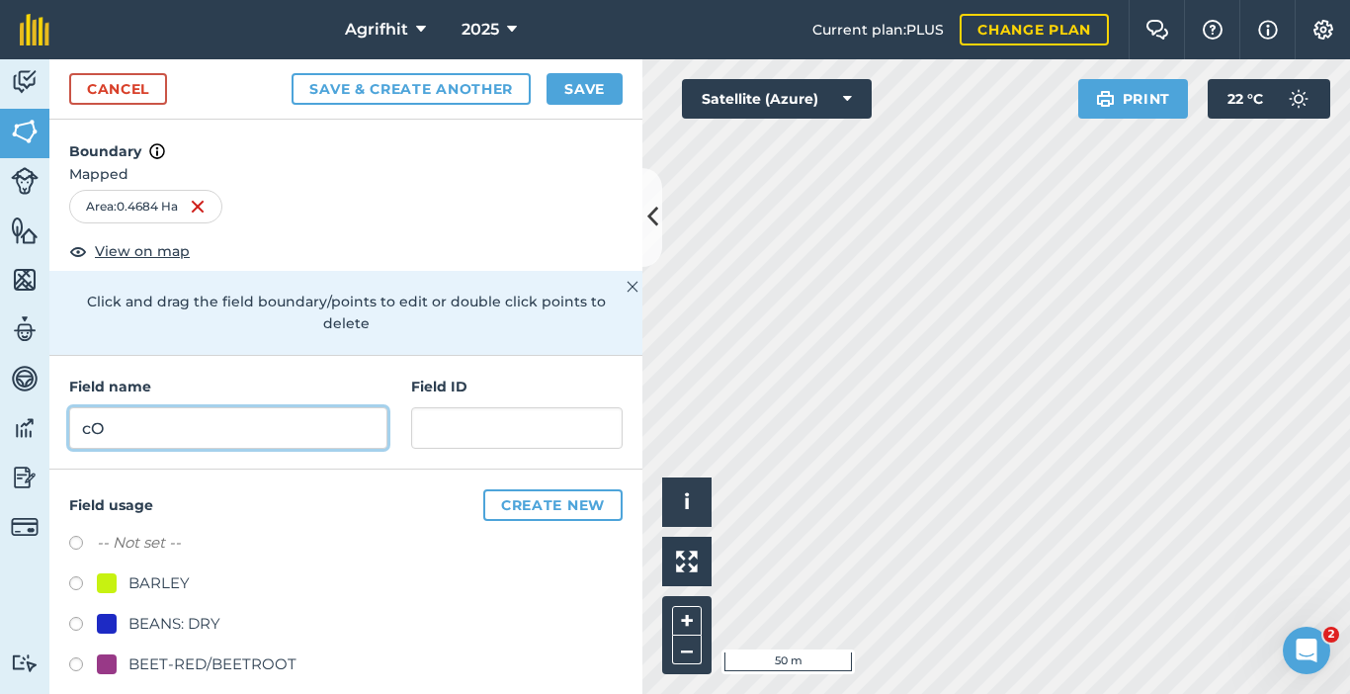
type input "c"
type input "CORTEVA (CUCUMBER NEM)"
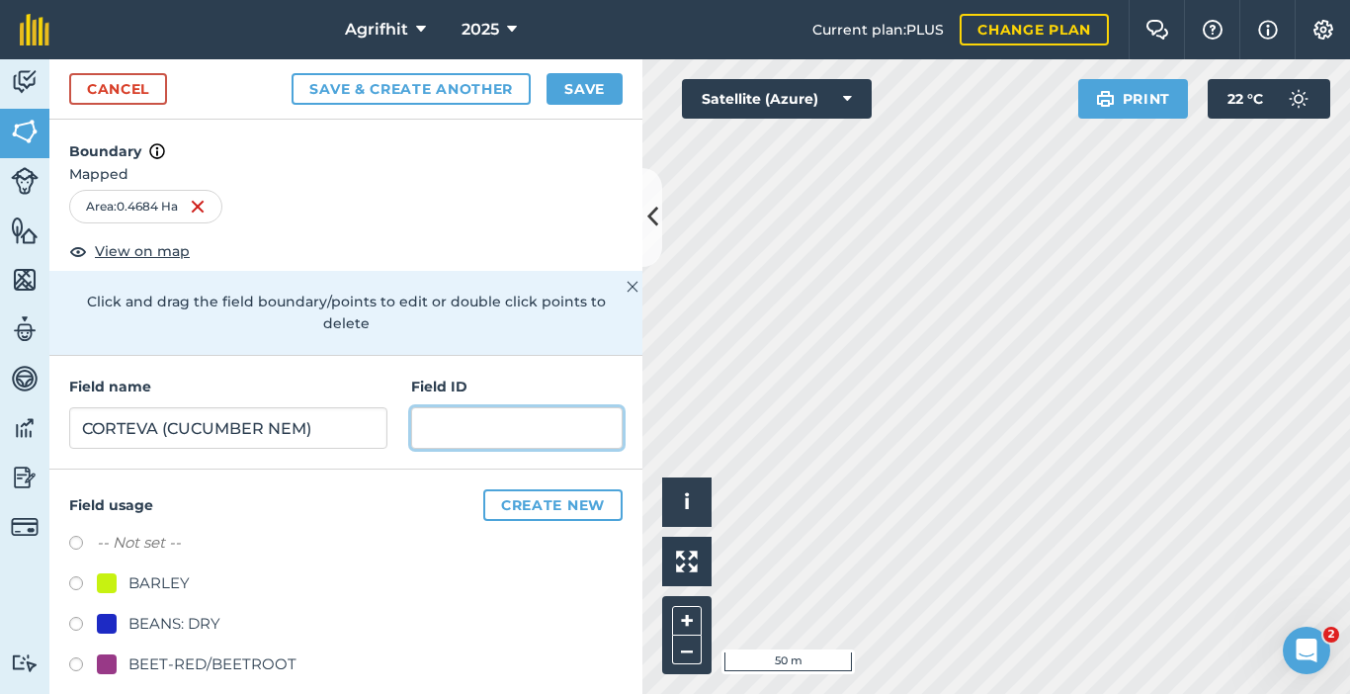
click at [453, 435] on input "text" at bounding box center [517, 428] width 212 height 42
click at [524, 433] on input "EA25Q8U004N" at bounding box center [517, 428] width 212 height 42
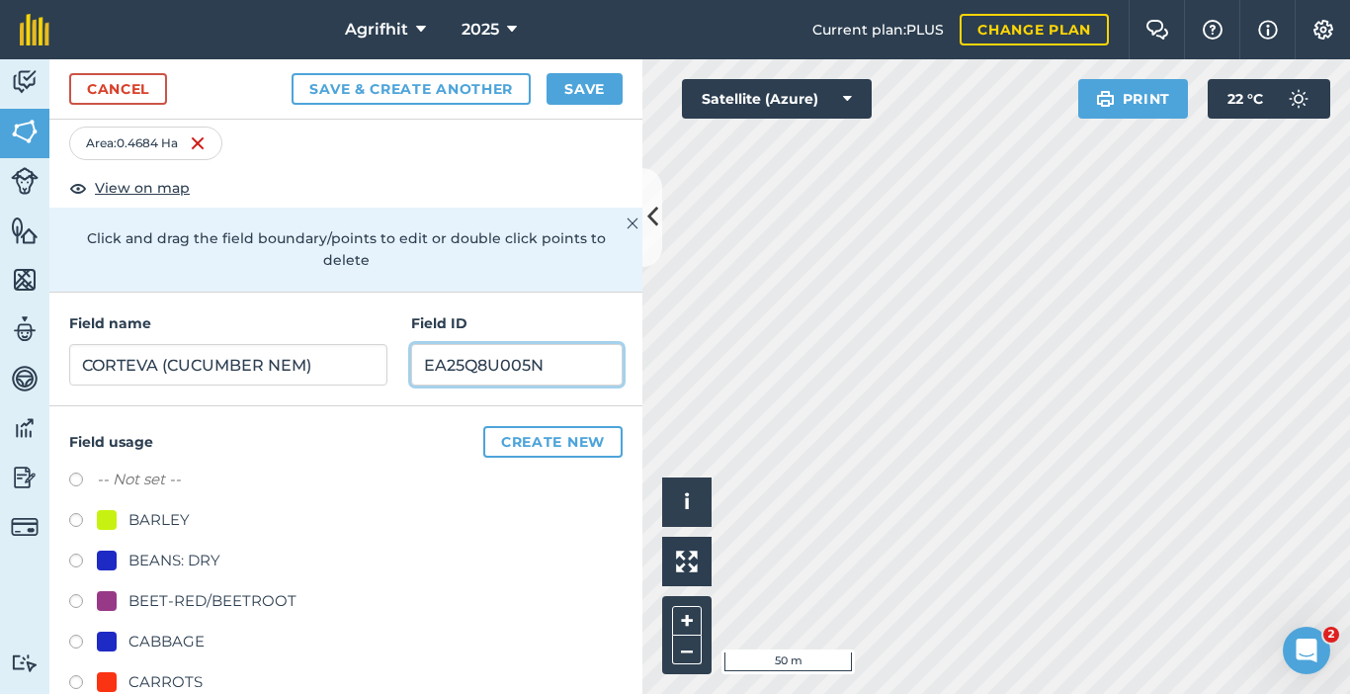
scroll to position [99, 0]
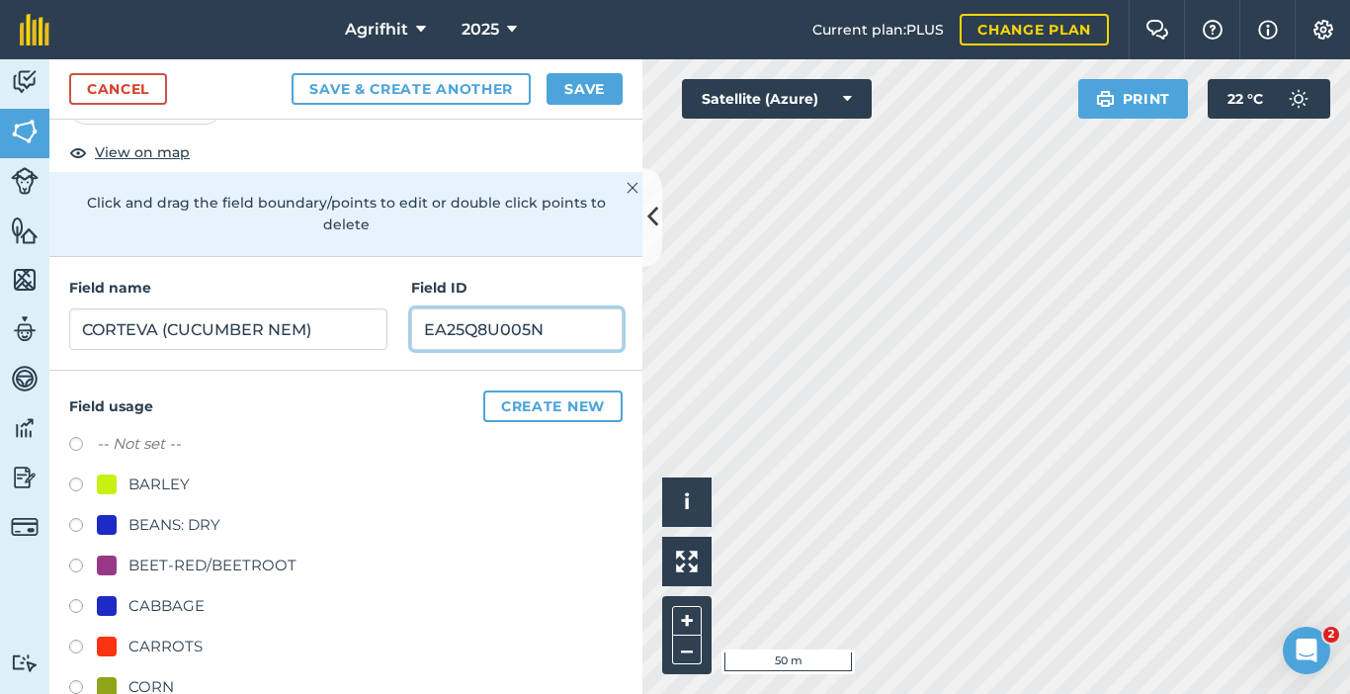
type input "EA25Q8U005N"
click at [538, 411] on button "Create new" at bounding box center [552, 406] width 139 height 32
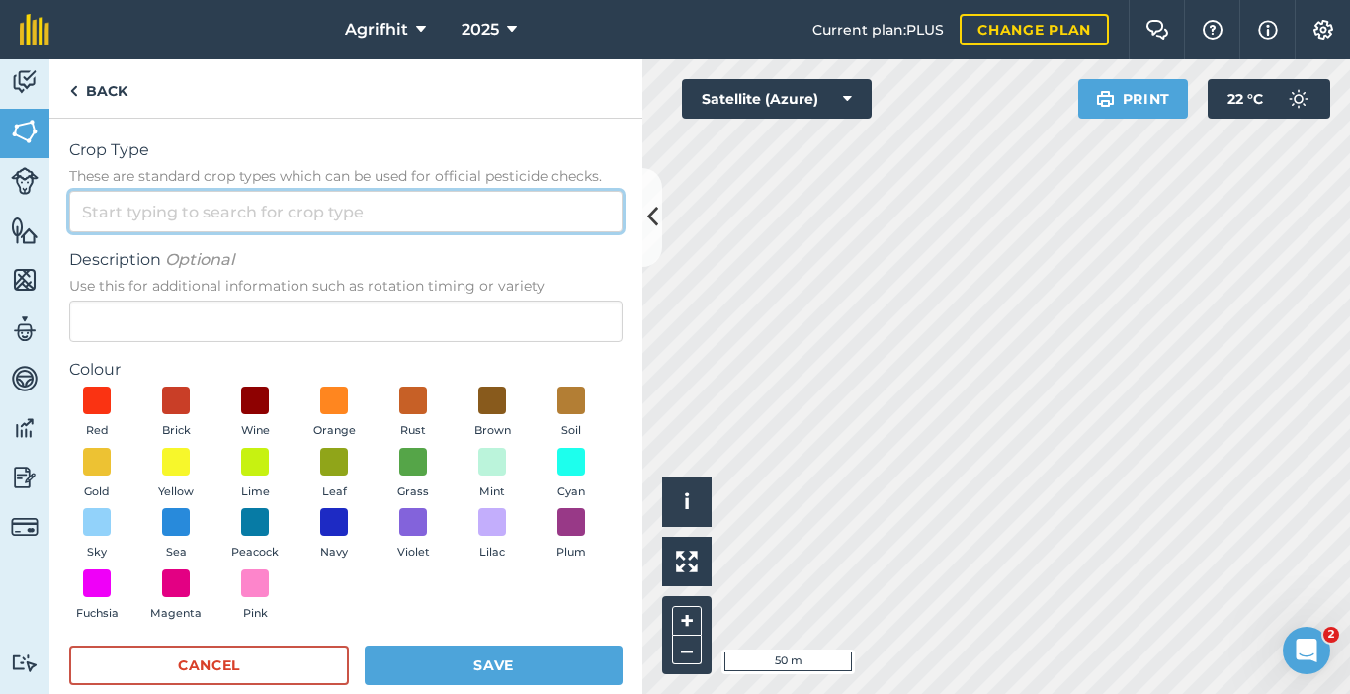
click at [225, 214] on input "Crop Type These are standard crop types which can be used for official pesticid…" at bounding box center [346, 212] width 554 height 42
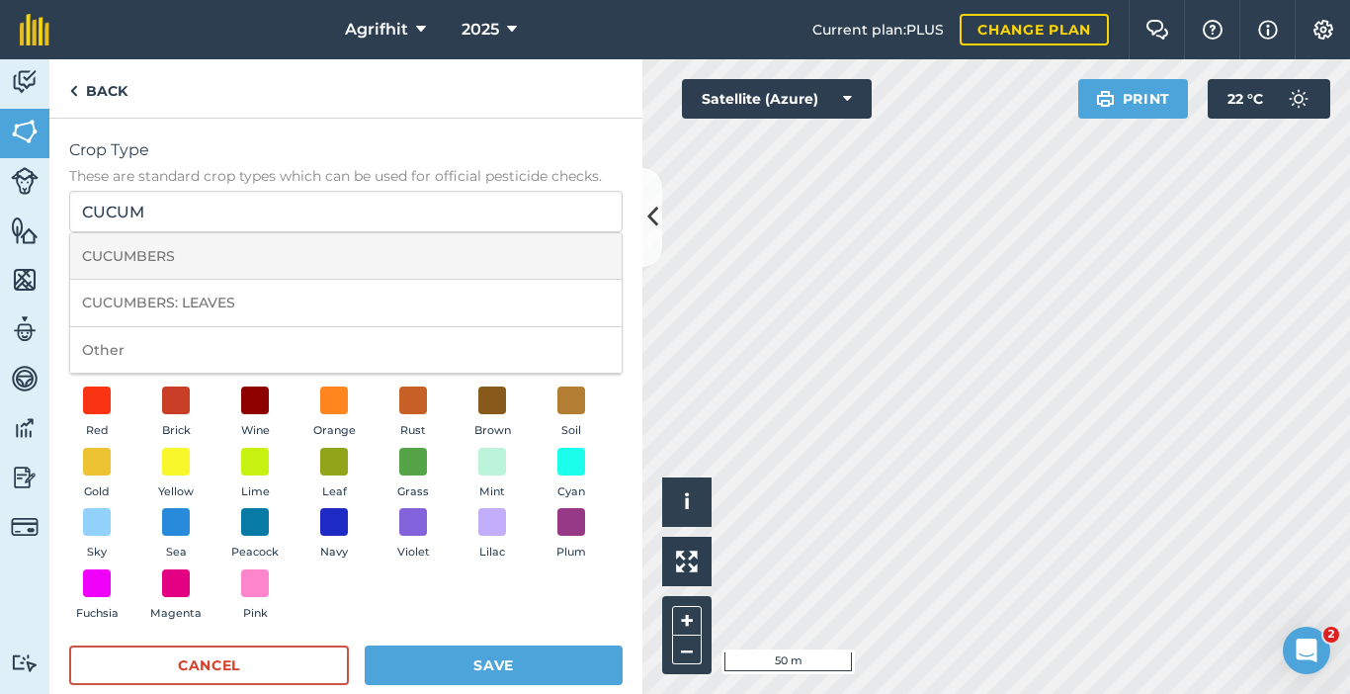
click at [223, 267] on li "CUCUMBERS" at bounding box center [346, 256] width 552 height 46
type input "CUCUMBERS"
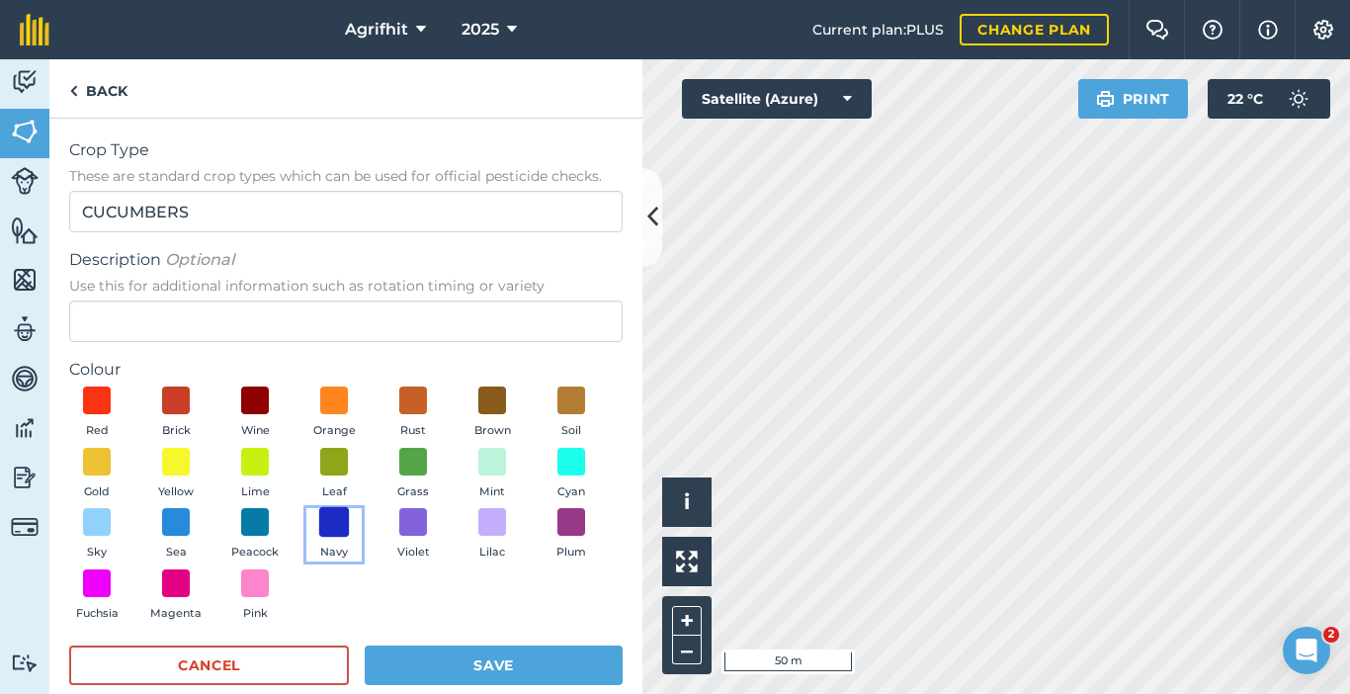
click at [350, 527] on span at bounding box center [334, 522] width 31 height 31
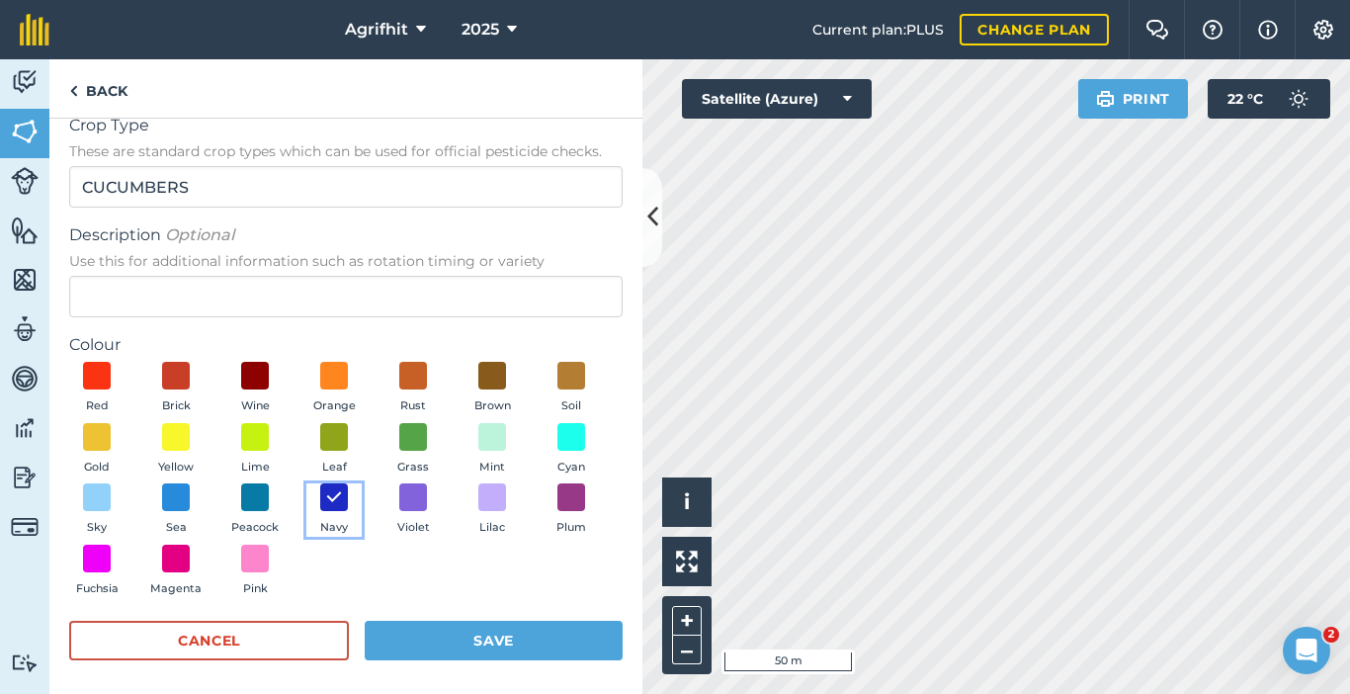
scroll to position [32, 0]
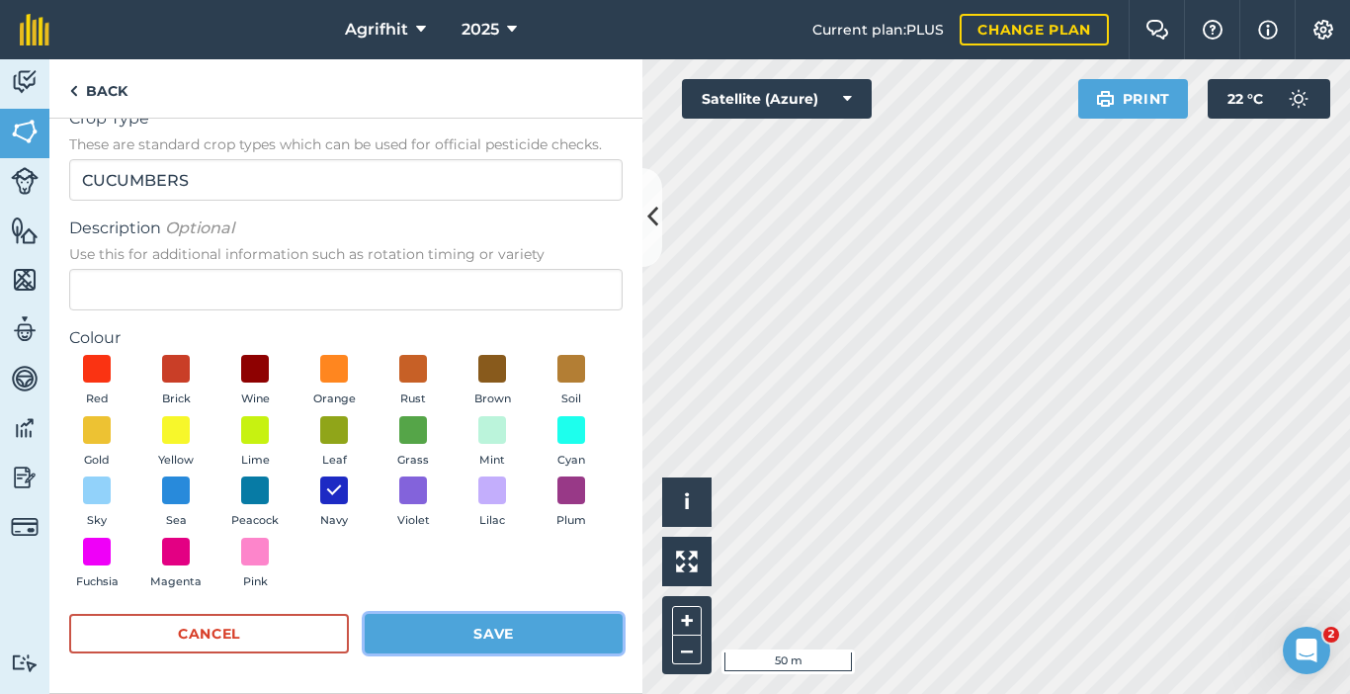
click at [501, 631] on button "Save" at bounding box center [494, 634] width 258 height 40
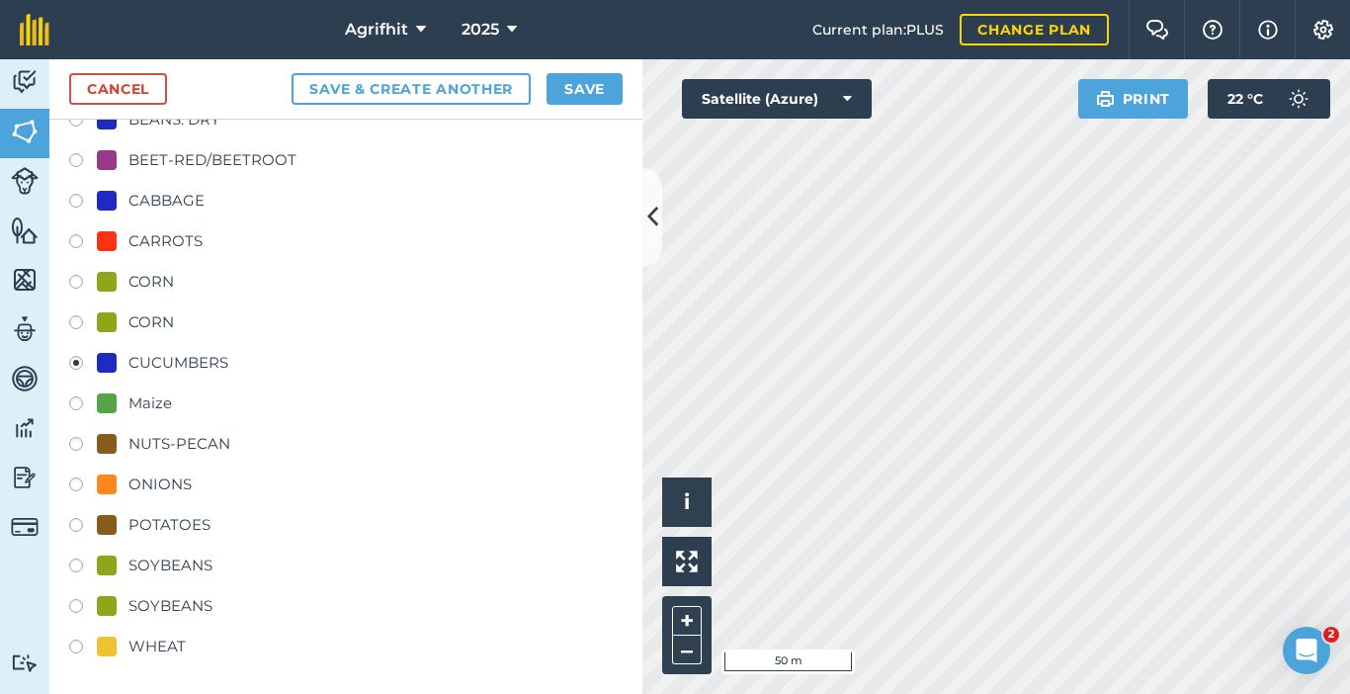
scroll to position [506, 0]
click at [590, 93] on button "Save" at bounding box center [585, 89] width 76 height 32
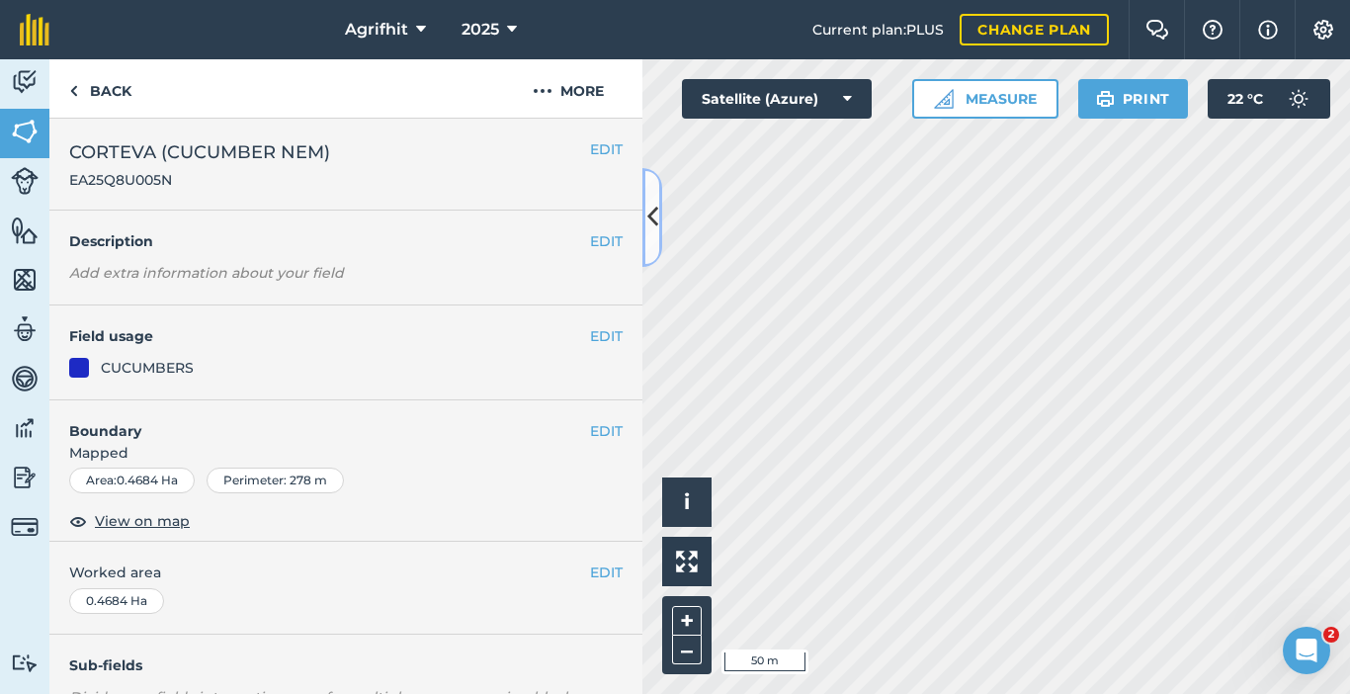
click at [655, 220] on icon at bounding box center [652, 217] width 11 height 35
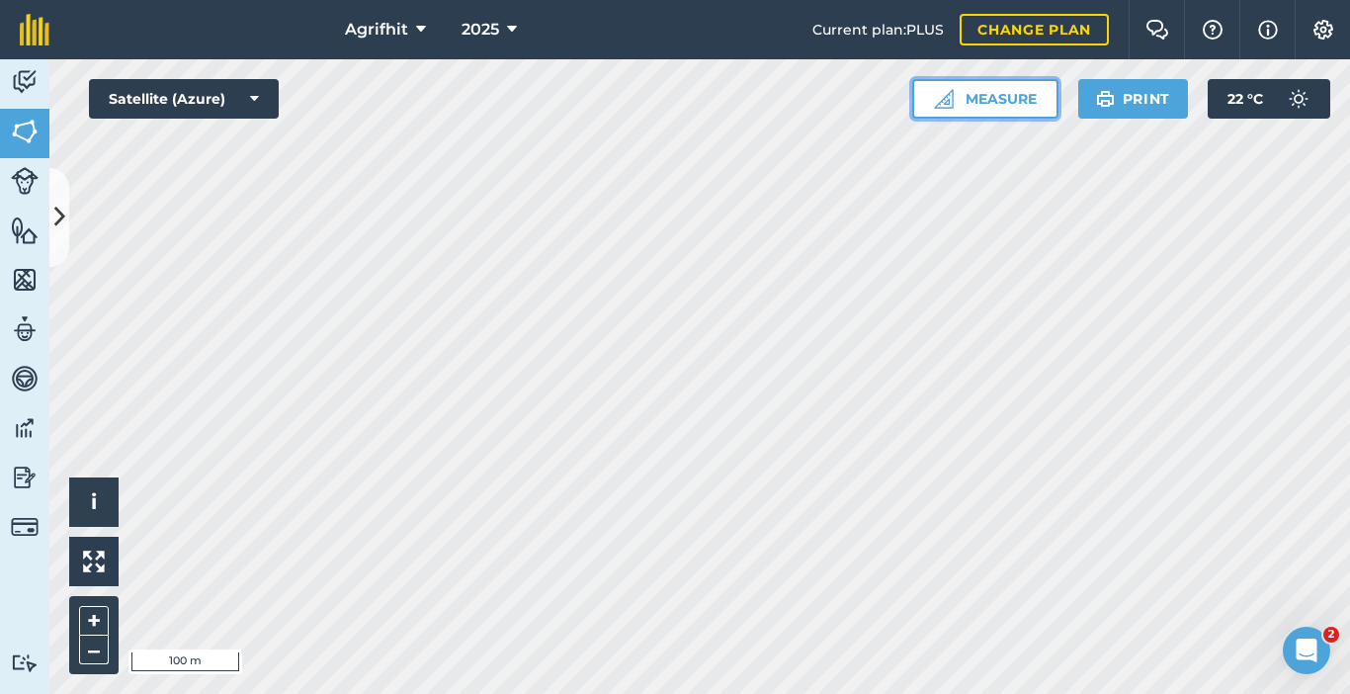
click at [978, 98] on button "Measure" at bounding box center [985, 99] width 146 height 40
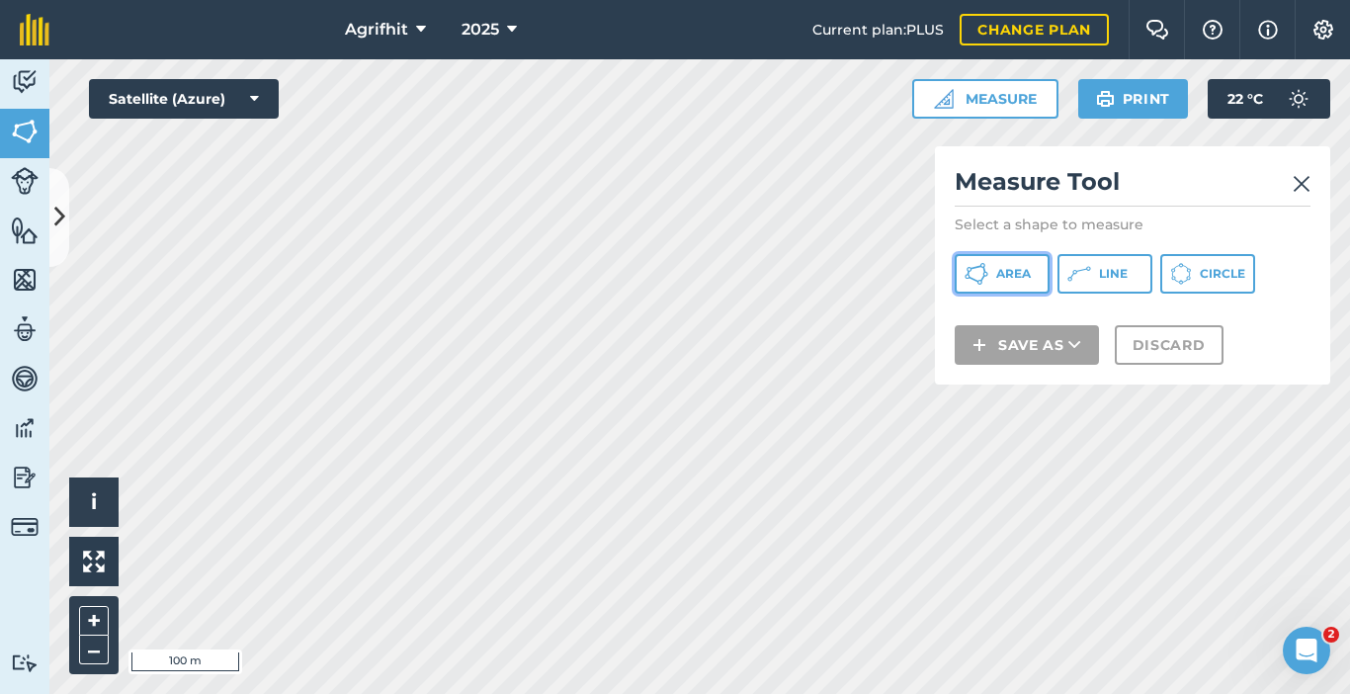
drag, startPoint x: 1015, startPoint y: 270, endPoint x: 986, endPoint y: 265, distance: 30.1
click at [1013, 271] on span "Area" at bounding box center [1013, 274] width 35 height 16
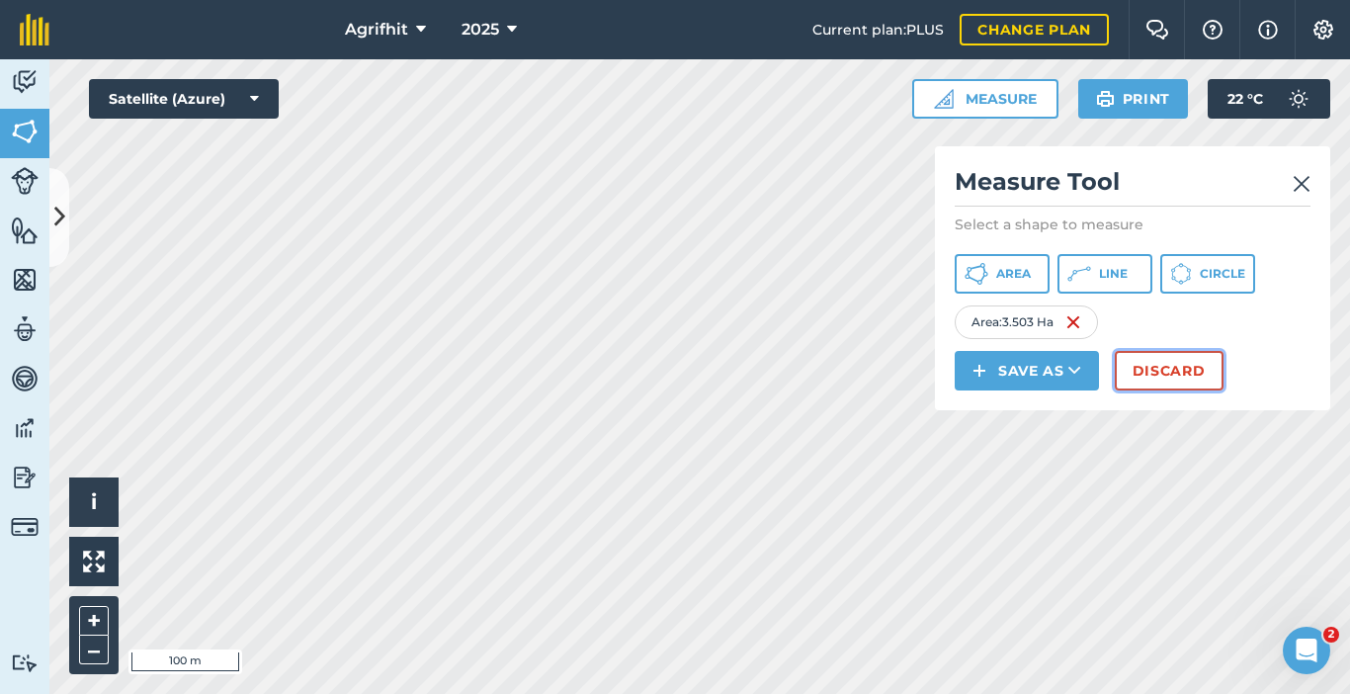
click at [1179, 374] on button "Discard" at bounding box center [1169, 371] width 109 height 40
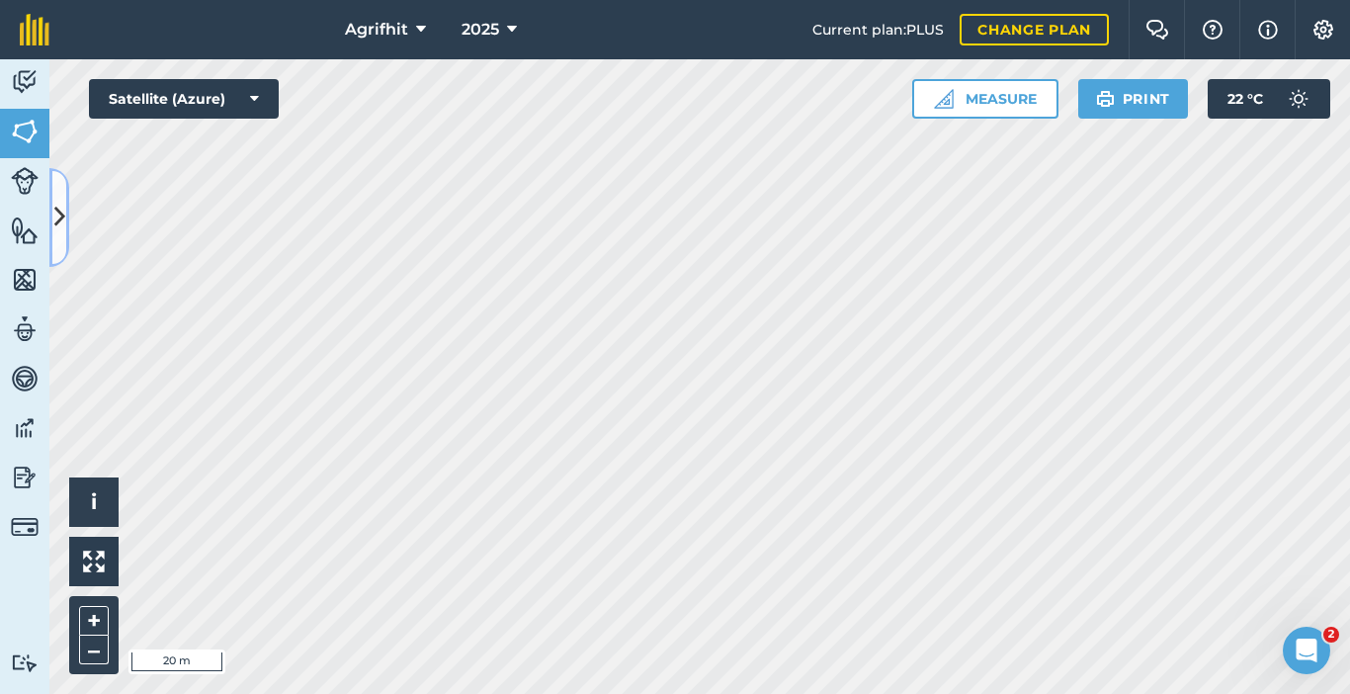
click at [63, 220] on icon at bounding box center [59, 217] width 11 height 35
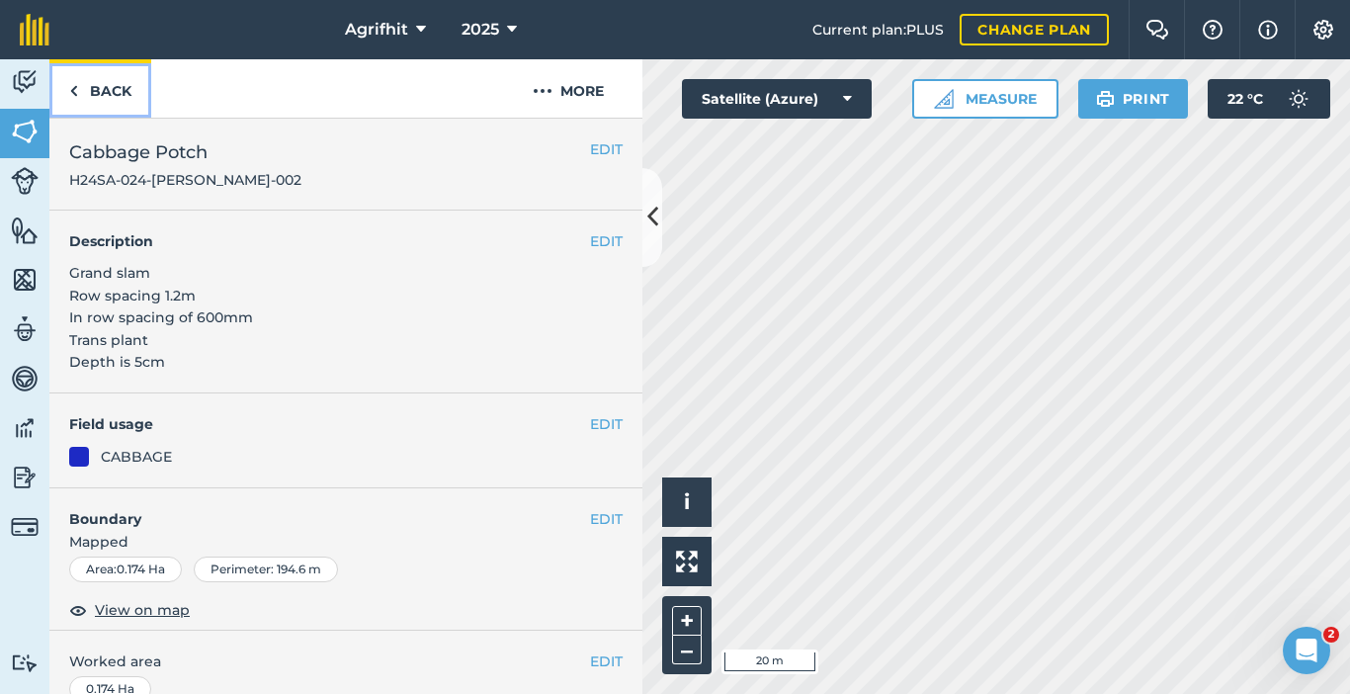
click at [76, 99] on img at bounding box center [73, 91] width 9 height 24
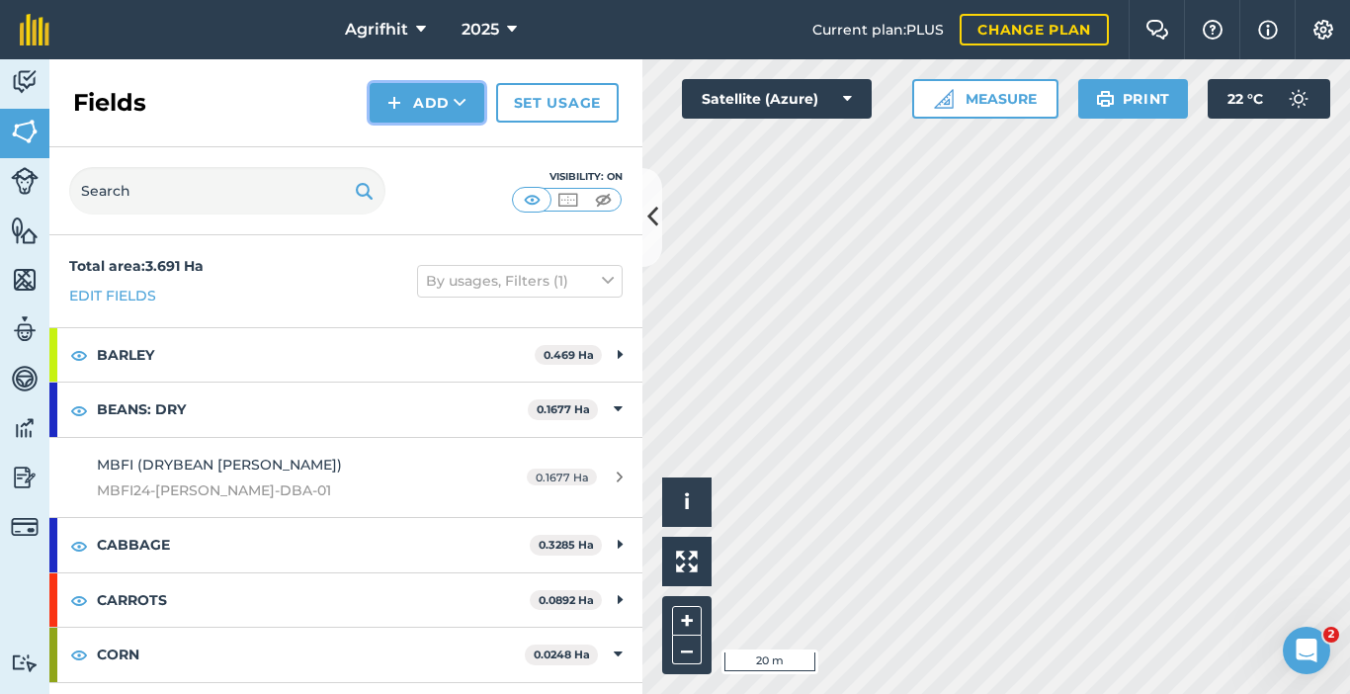
click at [417, 107] on button "Add" at bounding box center [427, 103] width 115 height 40
click at [428, 160] on link "Draw" at bounding box center [427, 147] width 109 height 43
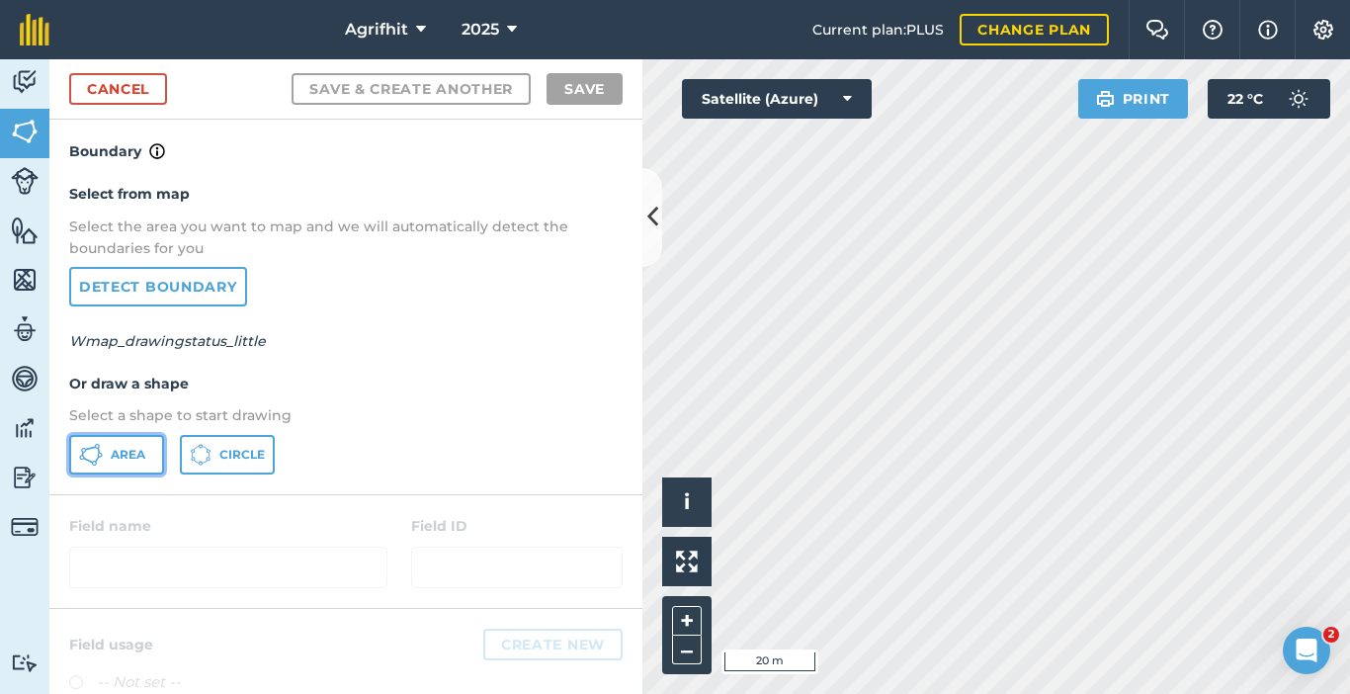
click at [114, 456] on span "Area" at bounding box center [128, 455] width 35 height 16
click at [104, 87] on link "Cancel" at bounding box center [118, 89] width 98 height 32
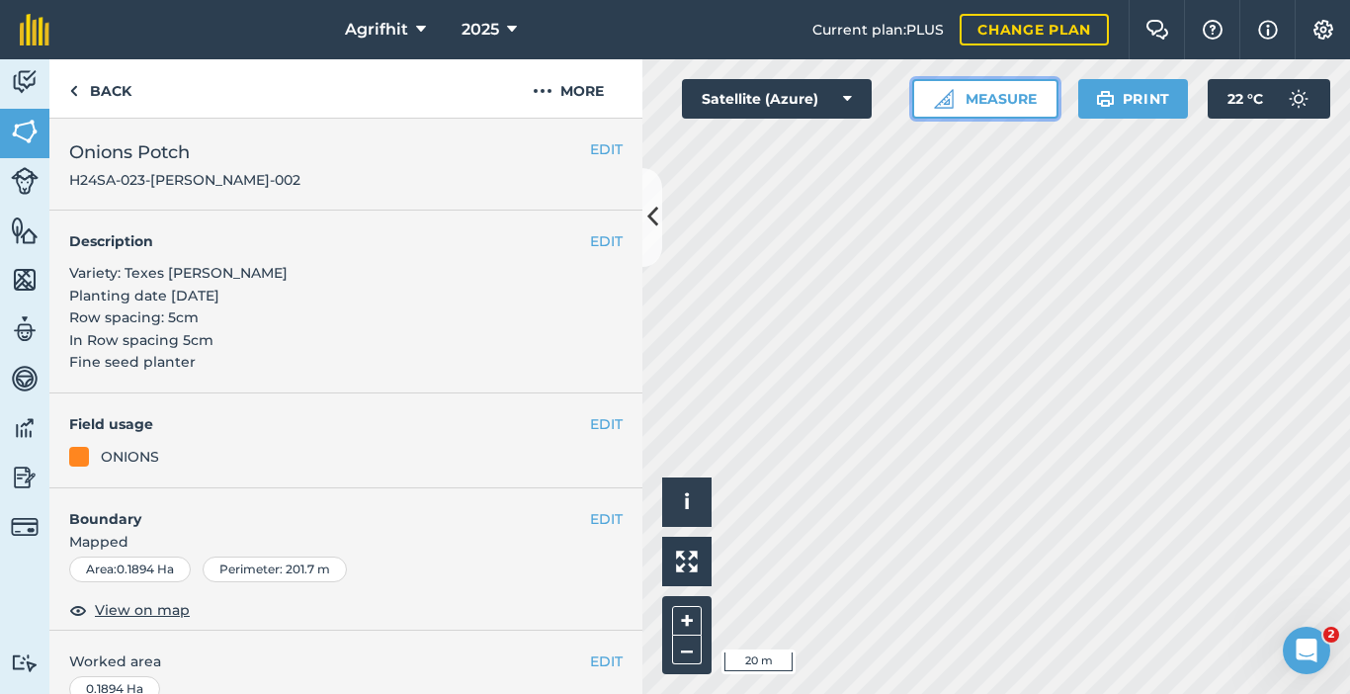
click at [981, 89] on button "Measure" at bounding box center [985, 99] width 146 height 40
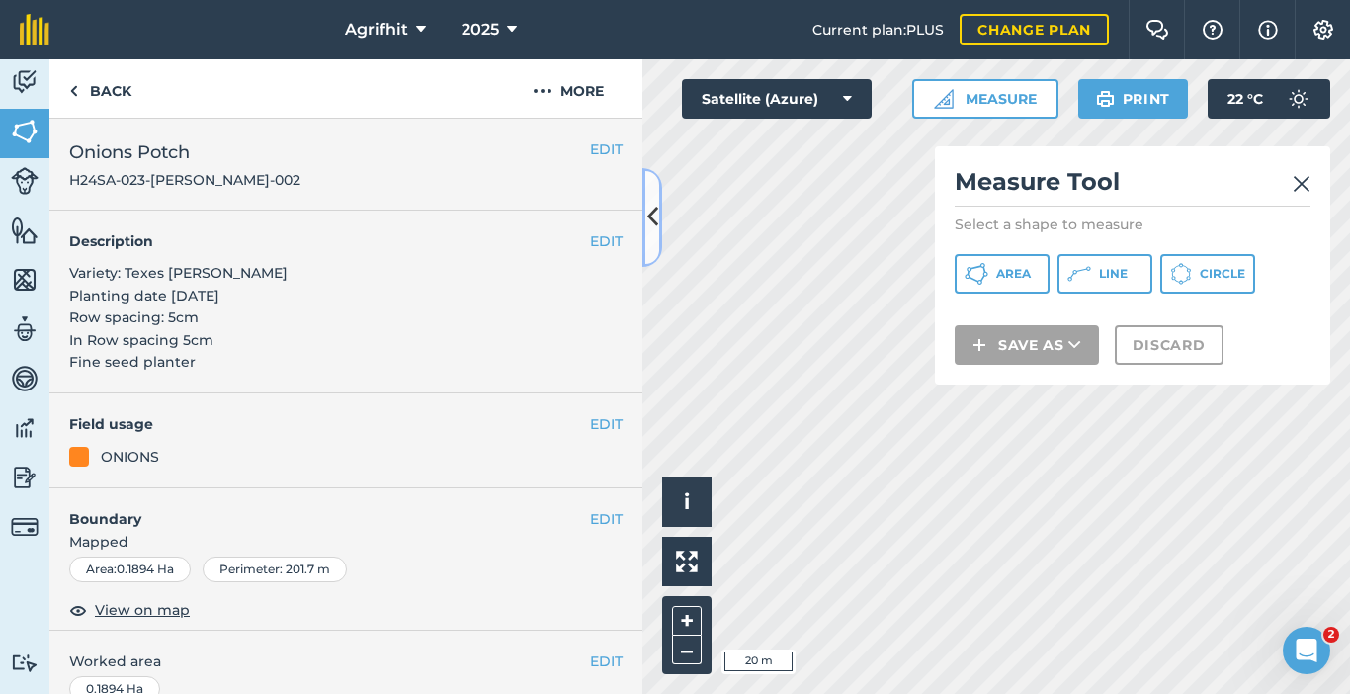
click at [656, 228] on icon at bounding box center [652, 217] width 11 height 35
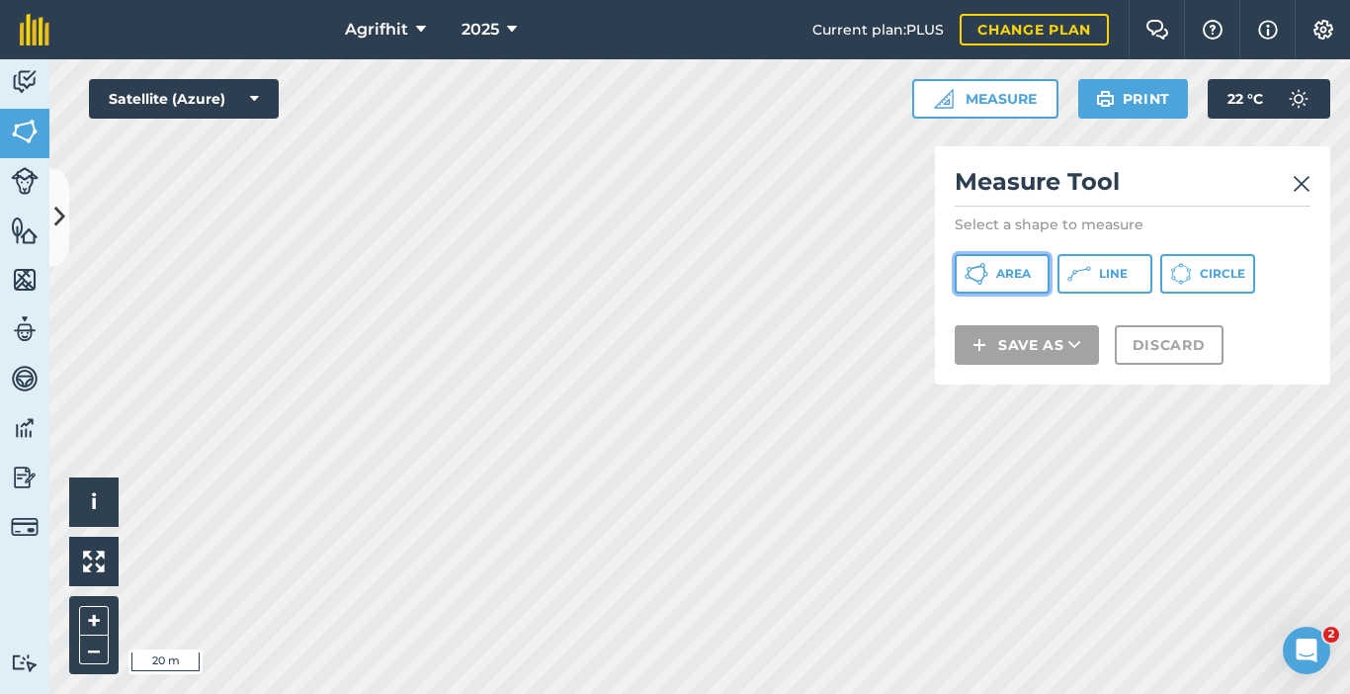
click at [989, 263] on button "Area" at bounding box center [1002, 274] width 95 height 40
click at [55, 232] on icon at bounding box center [59, 217] width 11 height 35
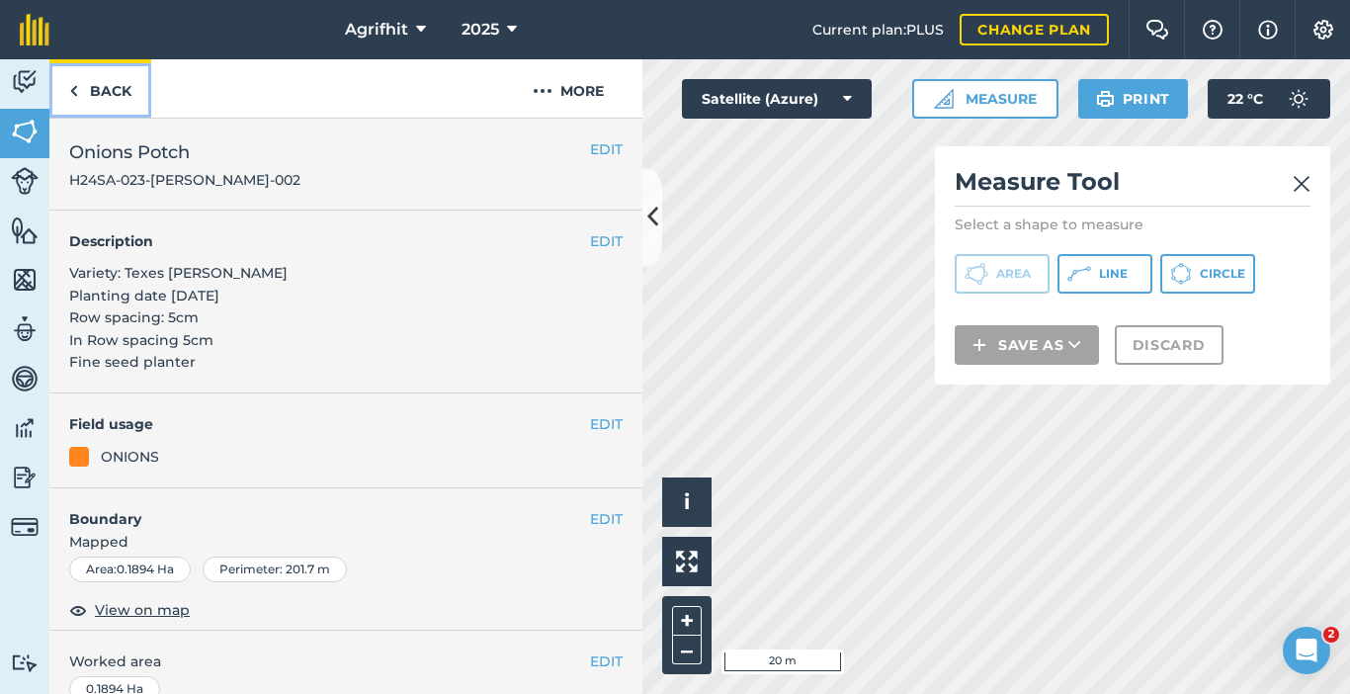
click at [113, 96] on link "Back" at bounding box center [100, 88] width 102 height 58
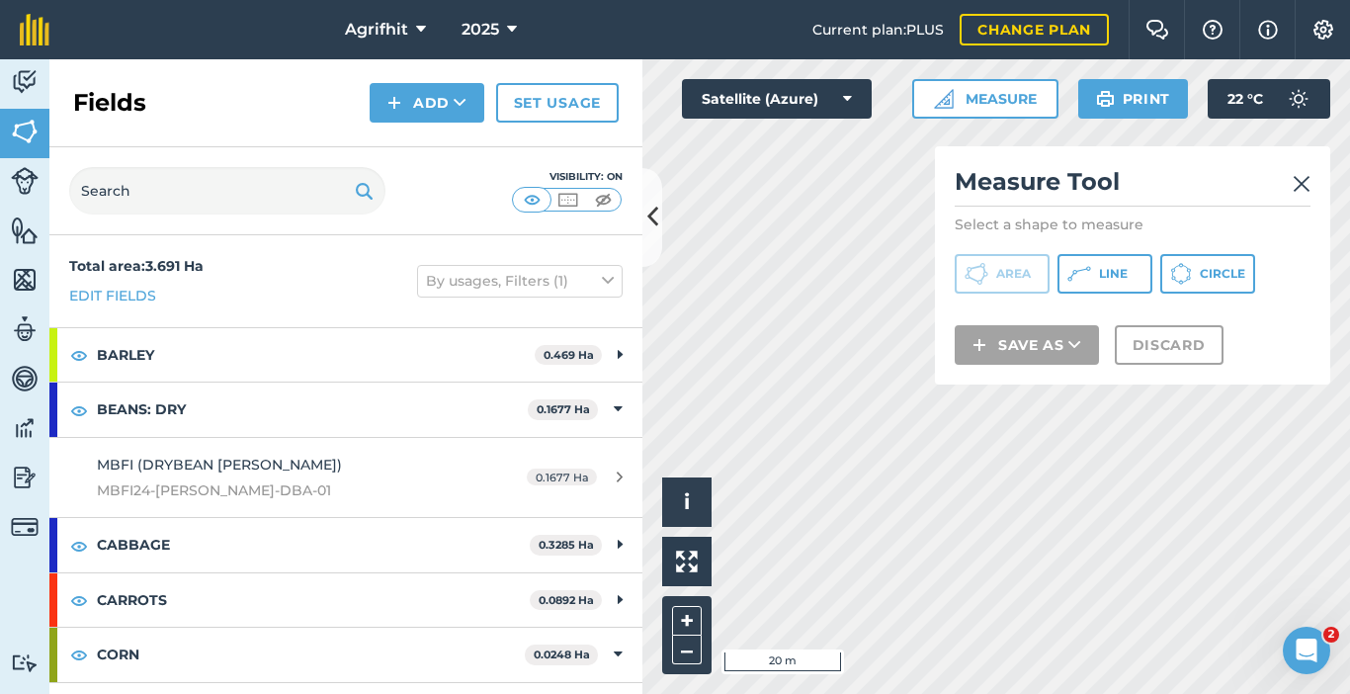
click at [1300, 182] on img at bounding box center [1302, 184] width 18 height 24
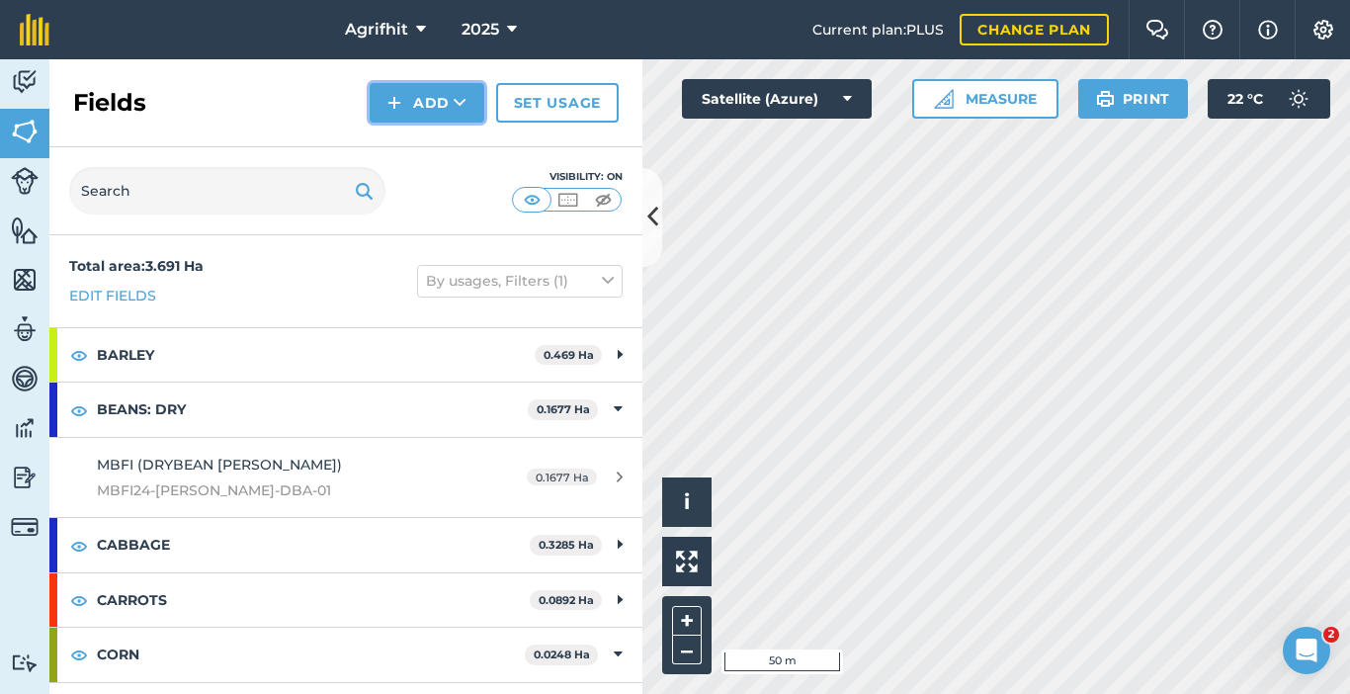
click at [437, 107] on button "Add" at bounding box center [427, 103] width 115 height 40
click at [435, 149] on link "Draw" at bounding box center [427, 147] width 109 height 43
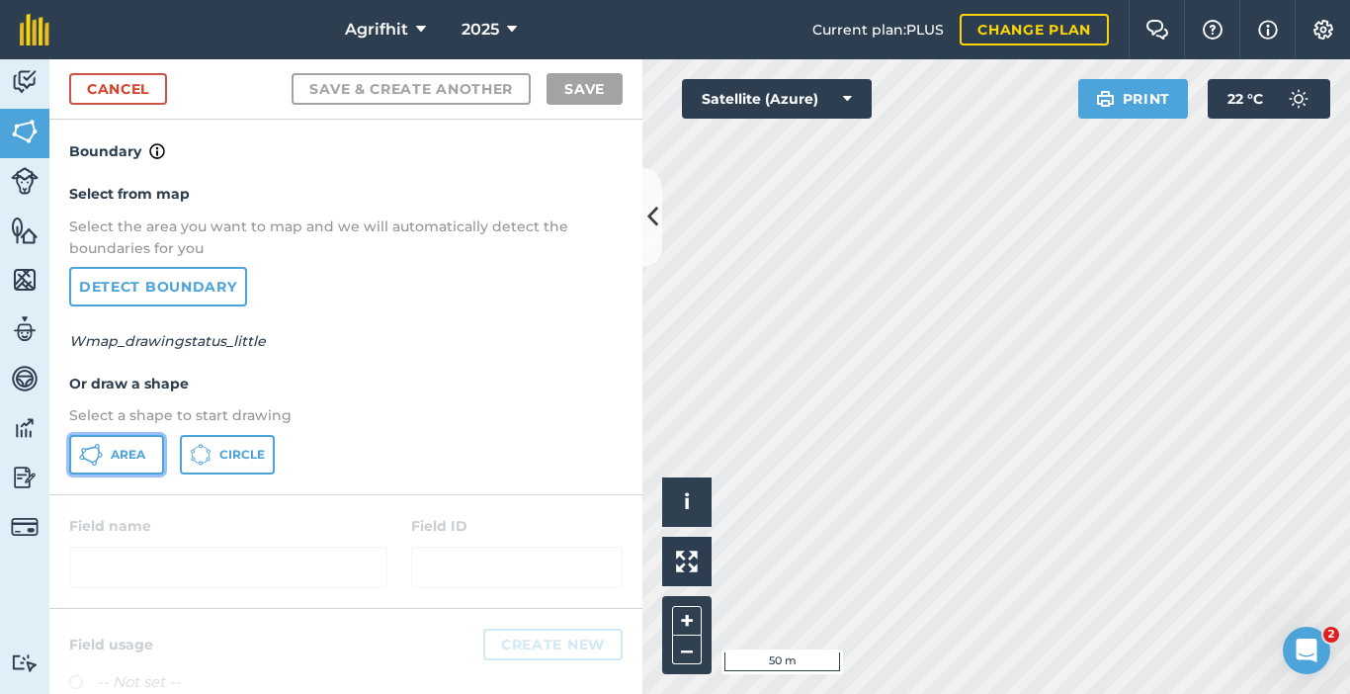
click at [120, 451] on span "Area" at bounding box center [128, 455] width 35 height 16
click at [152, 86] on link "Cancel" at bounding box center [118, 89] width 98 height 32
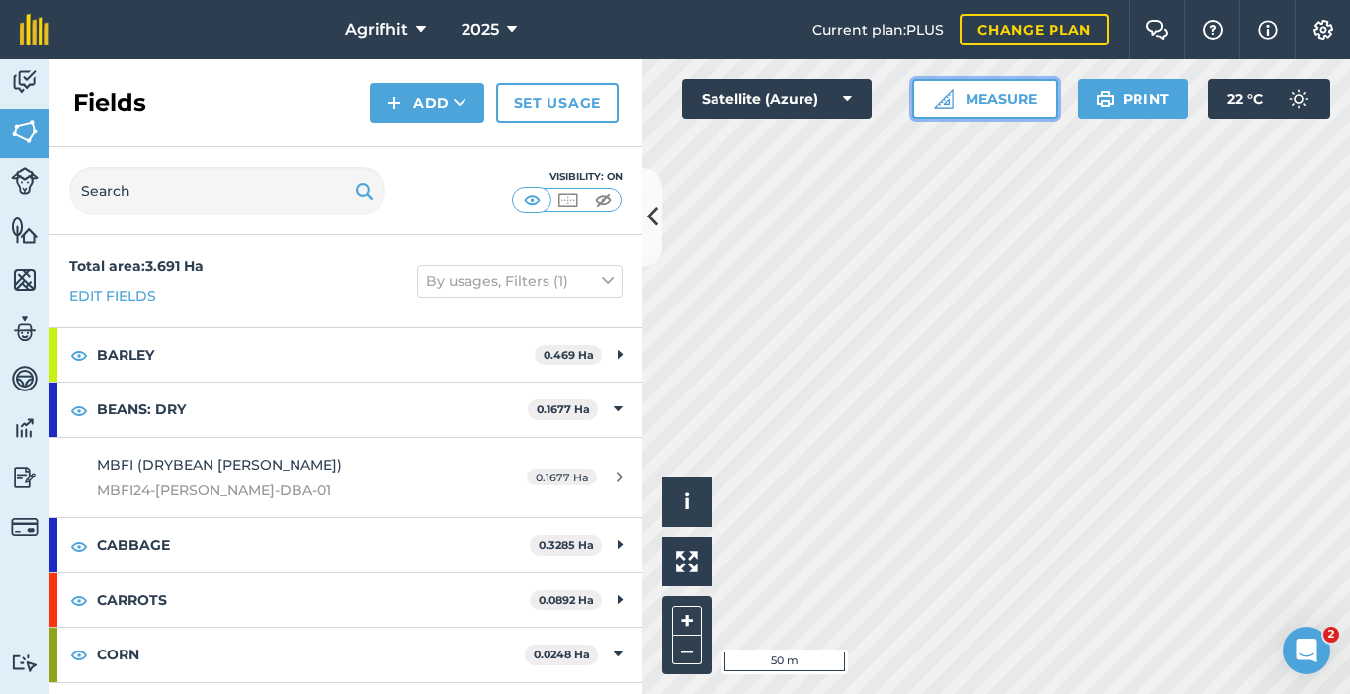
click at [983, 94] on button "Measure" at bounding box center [985, 99] width 146 height 40
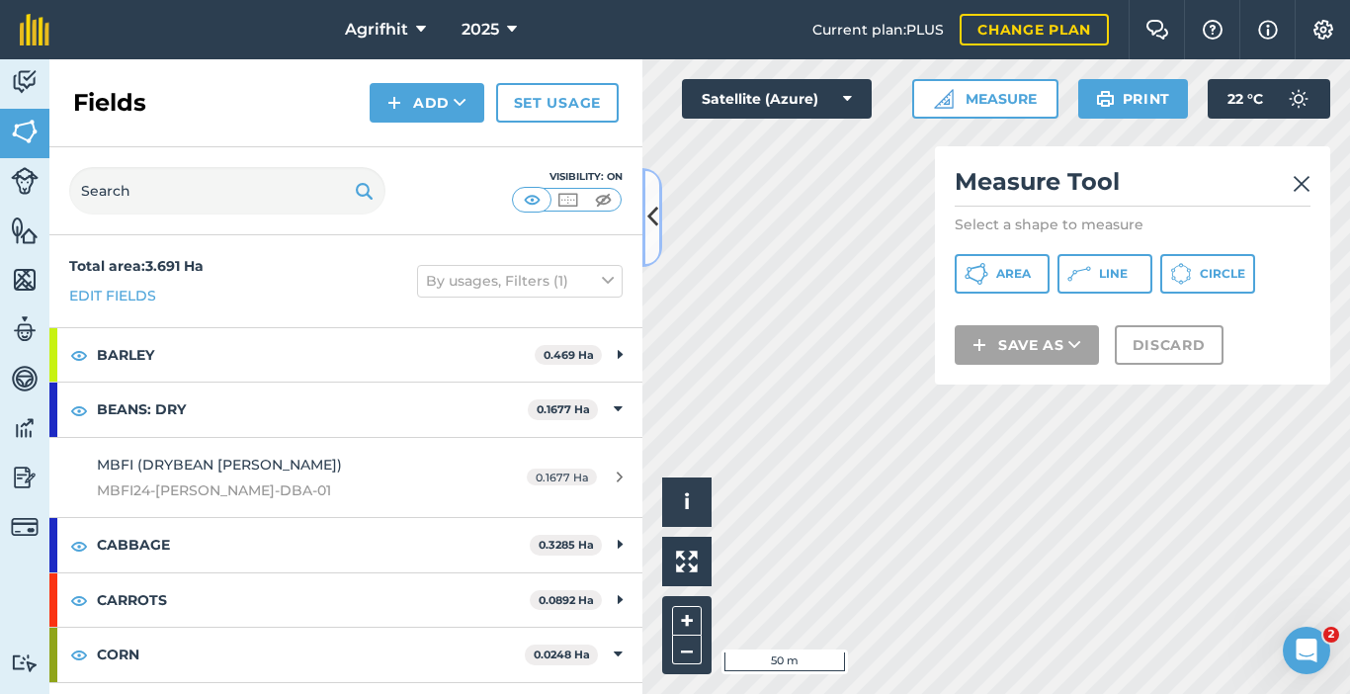
click at [653, 229] on icon at bounding box center [652, 217] width 11 height 35
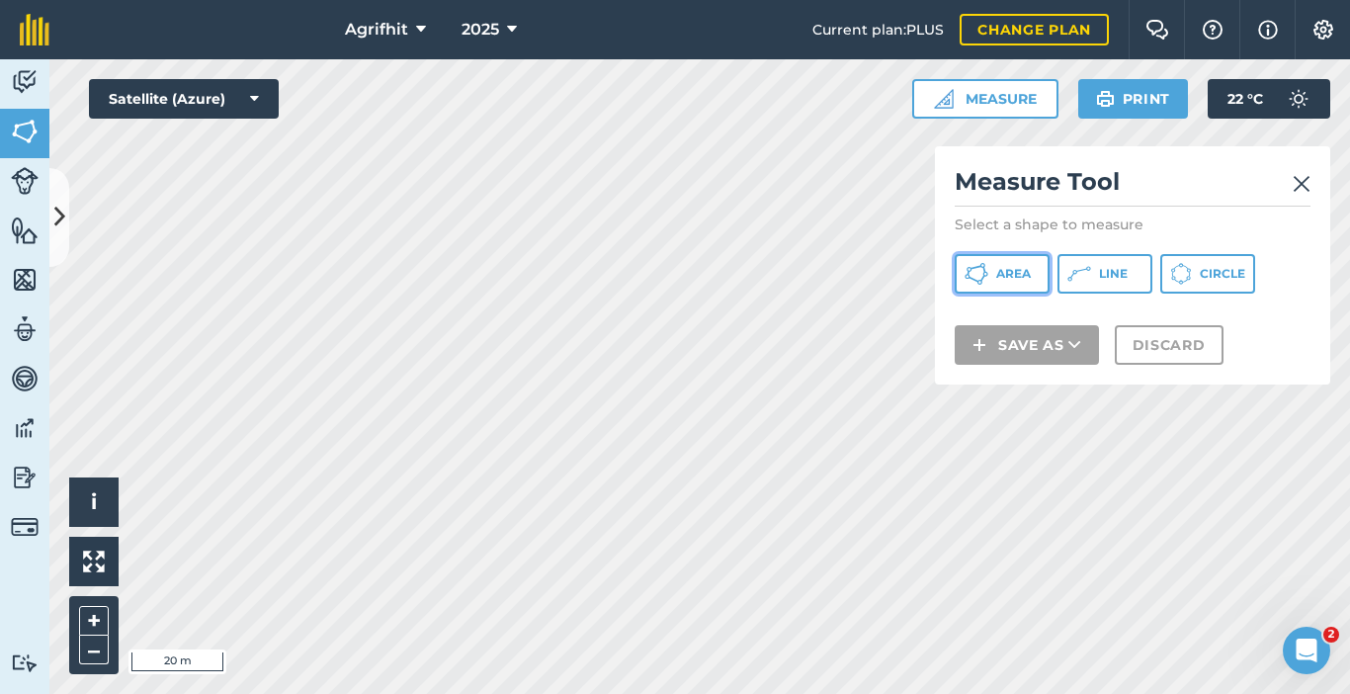
click at [1019, 275] on span "Area" at bounding box center [1013, 274] width 35 height 16
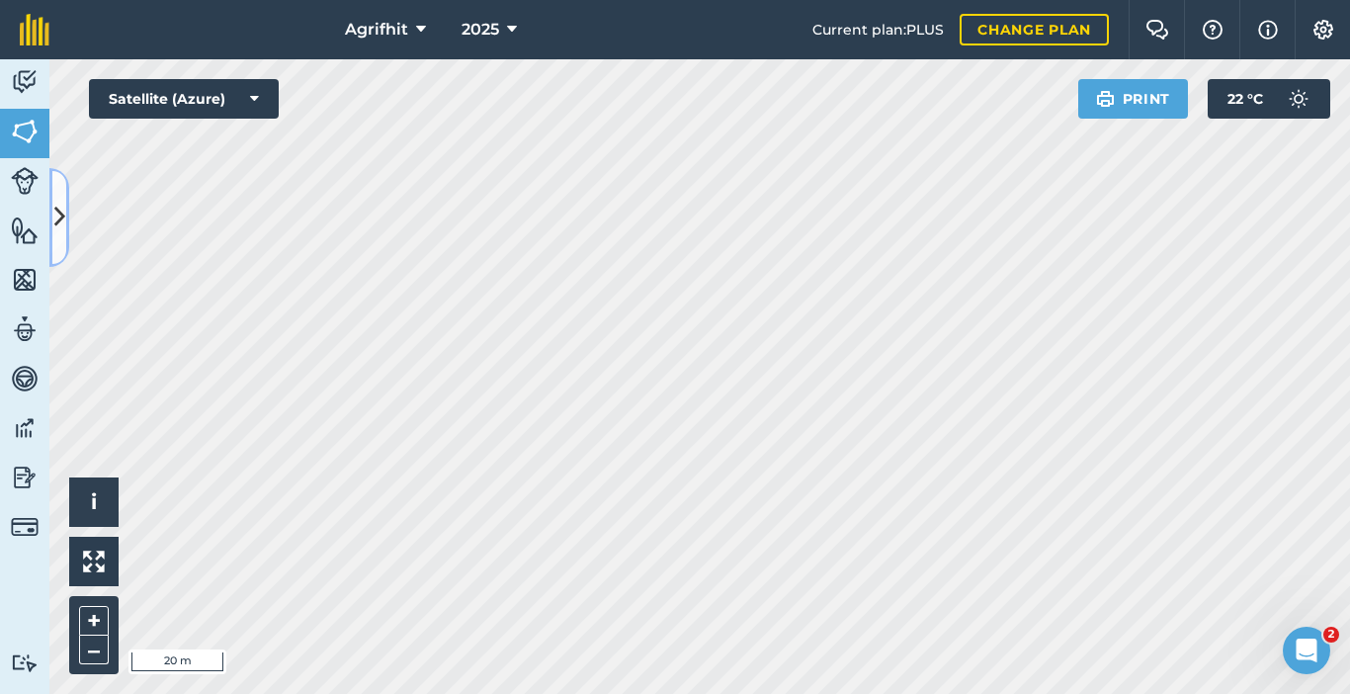
click at [57, 221] on icon at bounding box center [59, 217] width 11 height 35
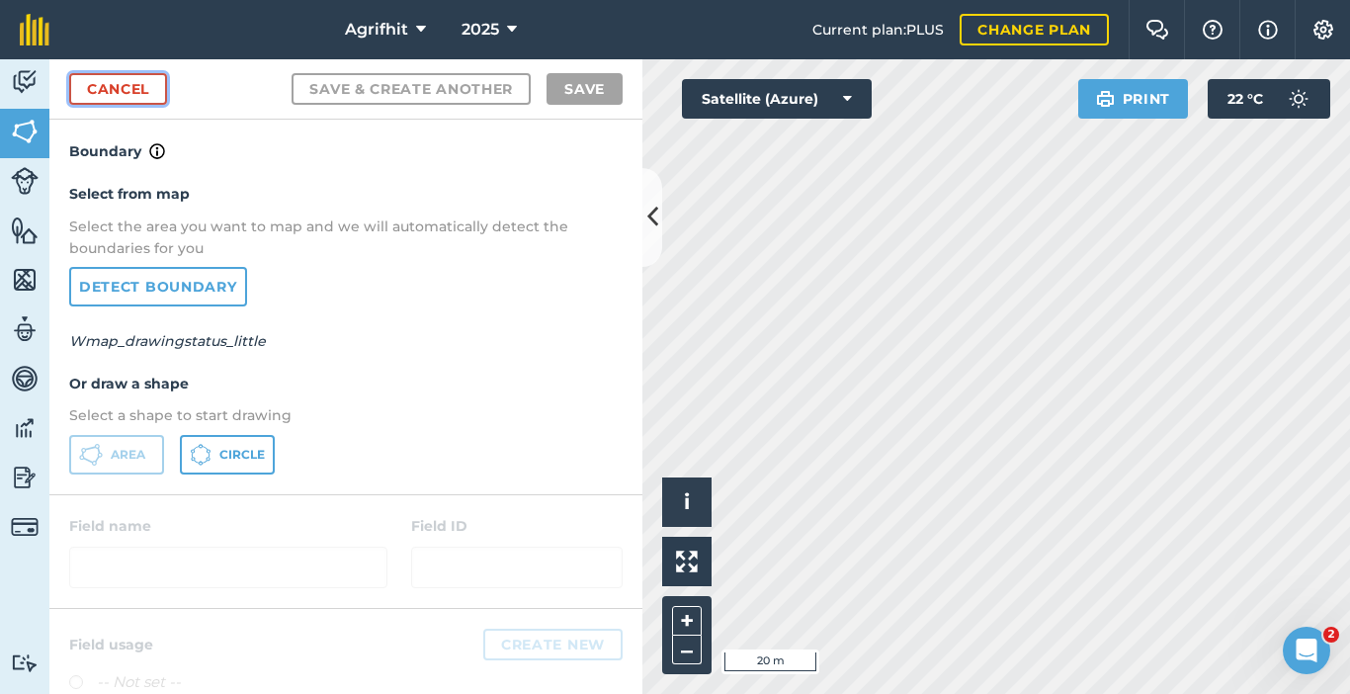
click at [110, 81] on link "Cancel" at bounding box center [118, 89] width 98 height 32
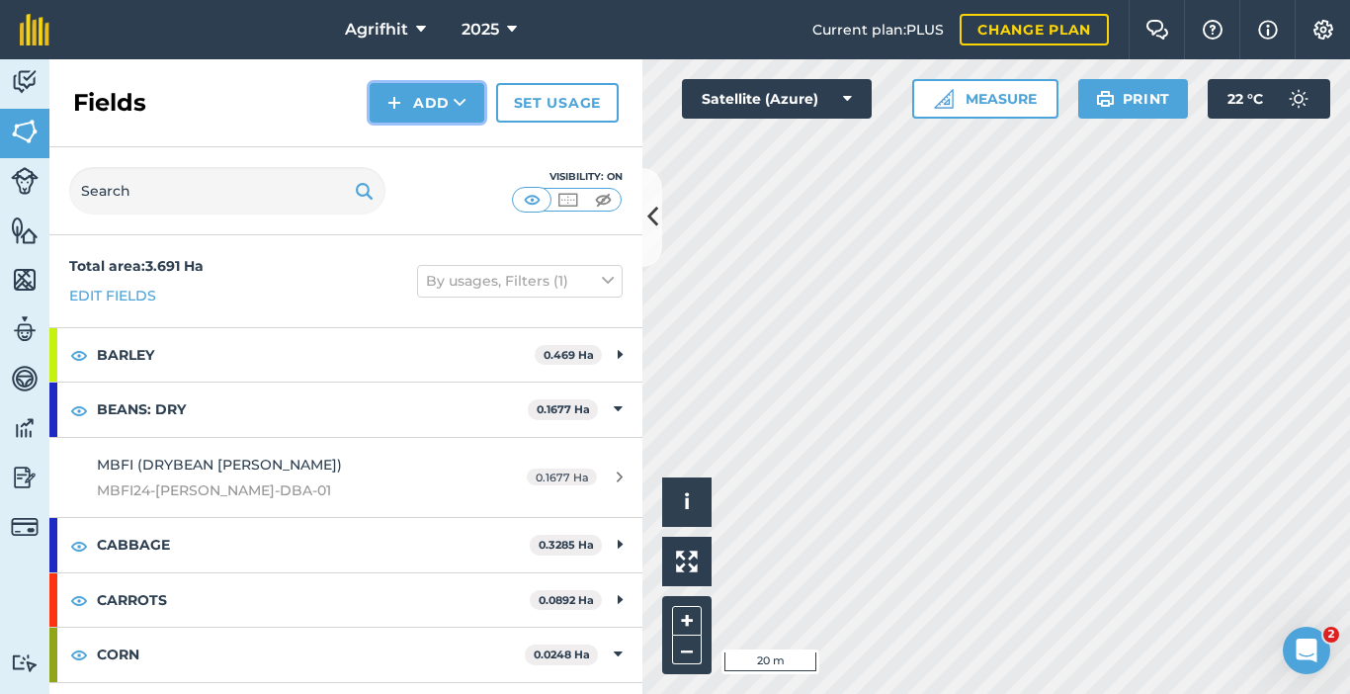
click at [403, 105] on button "Add" at bounding box center [427, 103] width 115 height 40
click at [434, 148] on link "Draw" at bounding box center [427, 147] width 109 height 43
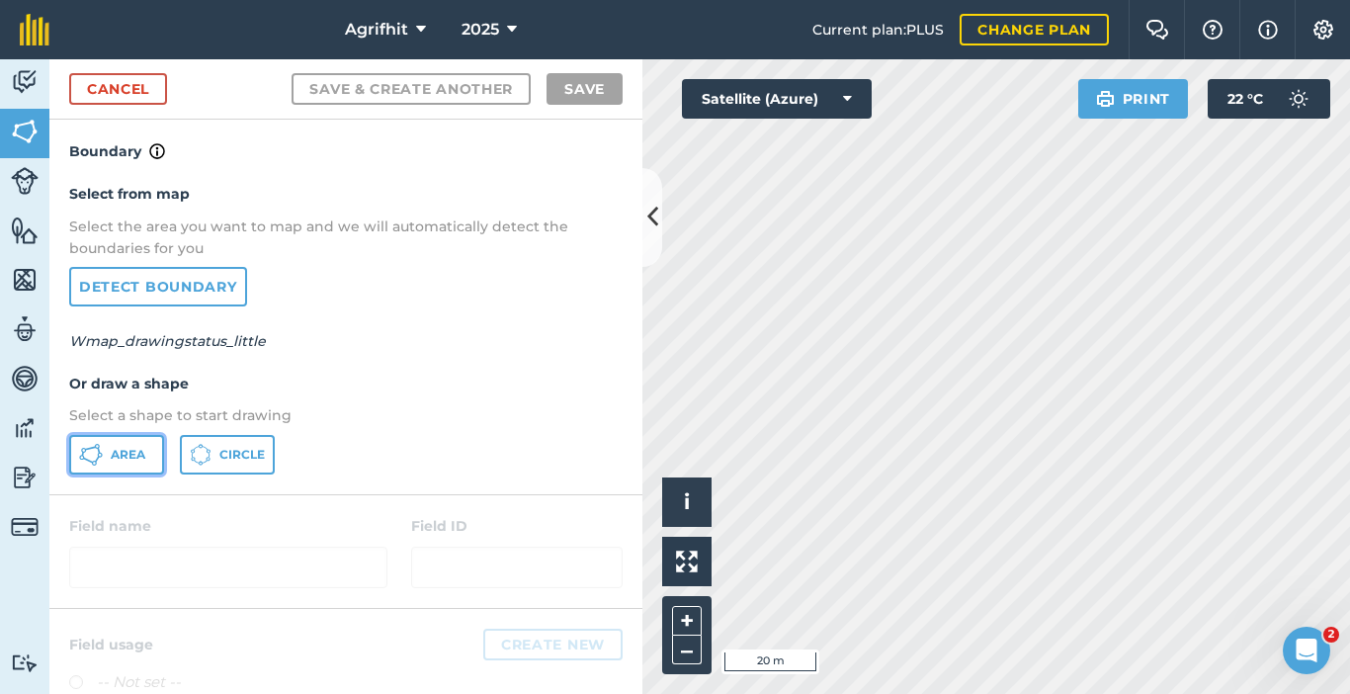
click at [86, 447] on icon at bounding box center [91, 455] width 24 height 24
click at [656, 224] on icon at bounding box center [652, 217] width 11 height 35
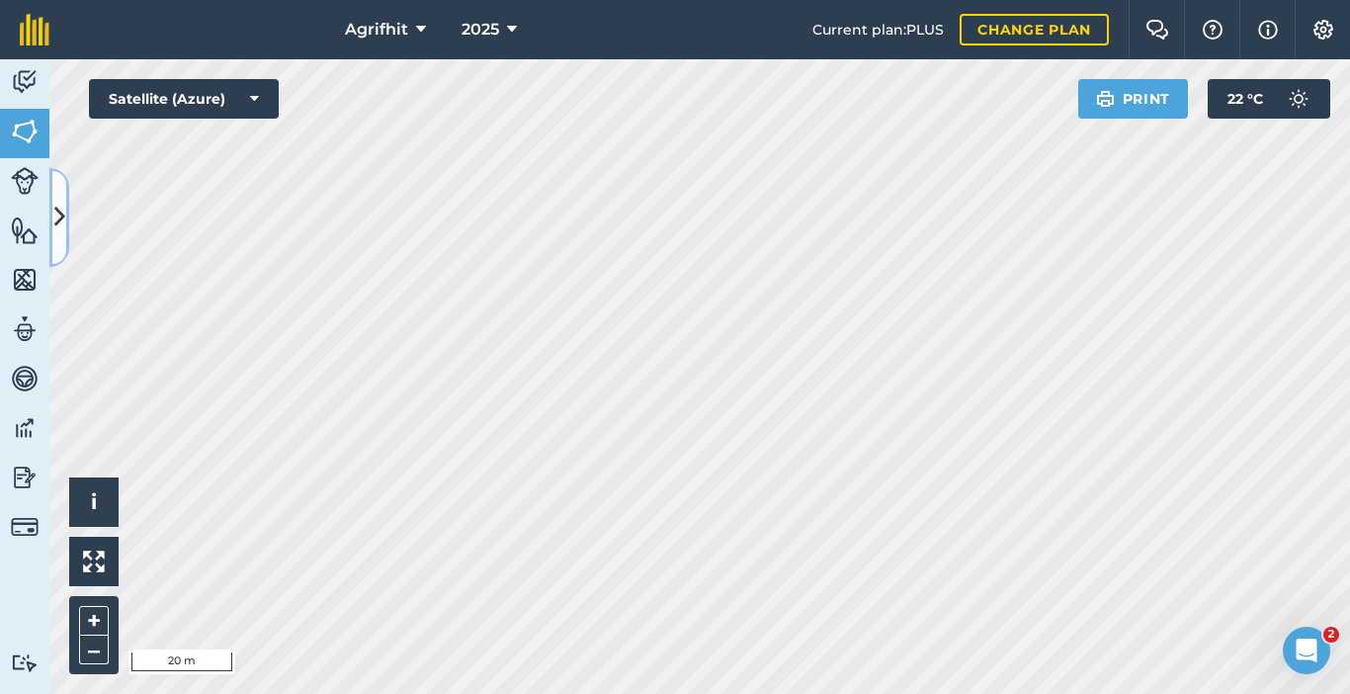
click at [56, 232] on icon at bounding box center [59, 217] width 11 height 35
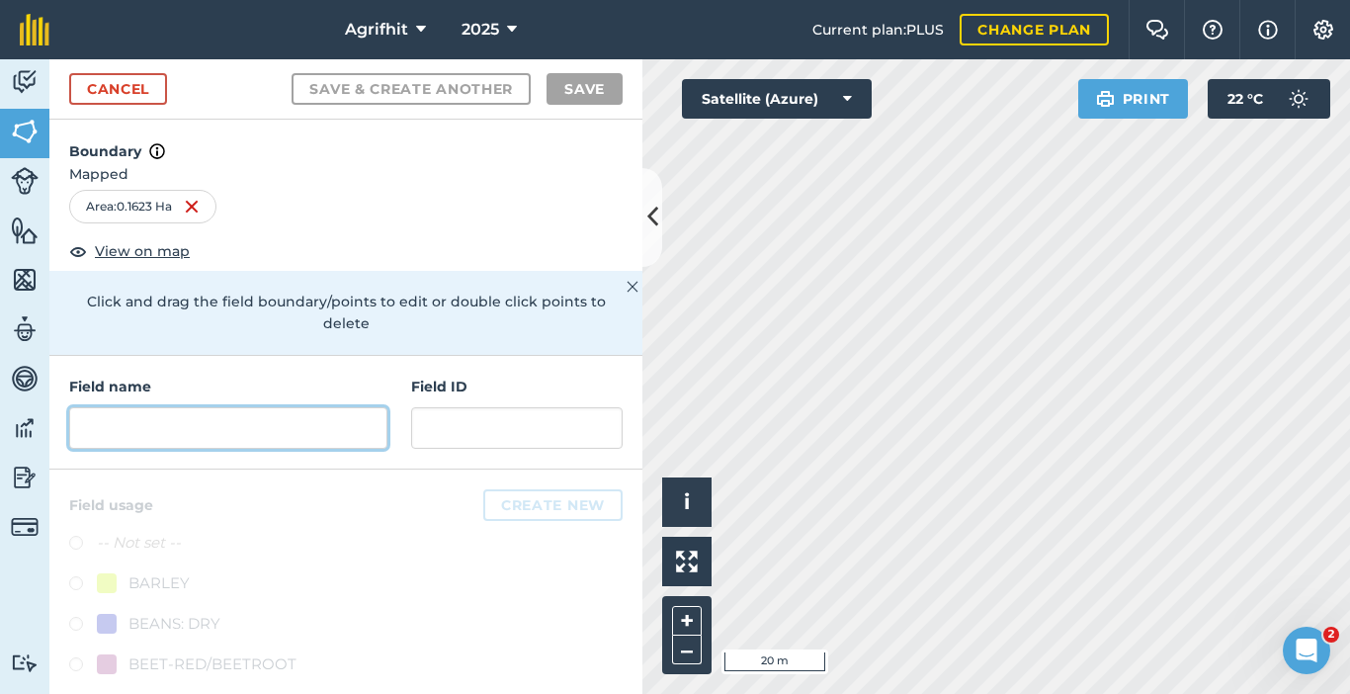
click at [213, 428] on input "text" at bounding box center [228, 428] width 318 height 42
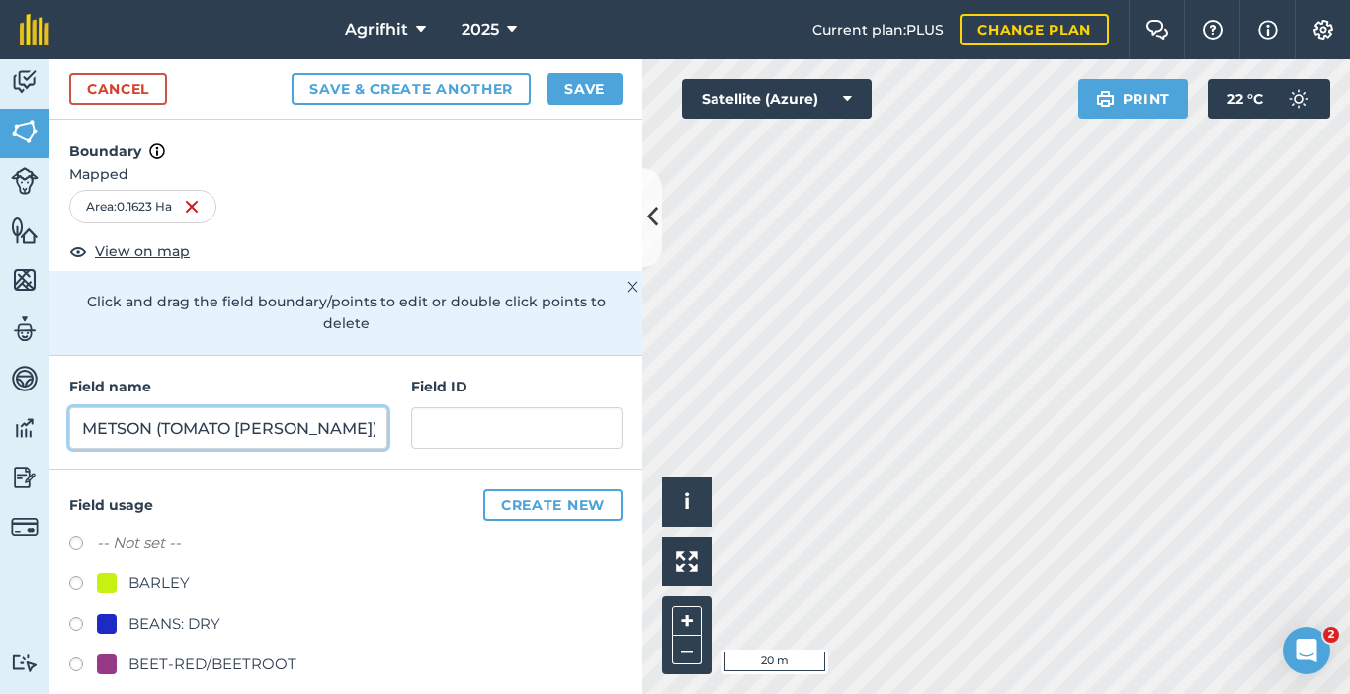
type input "METSON (TOMATO [PERSON_NAME])"
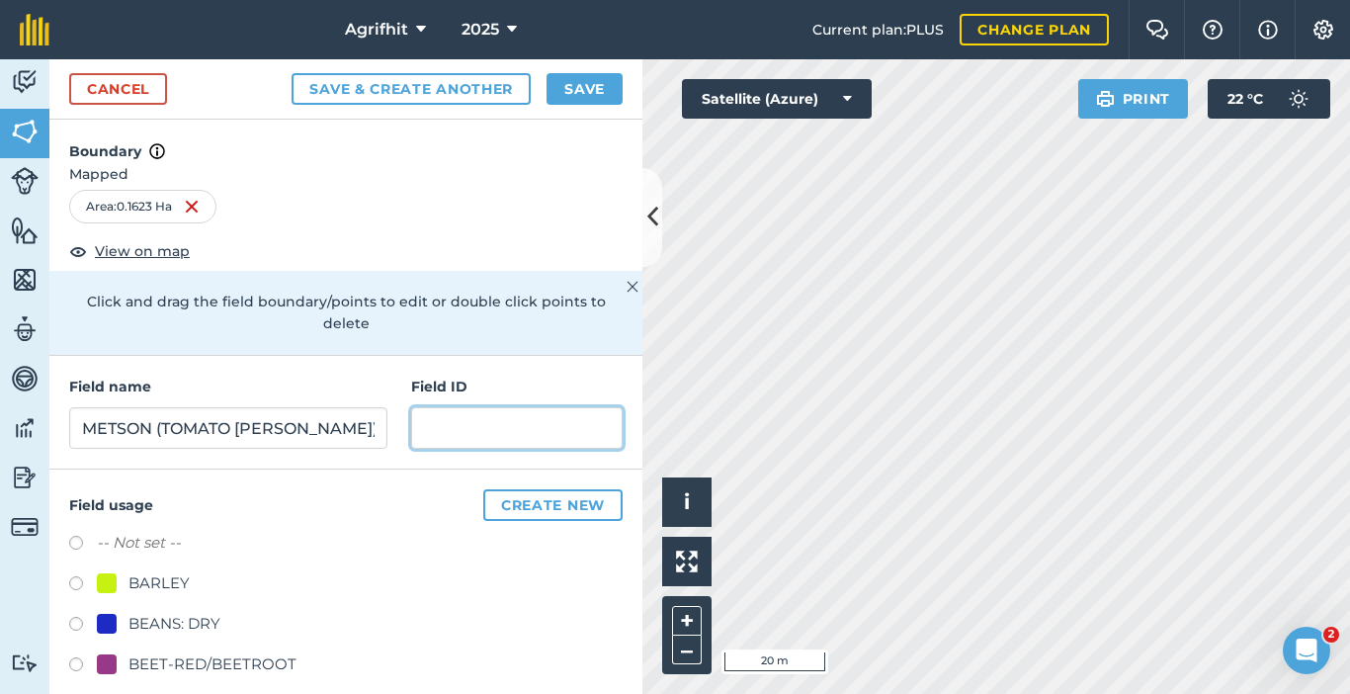
click at [533, 433] on input "text" at bounding box center [517, 428] width 212 height 42
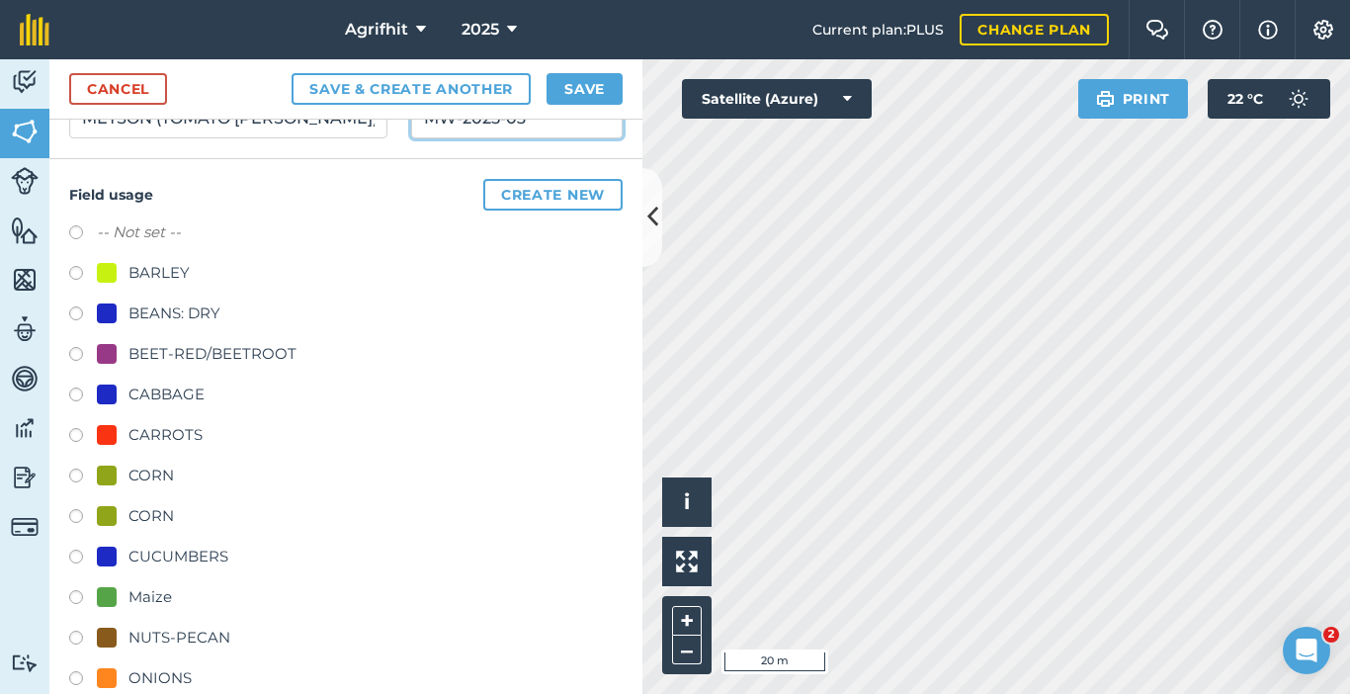
scroll to position [308, 0]
type input "MW-2025-03"
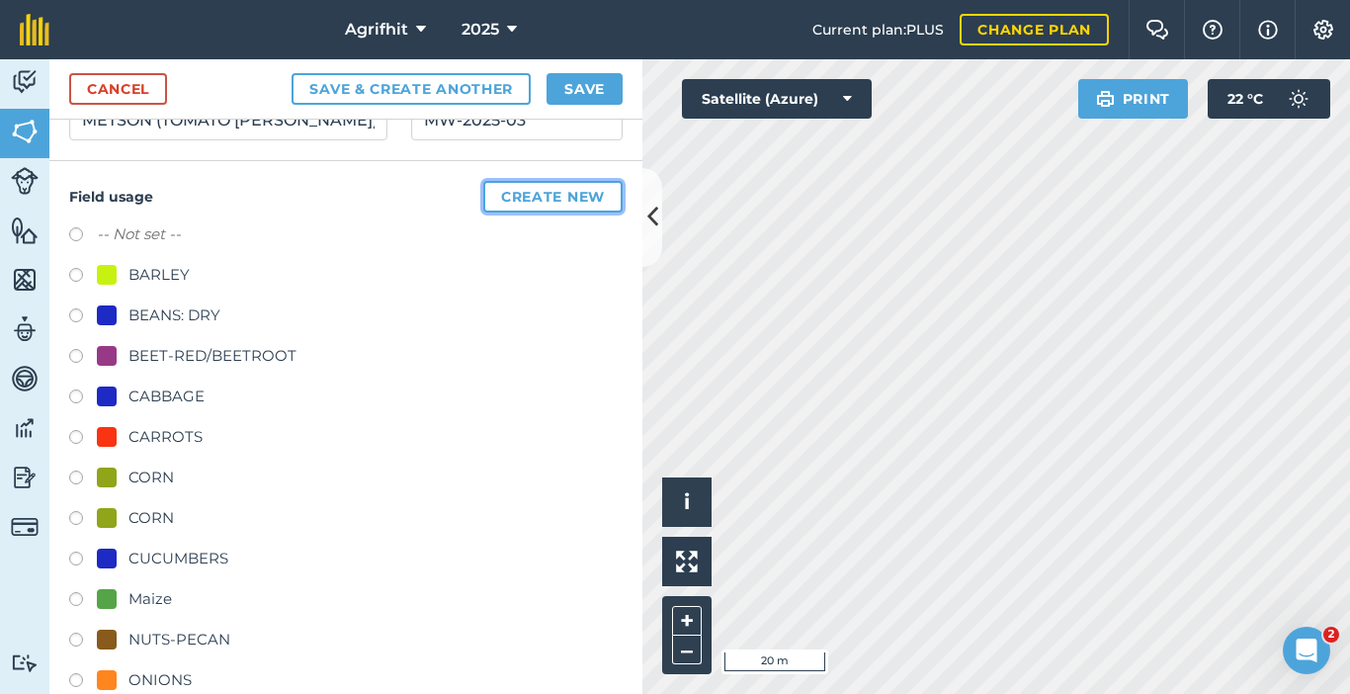
click at [559, 199] on button "Create new" at bounding box center [552, 197] width 139 height 32
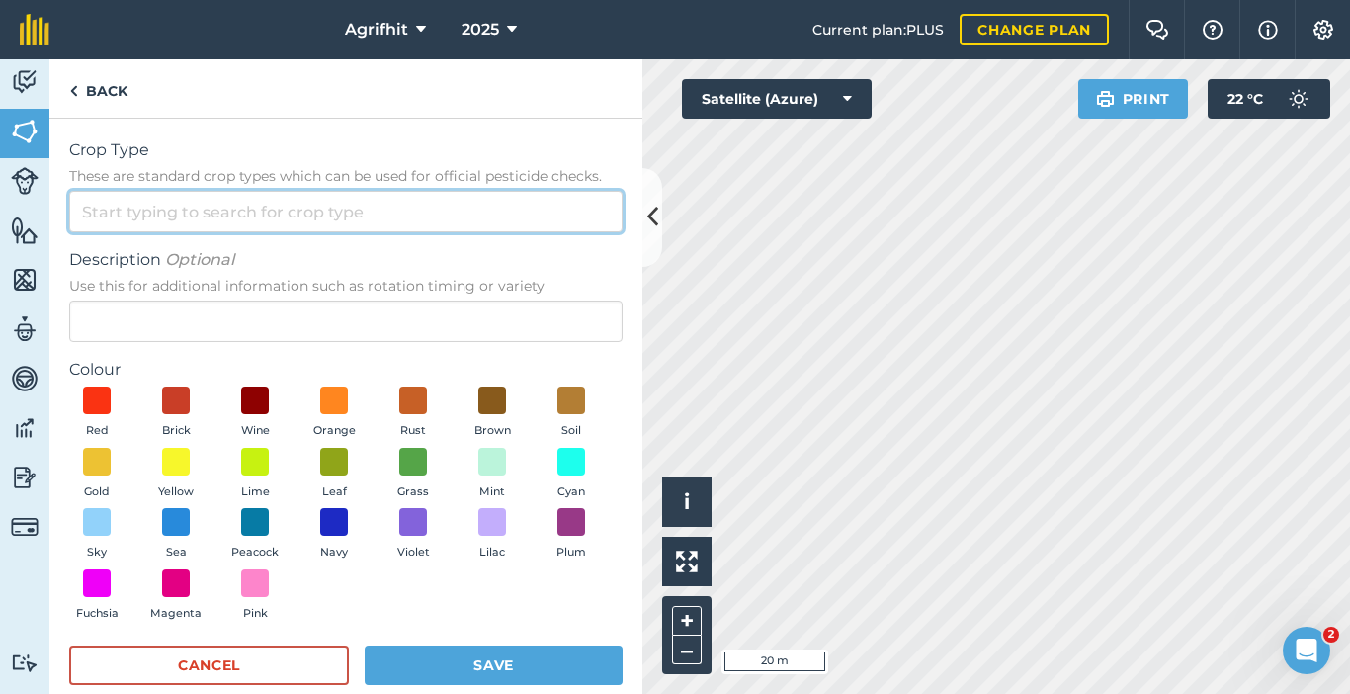
click at [433, 215] on input "Crop Type These are standard crop types which can be used for official pesticid…" at bounding box center [346, 212] width 554 height 42
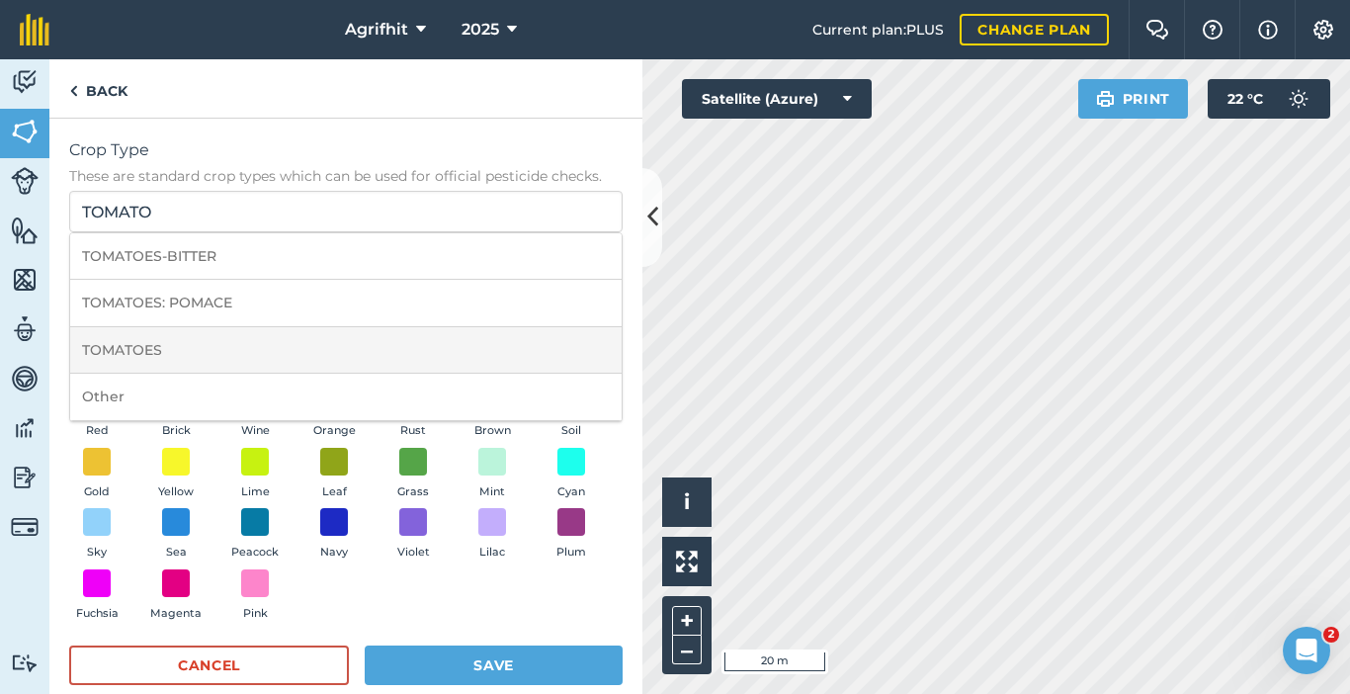
click at [192, 339] on li "TOMATOES" at bounding box center [346, 350] width 552 height 46
type input "TOMATOES"
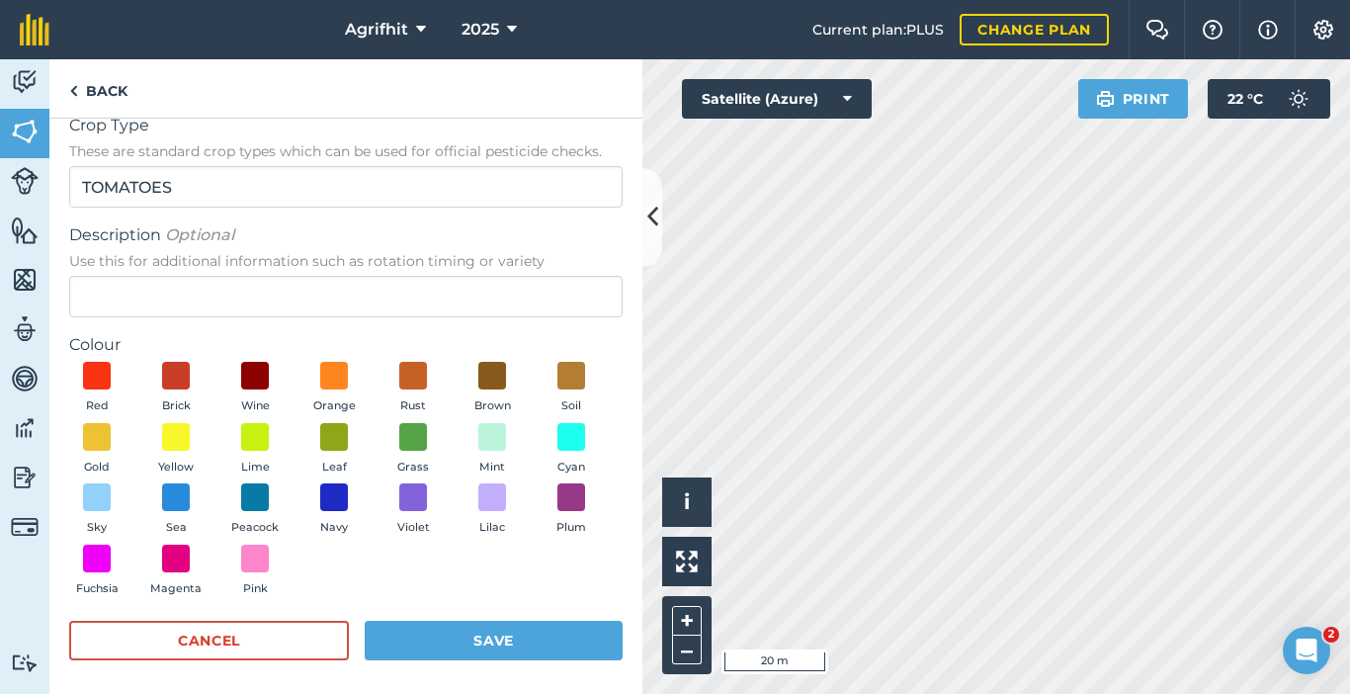
scroll to position [32, 0]
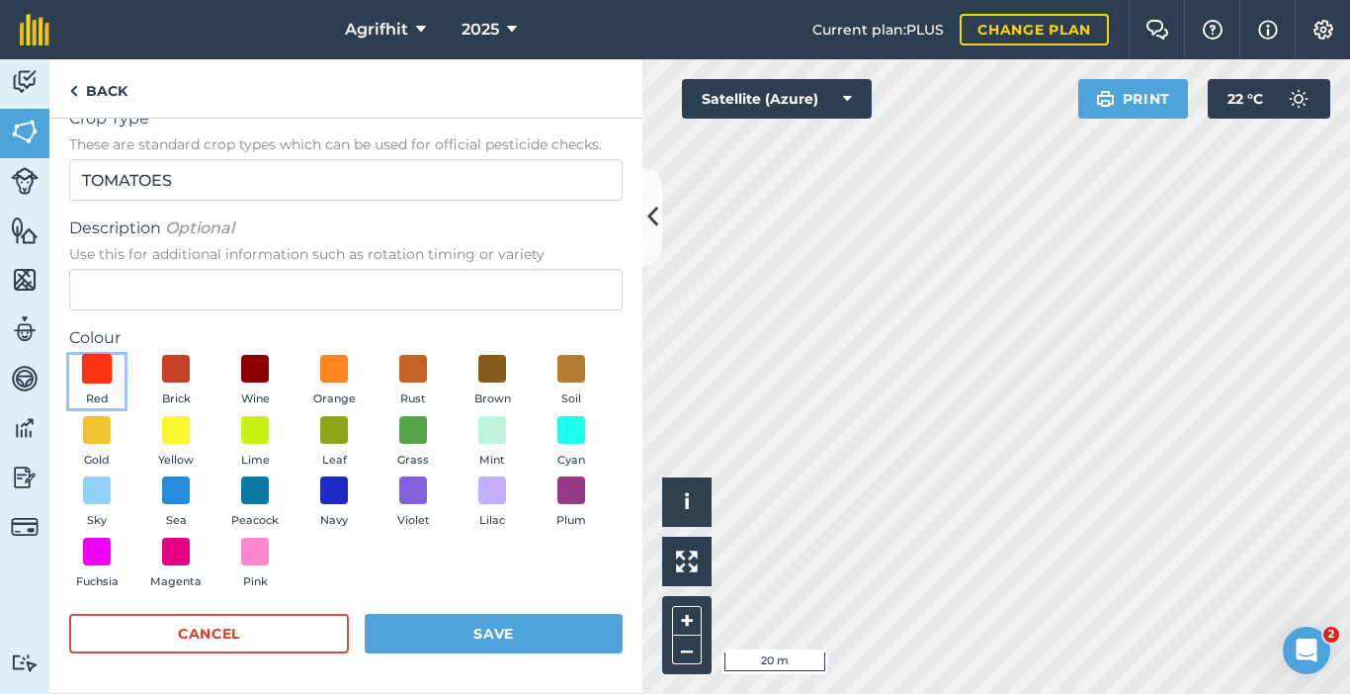
click at [97, 375] on span at bounding box center [97, 369] width 31 height 31
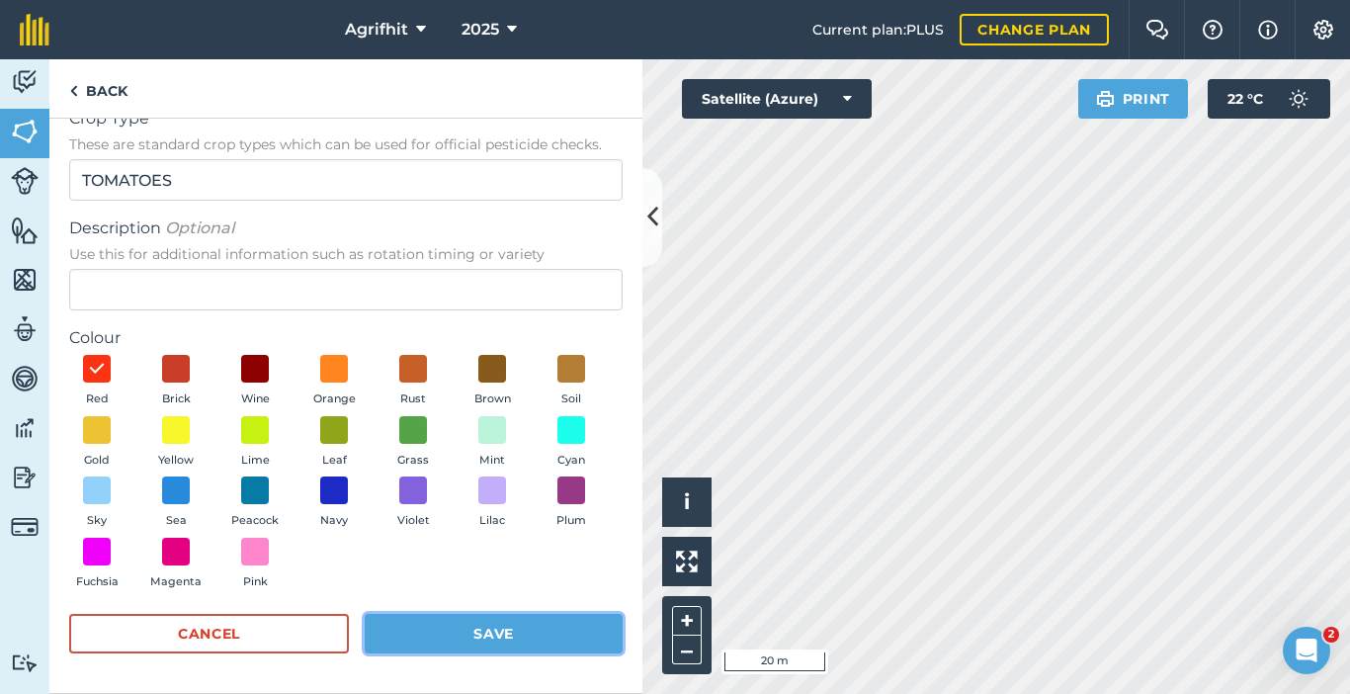
click at [473, 638] on button "Save" at bounding box center [494, 634] width 258 height 40
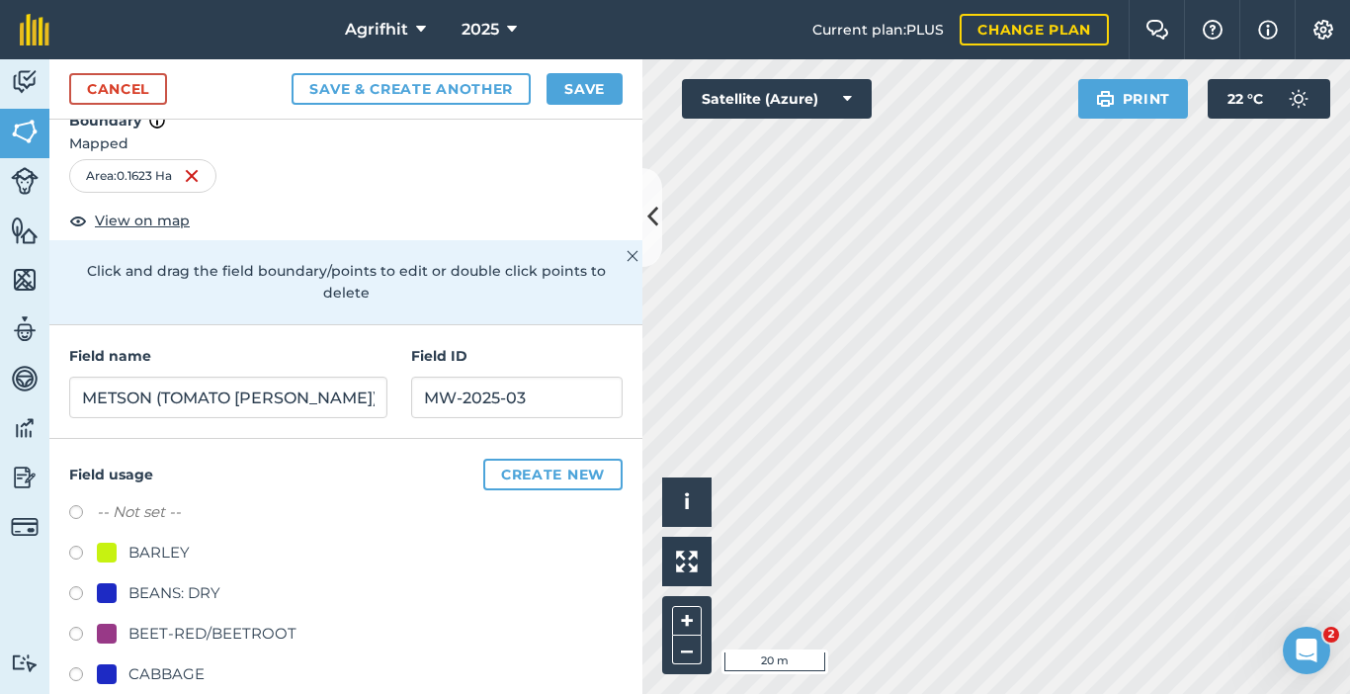
scroll to position [0, 0]
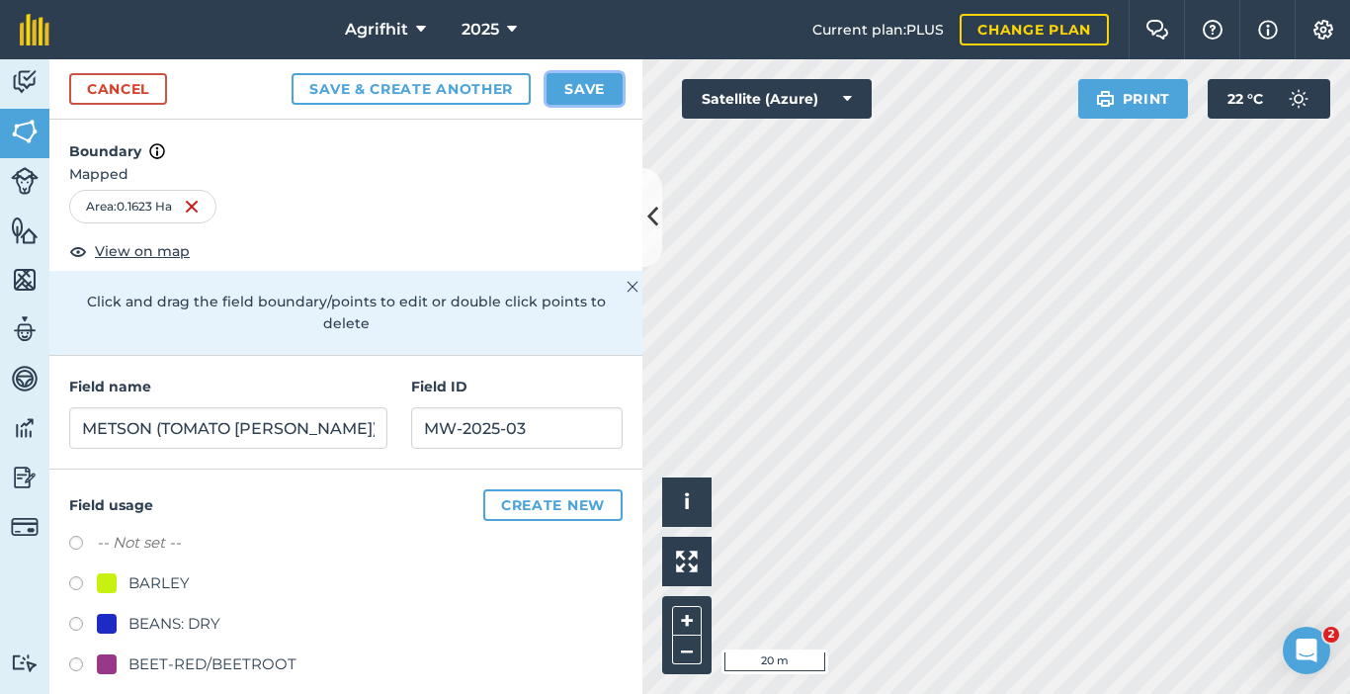
click at [598, 88] on button "Save" at bounding box center [585, 89] width 76 height 32
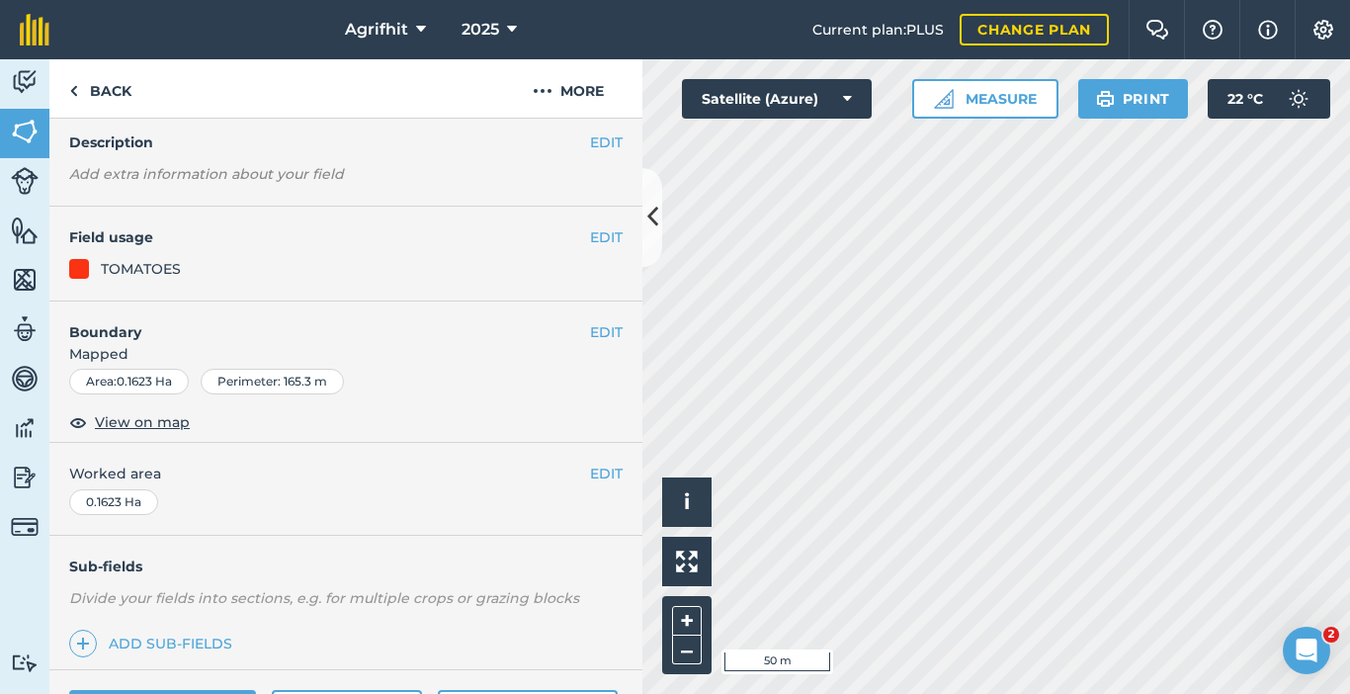
scroll to position [315, 0]
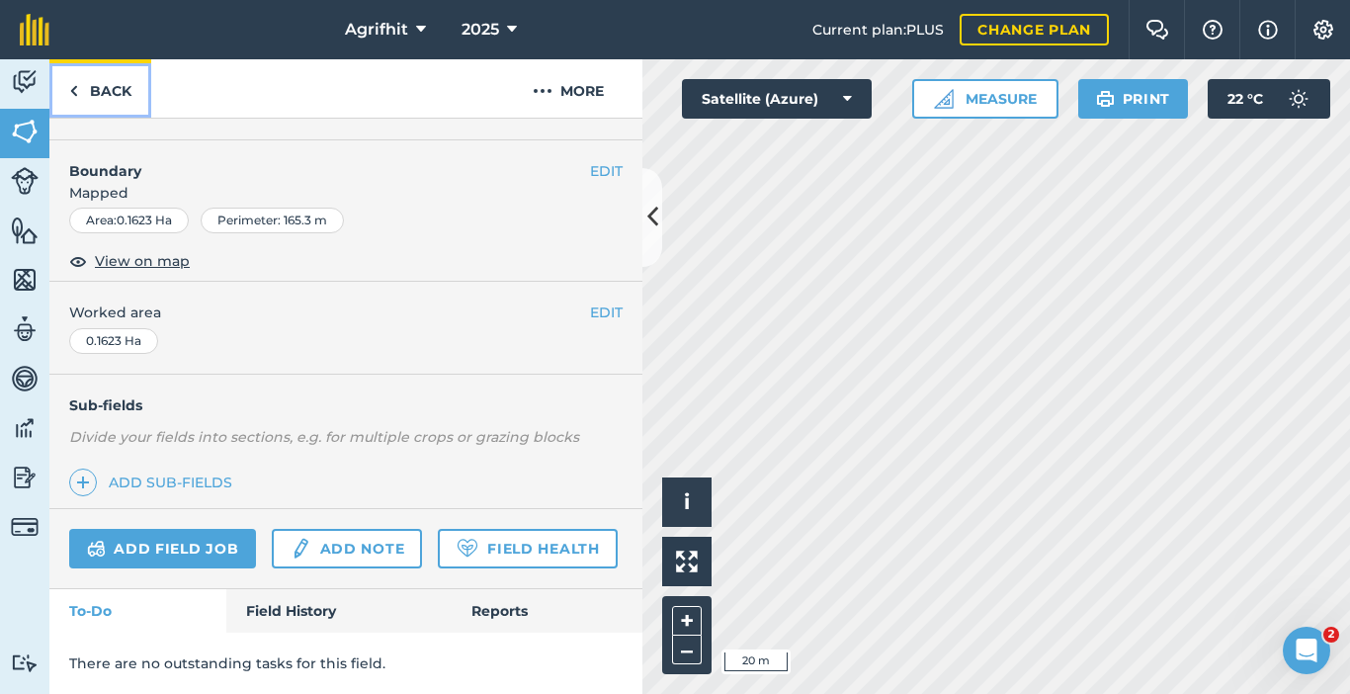
click at [108, 90] on link "Back" at bounding box center [100, 88] width 102 height 58
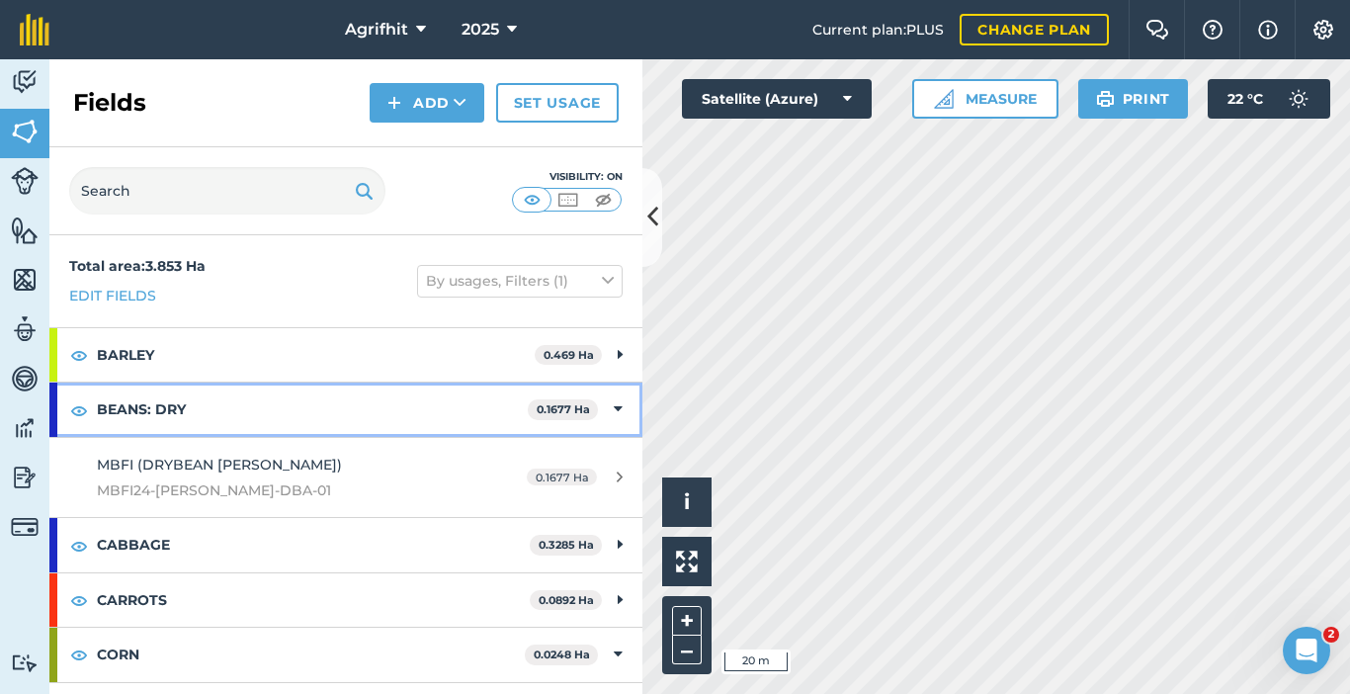
click at [614, 406] on icon at bounding box center [618, 409] width 9 height 22
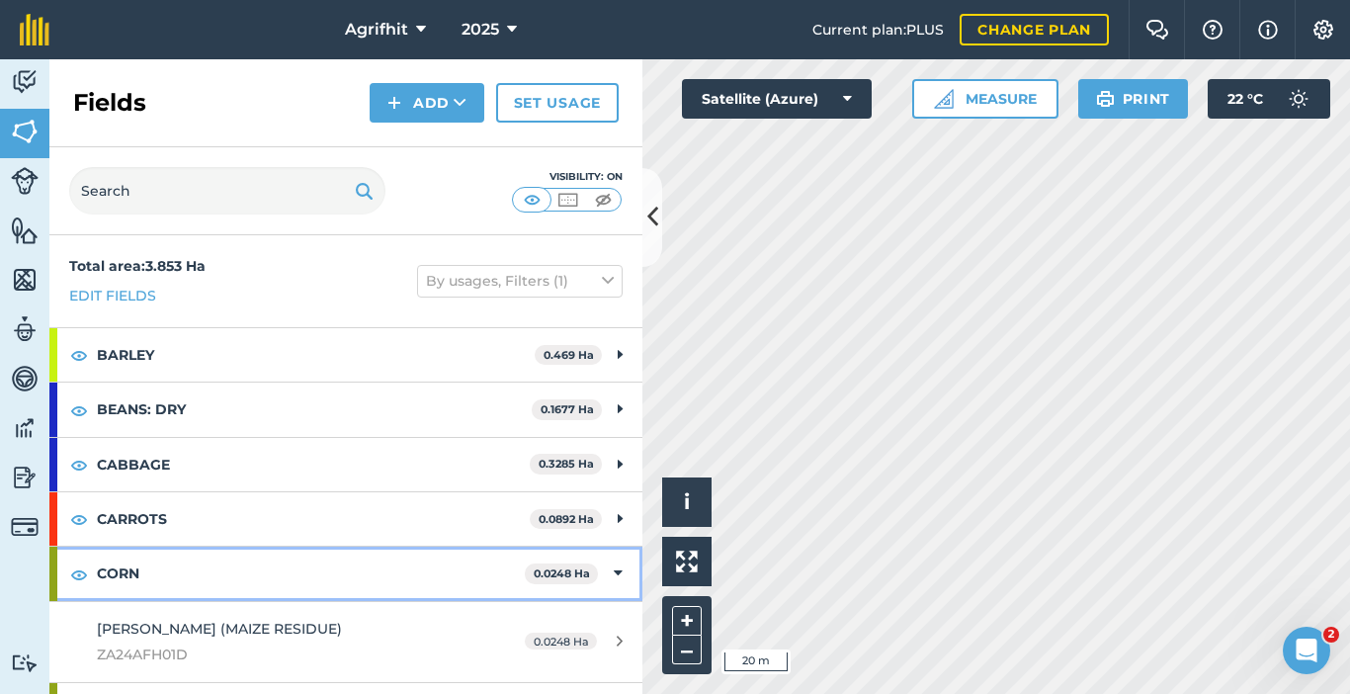
click at [614, 573] on icon at bounding box center [618, 573] width 9 height 22
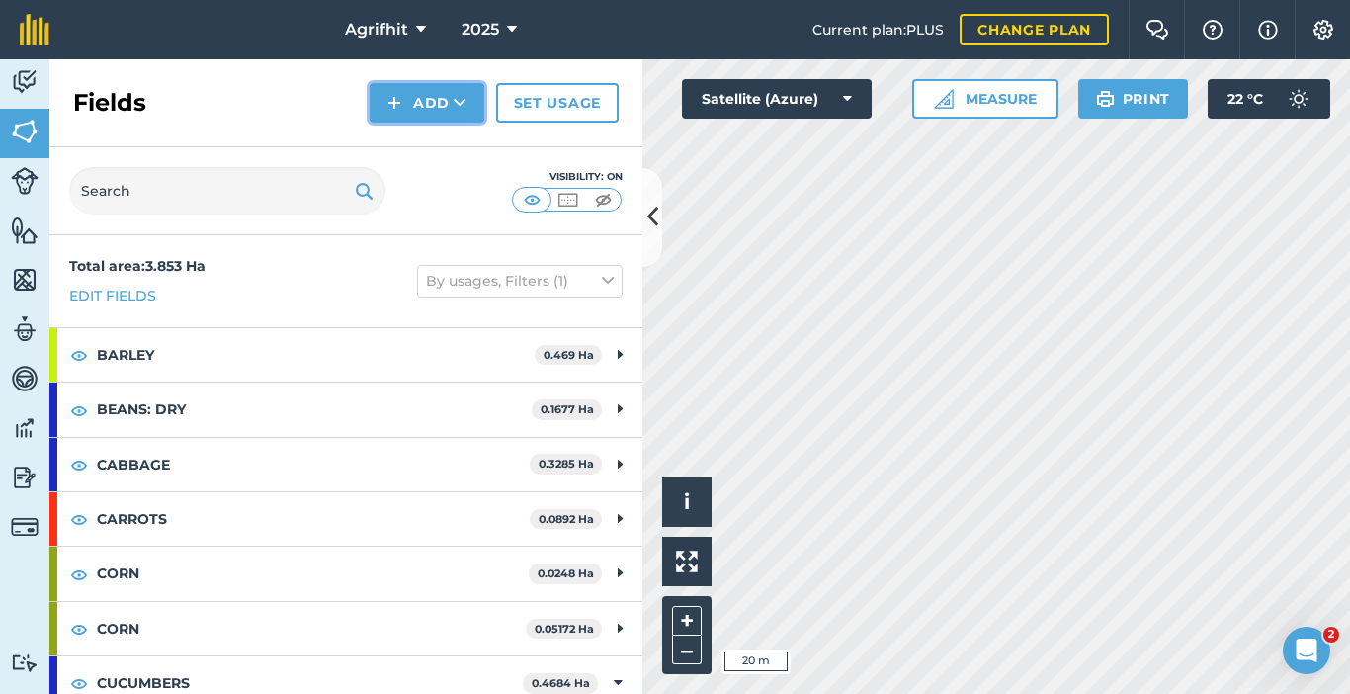
click at [450, 98] on button "Add" at bounding box center [427, 103] width 115 height 40
click at [446, 139] on link "Draw" at bounding box center [427, 147] width 109 height 43
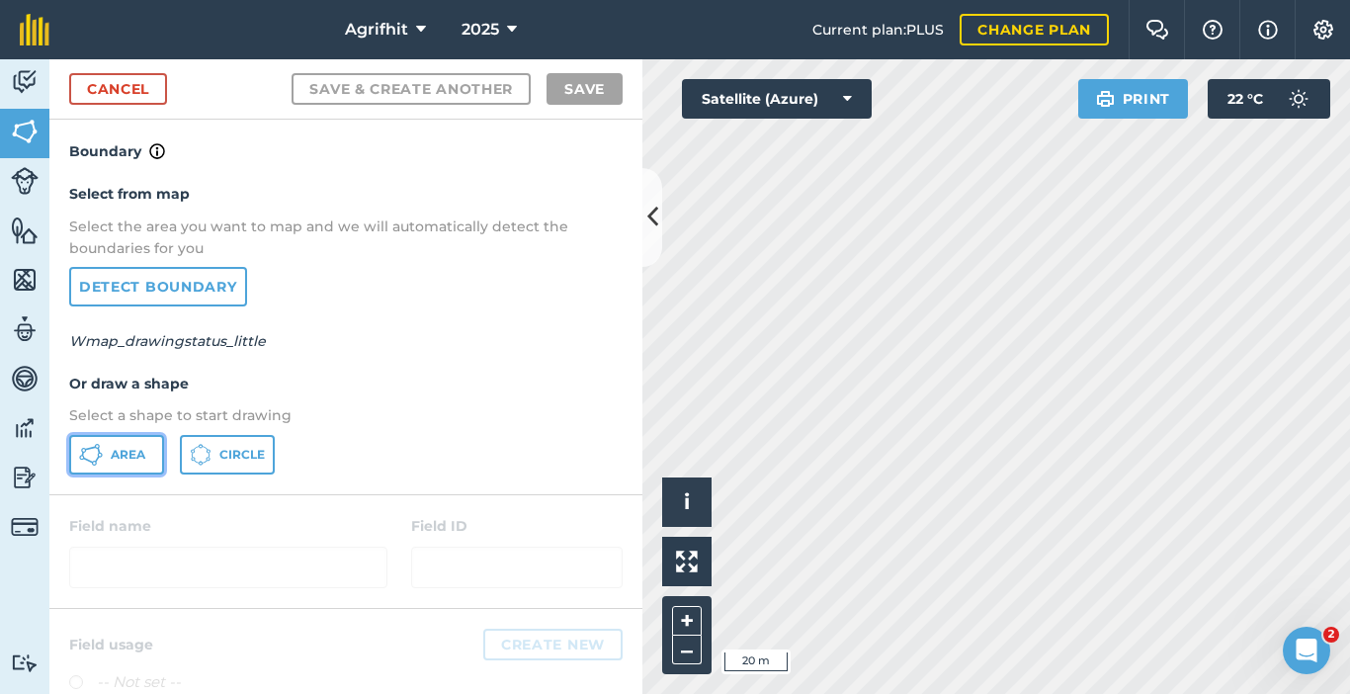
click at [128, 449] on span "Area" at bounding box center [128, 455] width 35 height 16
click at [120, 87] on link "Cancel" at bounding box center [118, 89] width 98 height 32
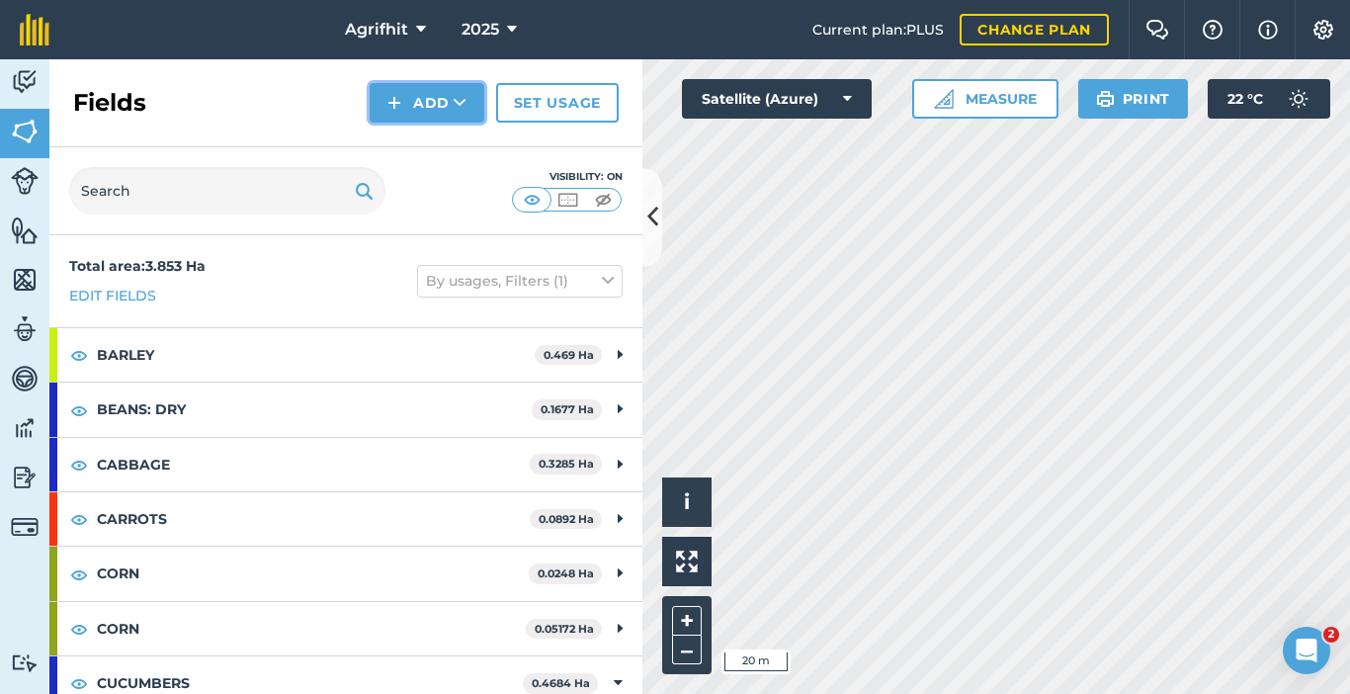
click at [452, 103] on button "Add" at bounding box center [427, 103] width 115 height 40
click at [437, 141] on link "Draw" at bounding box center [427, 147] width 109 height 43
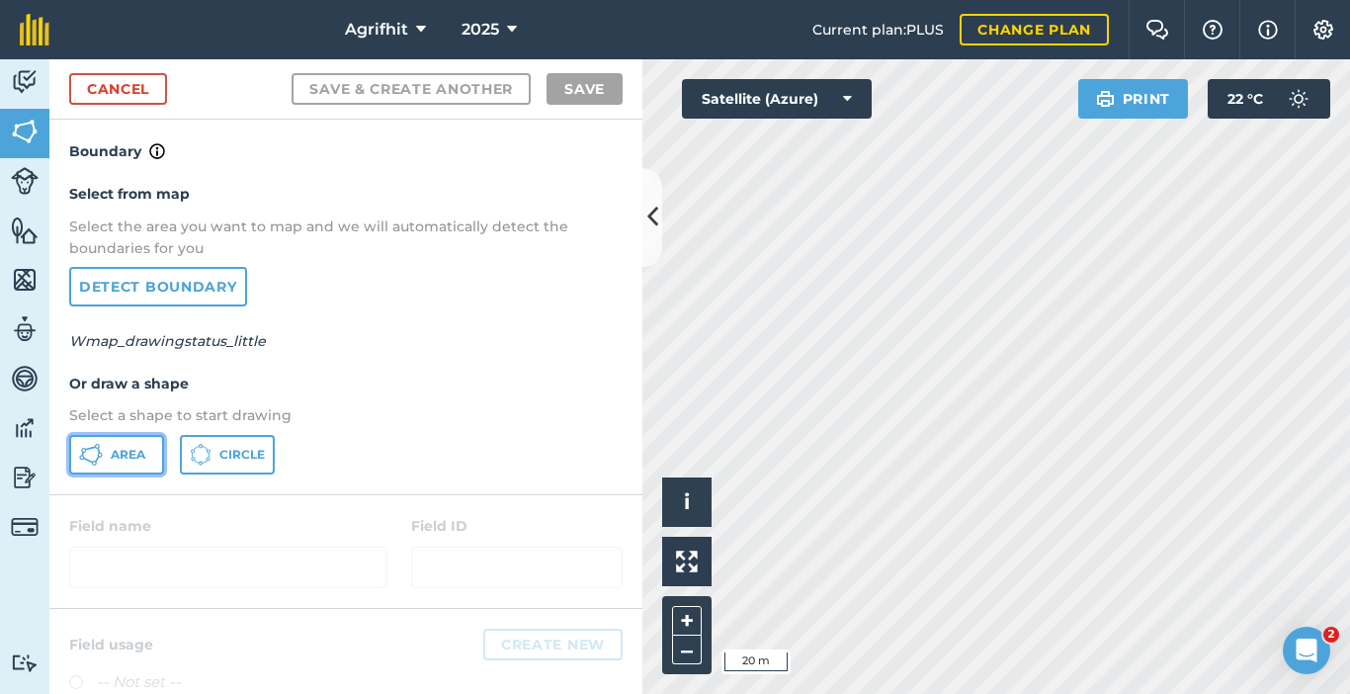
click at [128, 462] on span "Area" at bounding box center [128, 455] width 35 height 16
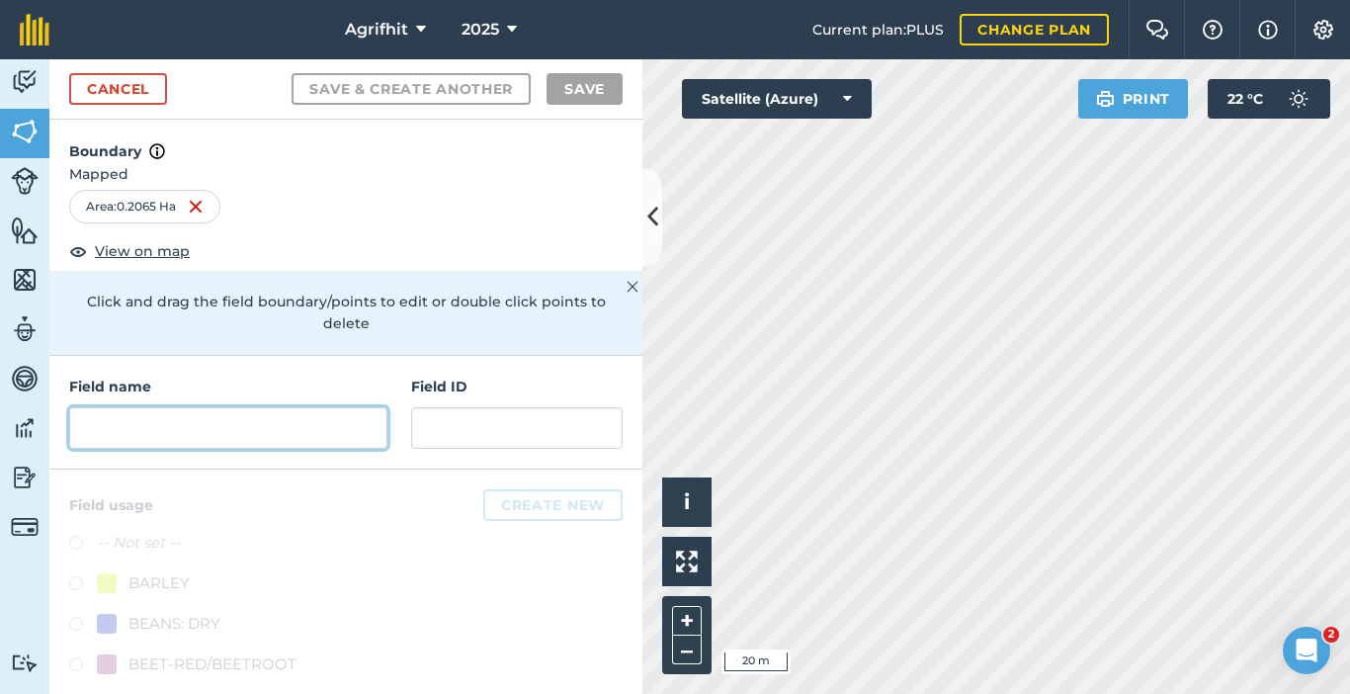
click at [170, 423] on input "text" at bounding box center [228, 428] width 318 height 42
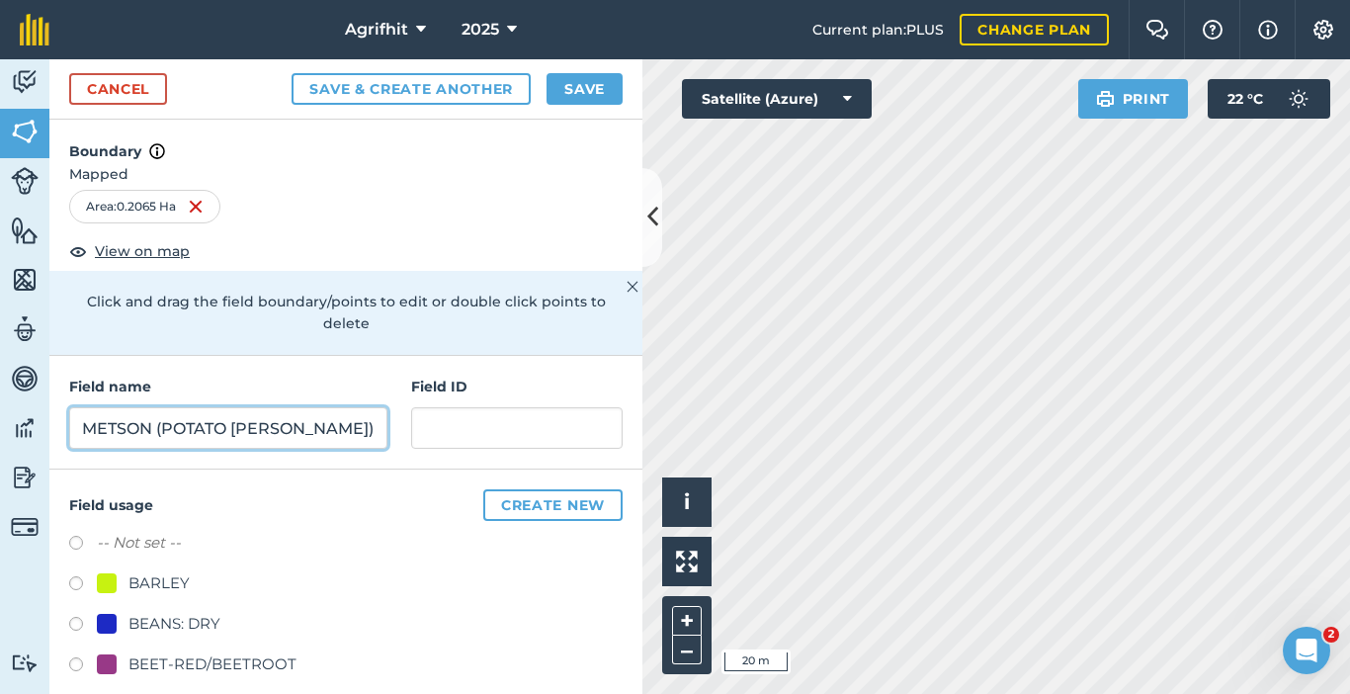
type input "METSON (POTATO [PERSON_NAME])"
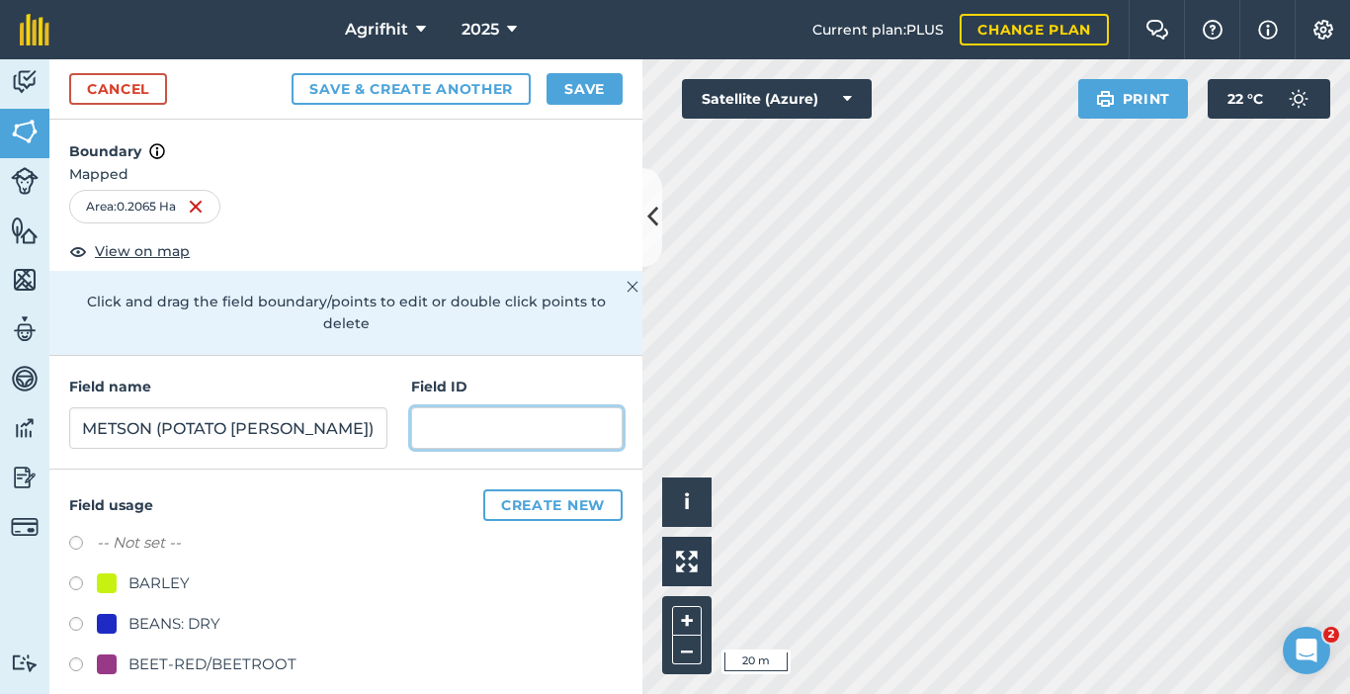
click at [523, 435] on input "text" at bounding box center [517, 428] width 212 height 42
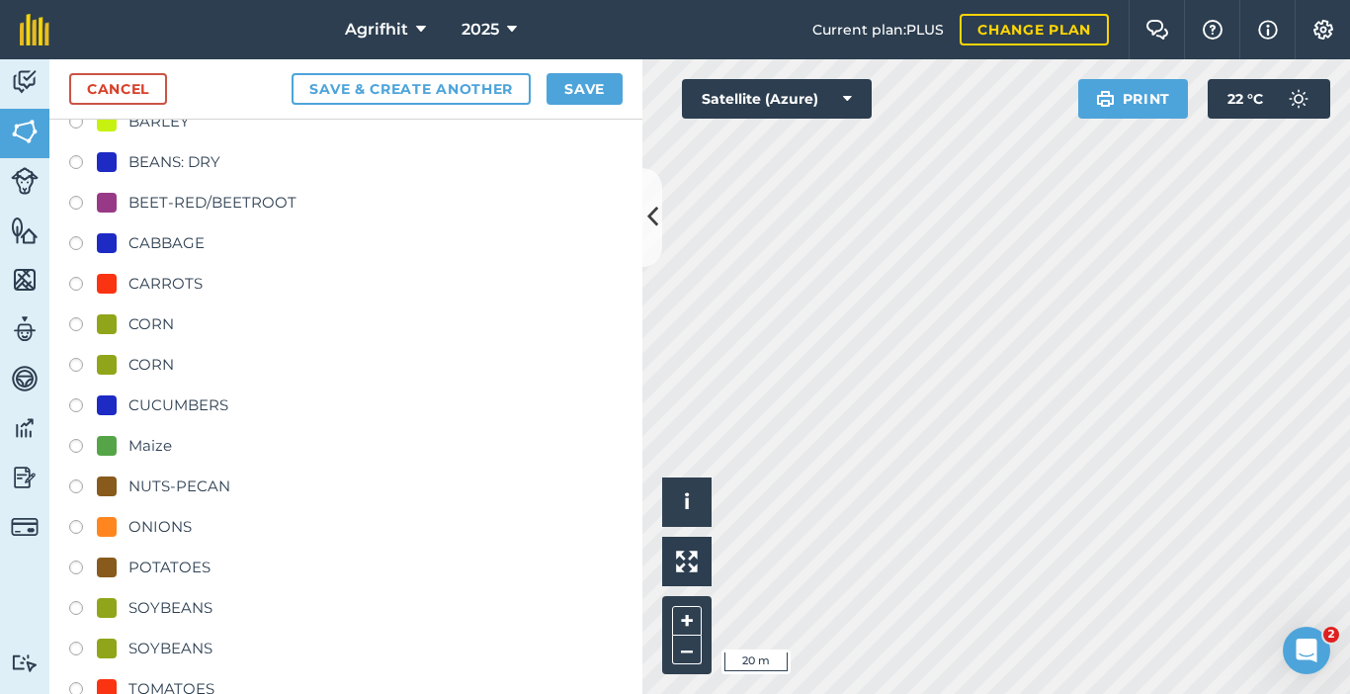
scroll to position [494, 0]
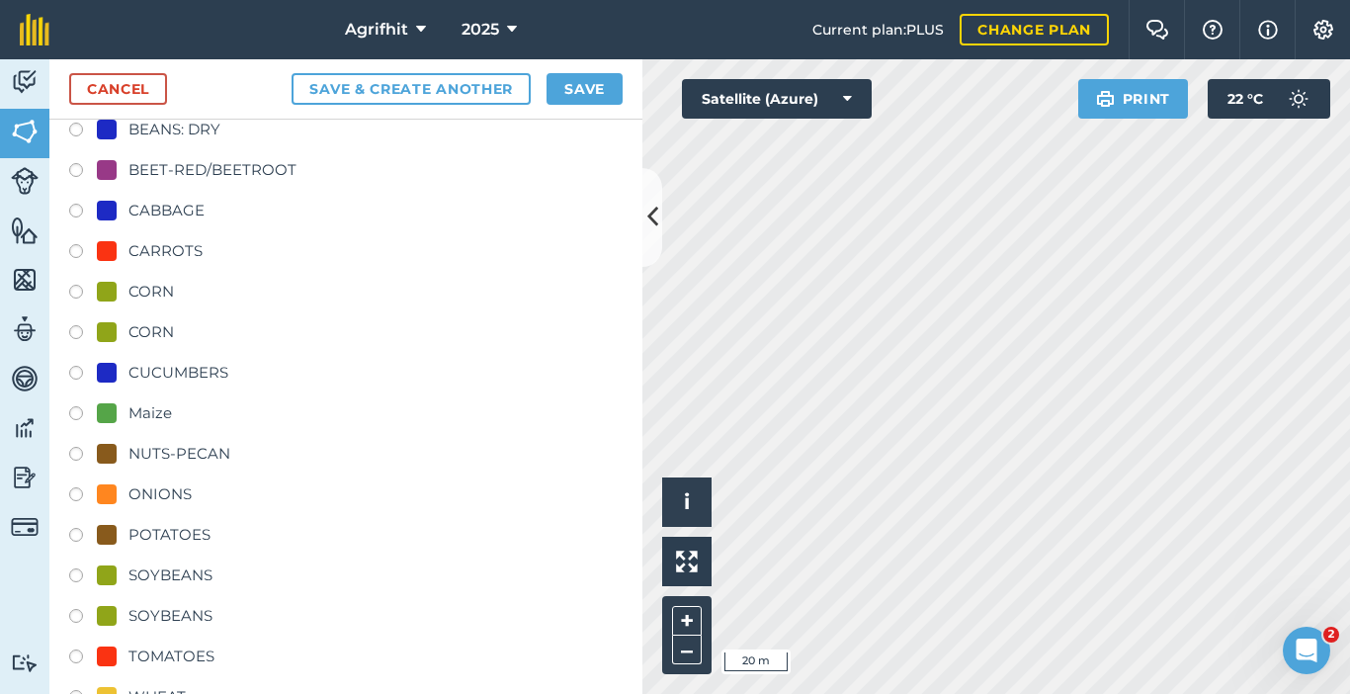
type input "MW-2025-04"
click at [71, 541] on label at bounding box center [83, 538] width 28 height 20
radio input "true"
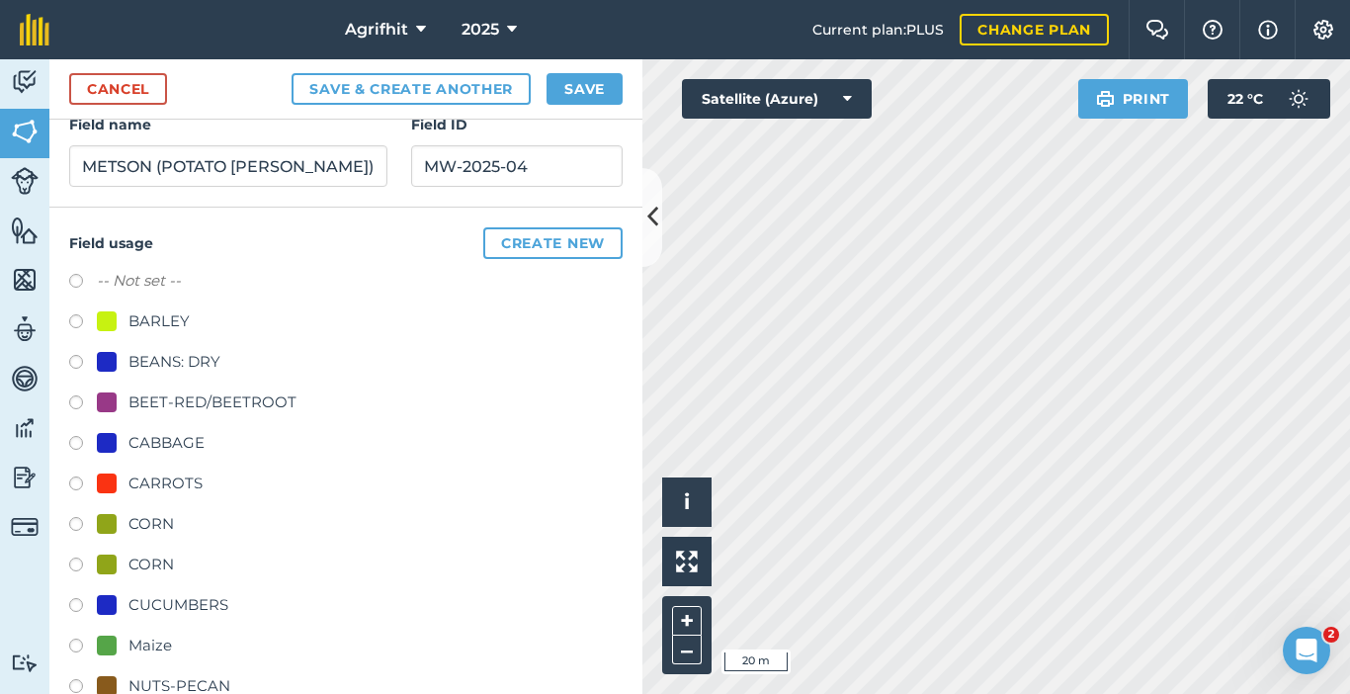
scroll to position [0, 0]
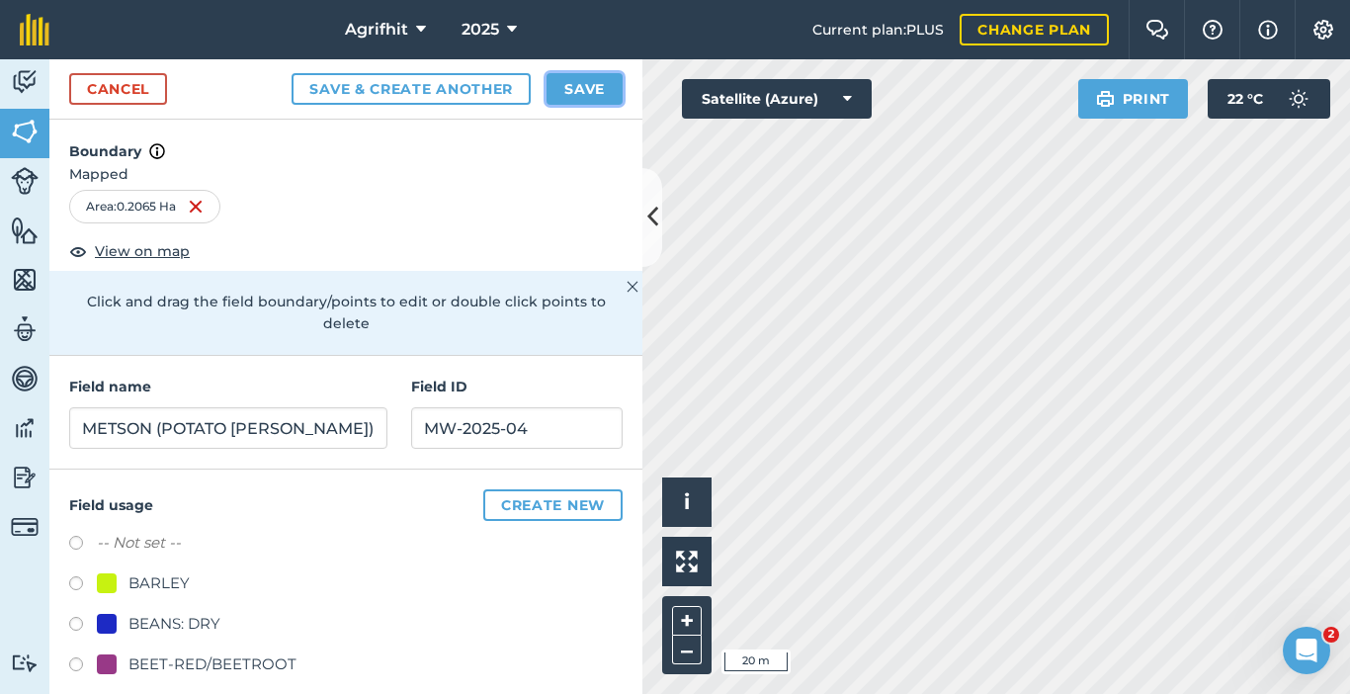
click at [580, 85] on button "Save" at bounding box center [585, 89] width 76 height 32
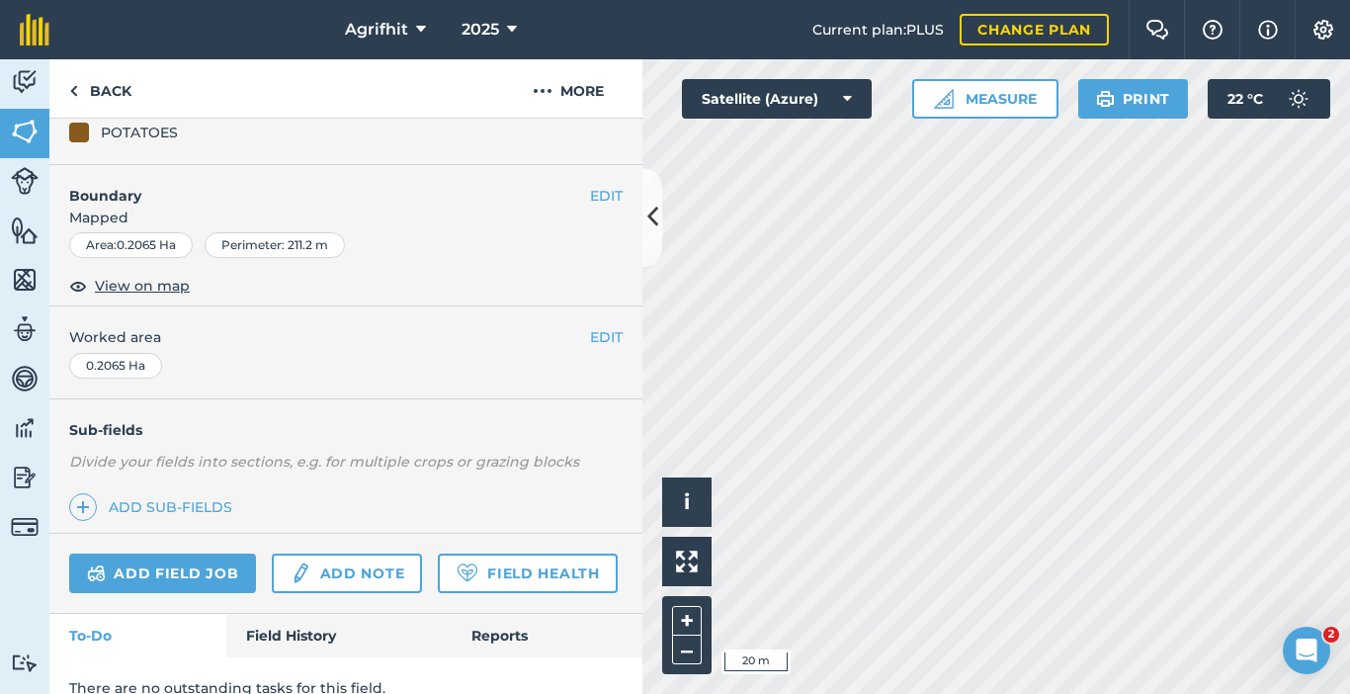
scroll to position [315, 0]
